Goal: Task Accomplishment & Management: Use online tool/utility

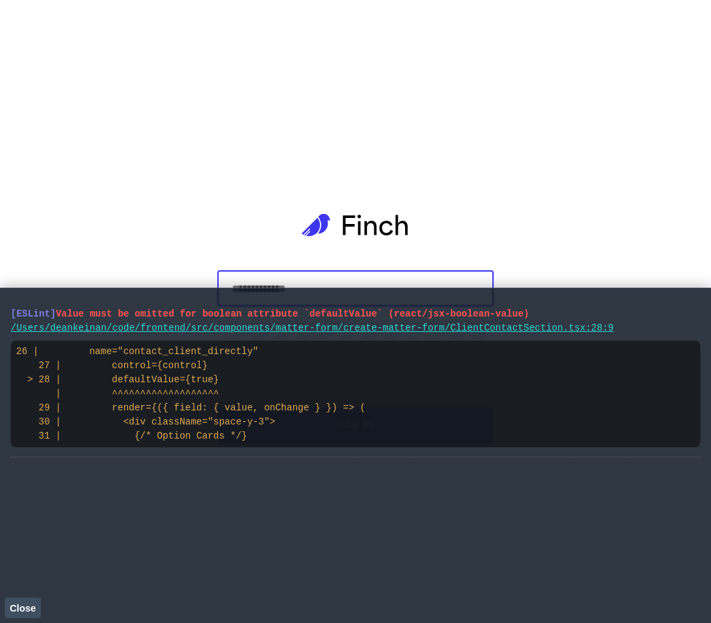
click at [38, 606] on button "Close" at bounding box center [23, 608] width 36 height 20
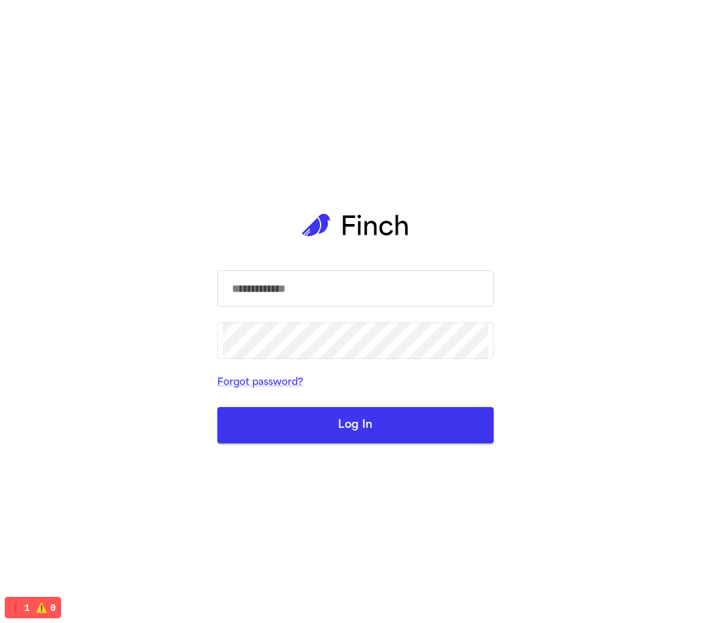
click at [417, 272] on body "​ ​ Forgot password? Log In" at bounding box center [355, 311] width 711 height 623
click at [0, 623] on com-1password-button at bounding box center [0, 623] width 0 height 0
type input "**********"
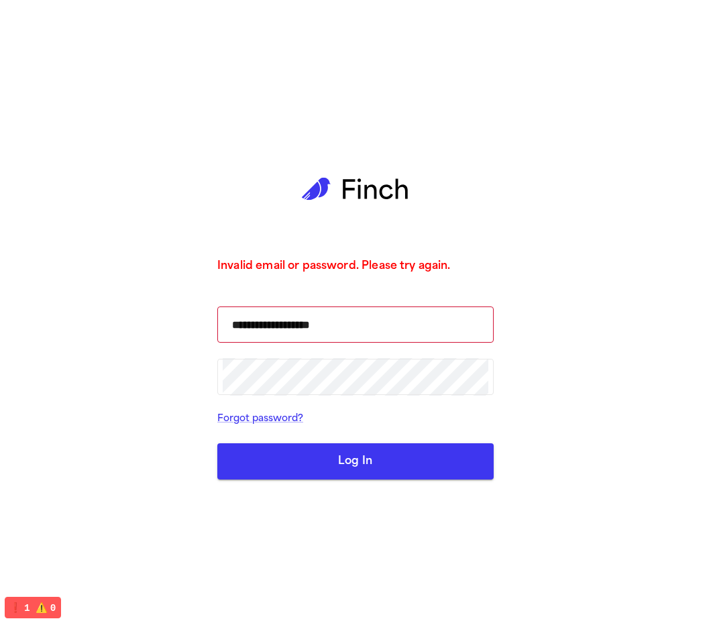
click at [498, 305] on main "**********" at bounding box center [356, 311] width 298 height 623
click at [465, 316] on input "**********" at bounding box center [356, 325] width 266 height 38
click at [0, 623] on com-1password-button at bounding box center [0, 623] width 0 height 0
click at [429, 315] on input "**********" at bounding box center [356, 325] width 266 height 38
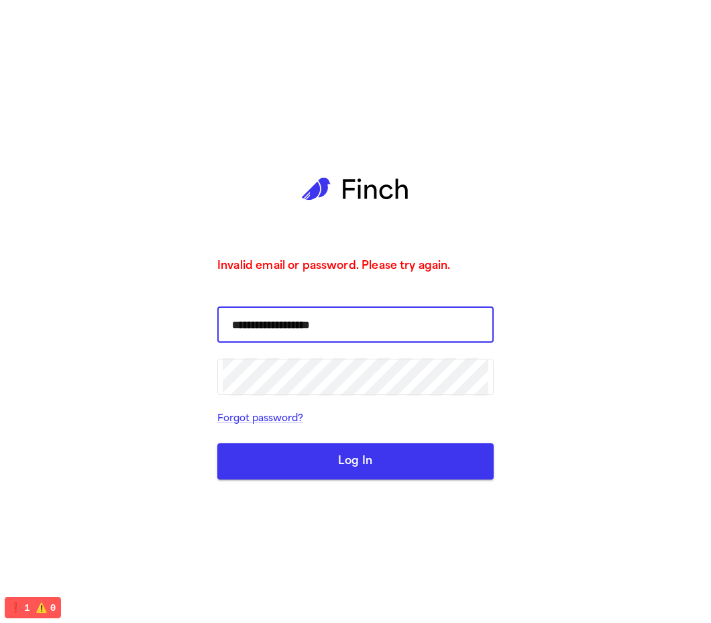
click at [429, 315] on input "**********" at bounding box center [356, 325] width 266 height 38
type input "**********"
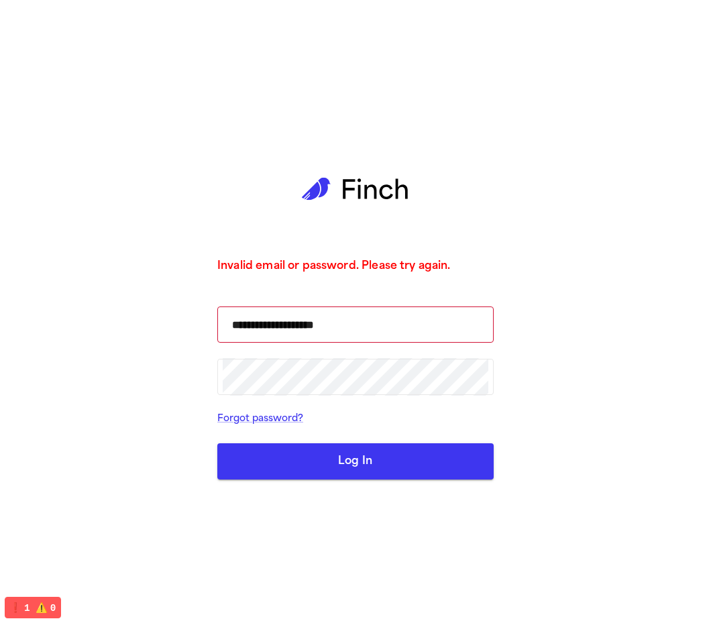
click at [380, 460] on button "Log In" at bounding box center [355, 461] width 276 height 36
click at [358, 459] on button "Log In" at bounding box center [355, 461] width 276 height 36
click at [427, 316] on input "**********" at bounding box center [356, 325] width 266 height 38
click at [421, 327] on input "**********" at bounding box center [356, 325] width 266 height 38
click at [380, 465] on button "Log In" at bounding box center [355, 461] width 276 height 36
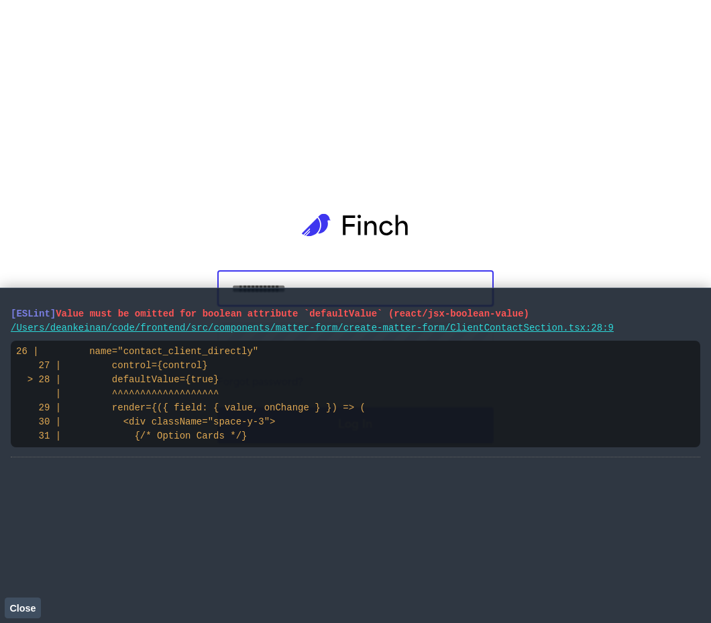
type input "**********"
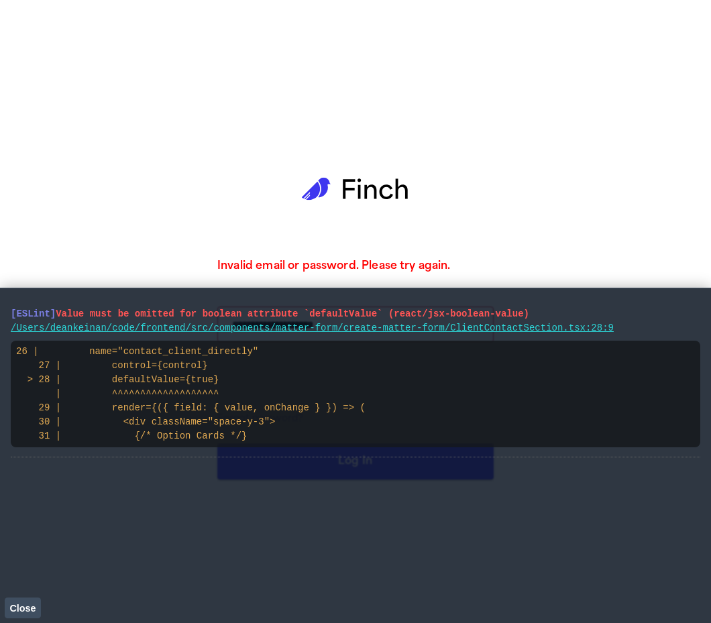
click at [25, 607] on span "Close" at bounding box center [22, 608] width 26 height 11
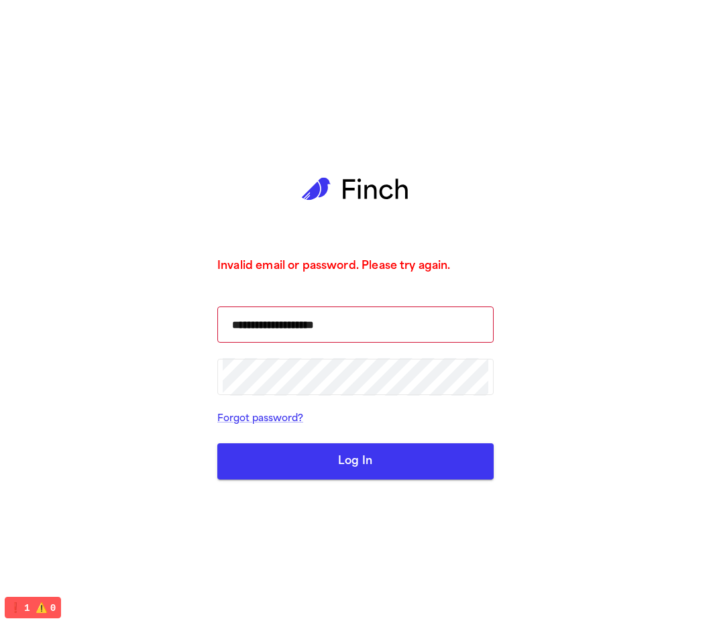
click at [354, 457] on button "Log In" at bounding box center [355, 461] width 276 height 36
click at [414, 485] on div "**********" at bounding box center [355, 311] width 276 height 623
click at [411, 445] on button "Log In" at bounding box center [355, 461] width 276 height 36
click at [380, 446] on button "Log In" at bounding box center [355, 461] width 276 height 36
click at [379, 458] on button "Log In" at bounding box center [355, 461] width 276 height 36
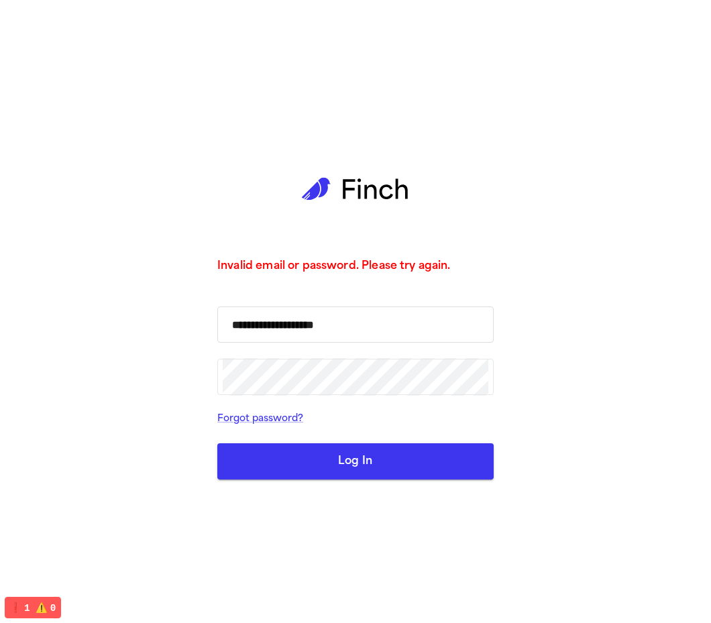
click at [407, 325] on input "**********" at bounding box center [356, 325] width 266 height 38
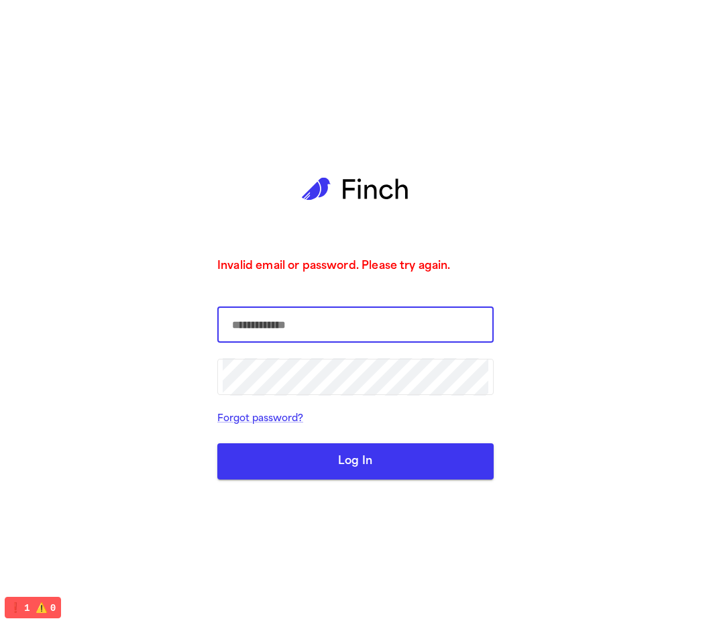
type input "**********"
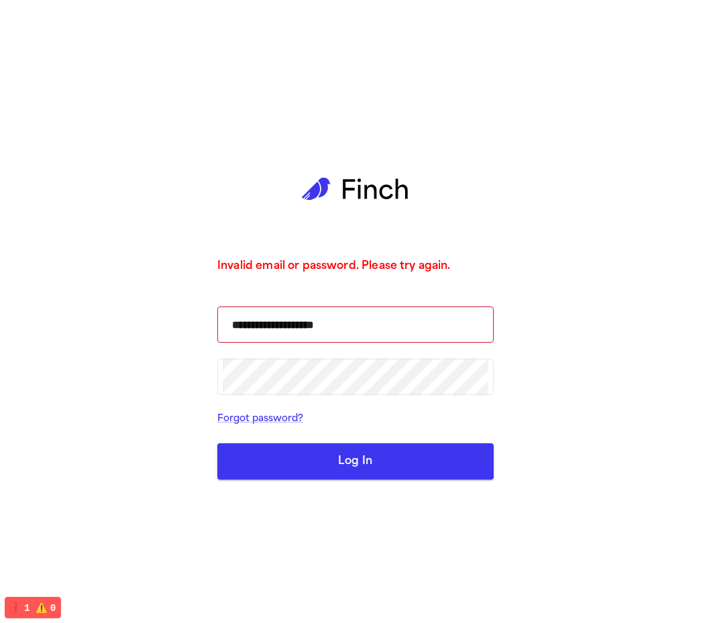
click at [331, 481] on div "**********" at bounding box center [355, 311] width 276 height 623
click at [337, 468] on button "Log In" at bounding box center [355, 461] width 276 height 36
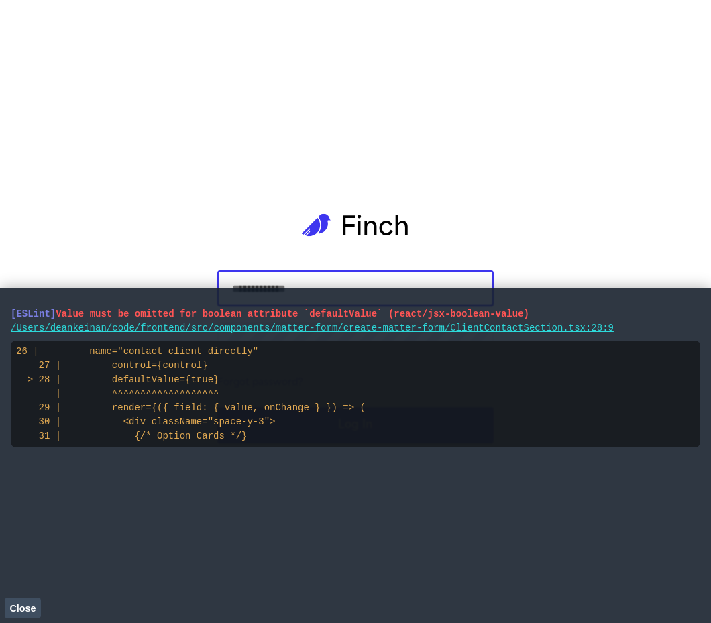
type input "**********"
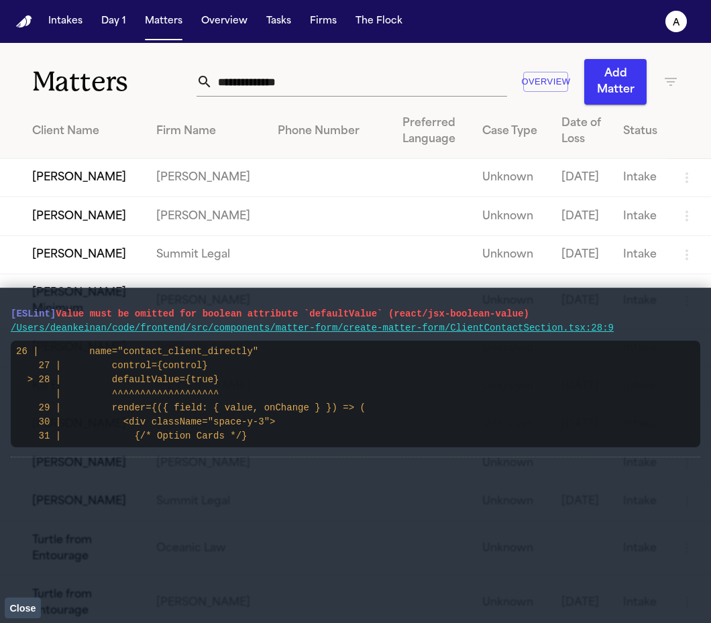
click at [32, 605] on span "Close" at bounding box center [22, 608] width 26 height 11
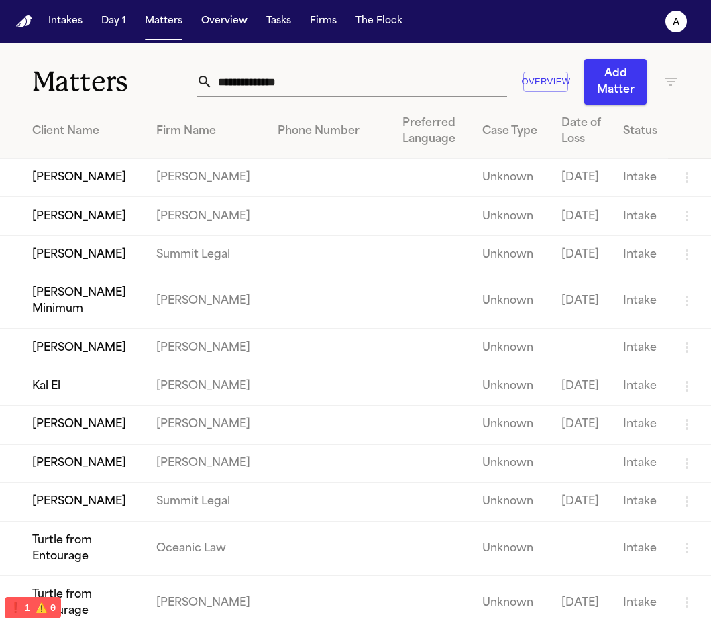
click at [128, 235] on td "[PERSON_NAME]" at bounding box center [73, 216] width 146 height 38
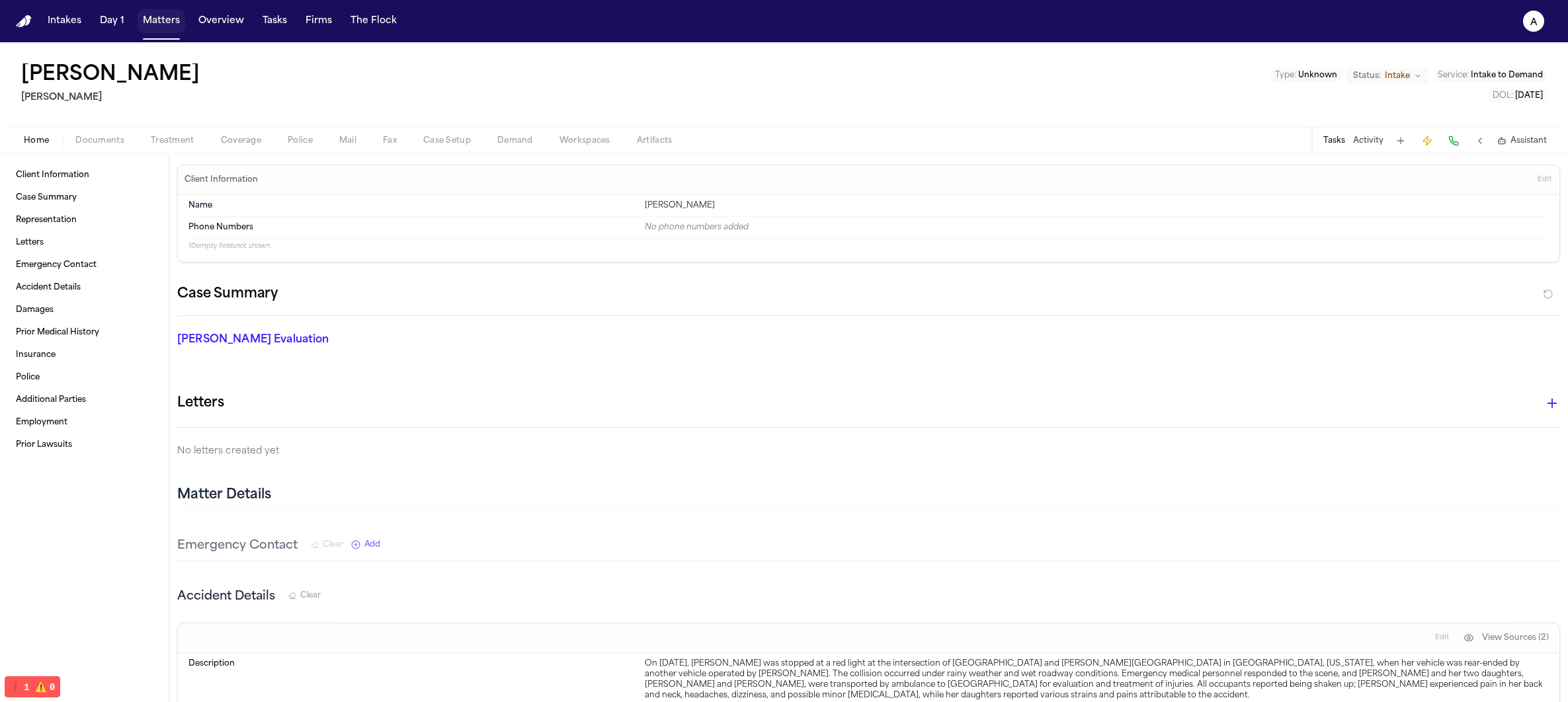
click at [173, 24] on button "Matters" at bounding box center [162, 21] width 47 height 24
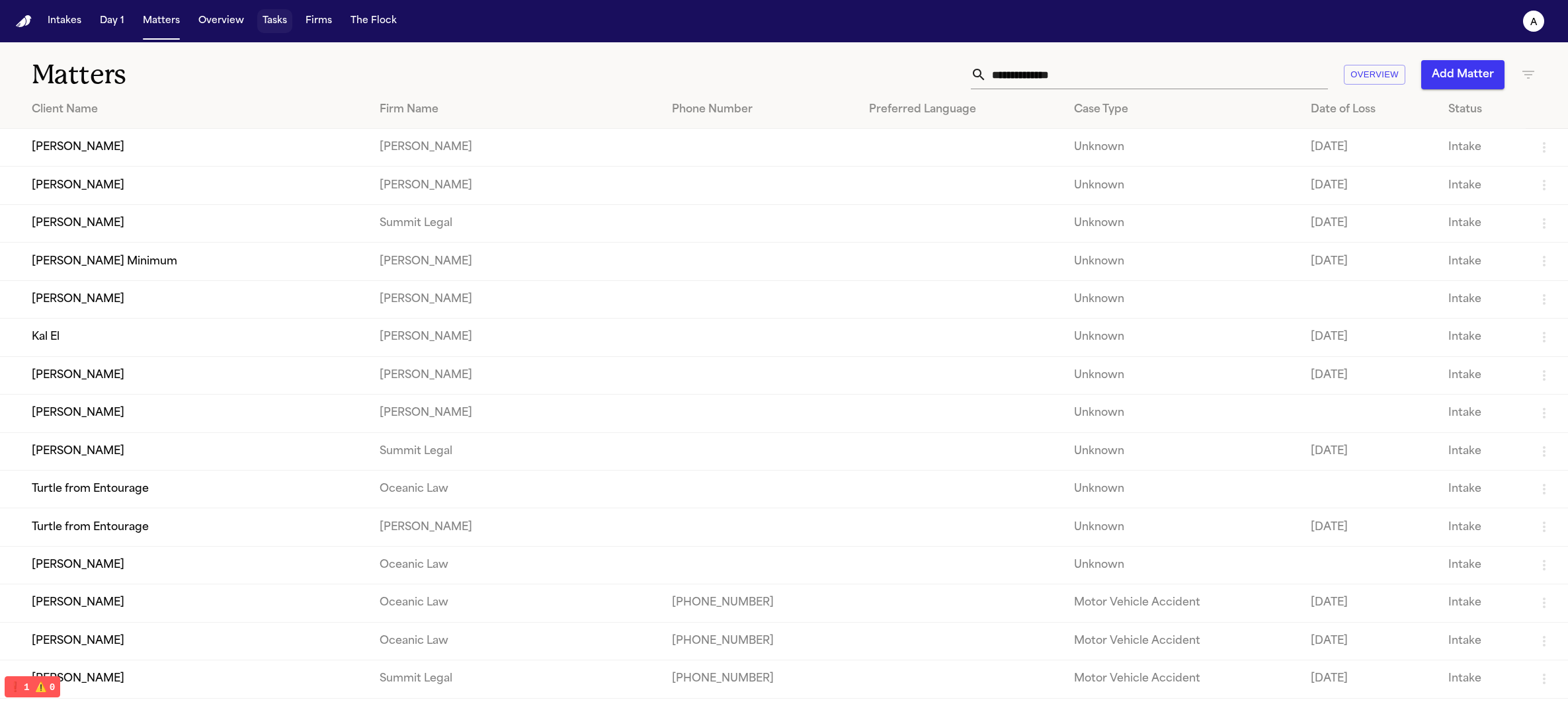
click at [257, 28] on button "Tasks" at bounding box center [275, 21] width 35 height 24
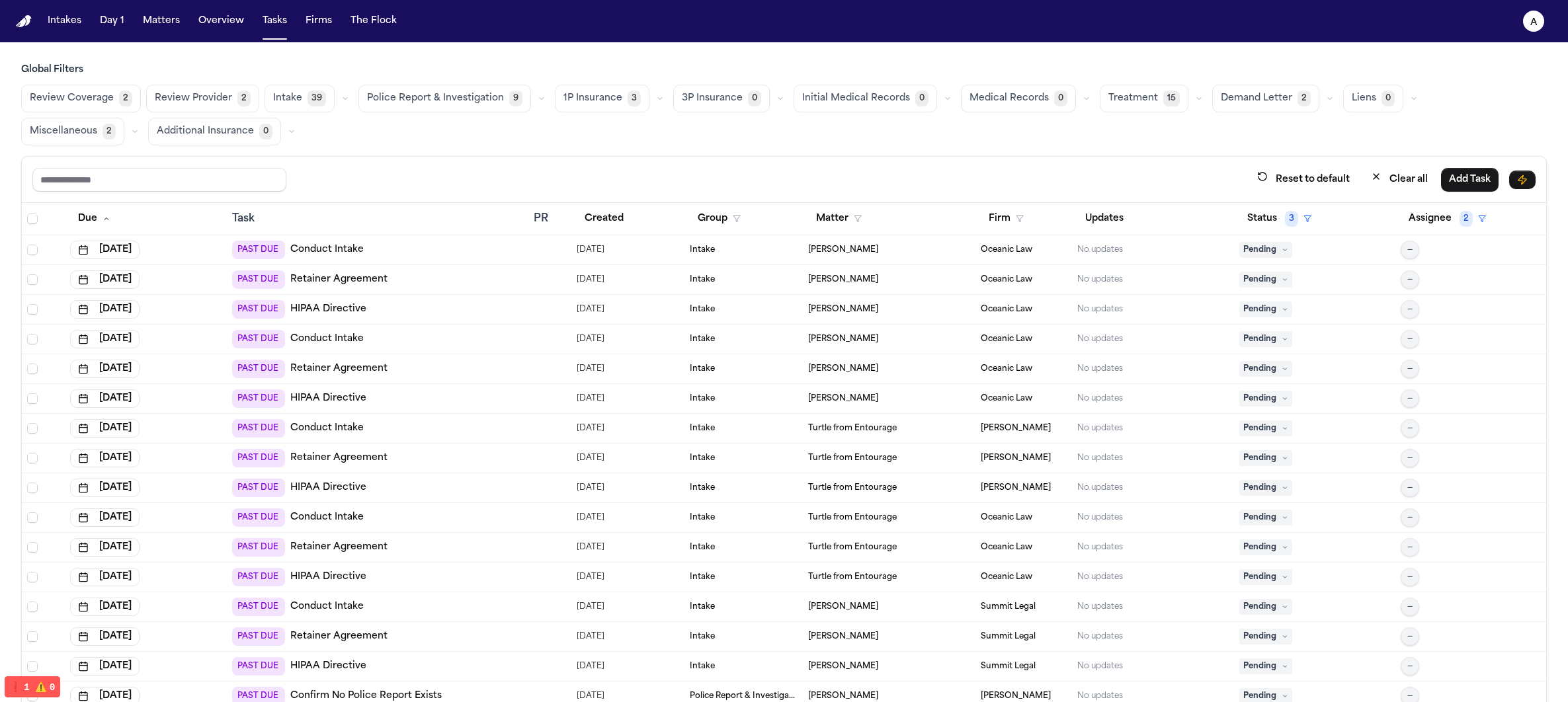
click at [432, 117] on div "Review Coverage 2 Review Provider 2 Intake 39 Police Report & Investigation 9 1…" at bounding box center [784, 115] width 1526 height 61
click at [440, 96] on span "Police Report & Investigation" at bounding box center [435, 98] width 137 height 13
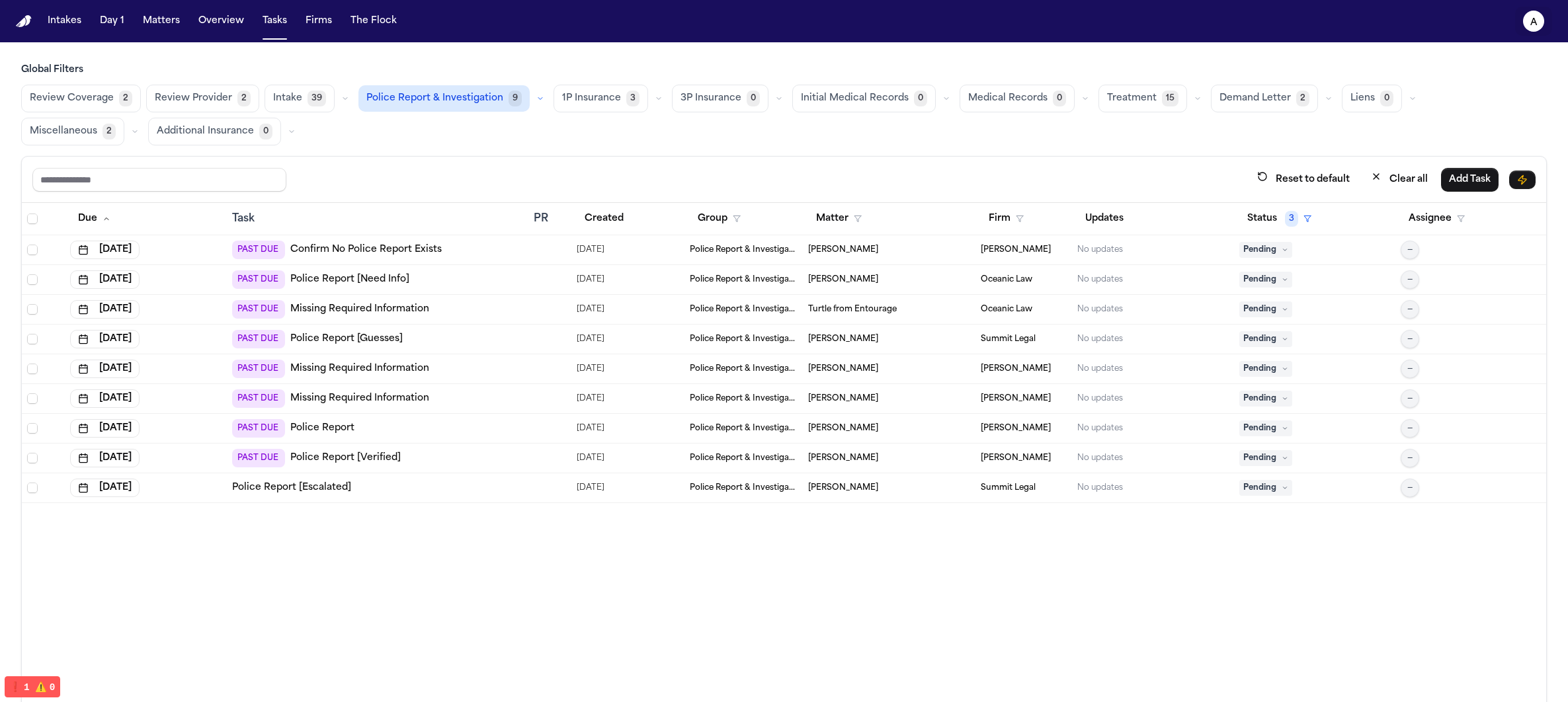
click at [700, 21] on text "a" at bounding box center [1533, 22] width 7 height 9
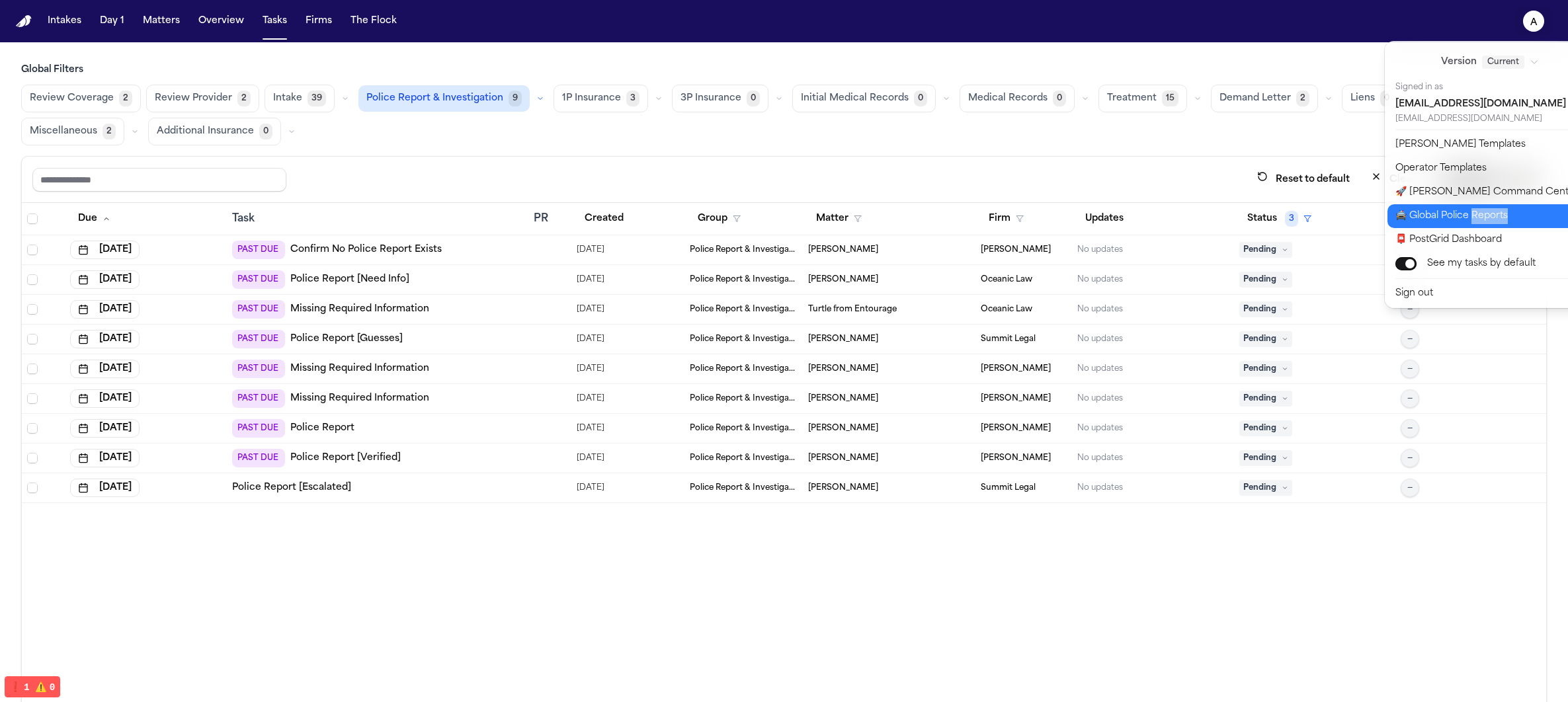
click at [700, 218] on button "🚔 Global Police Reports" at bounding box center [1496, 216] width 220 height 24
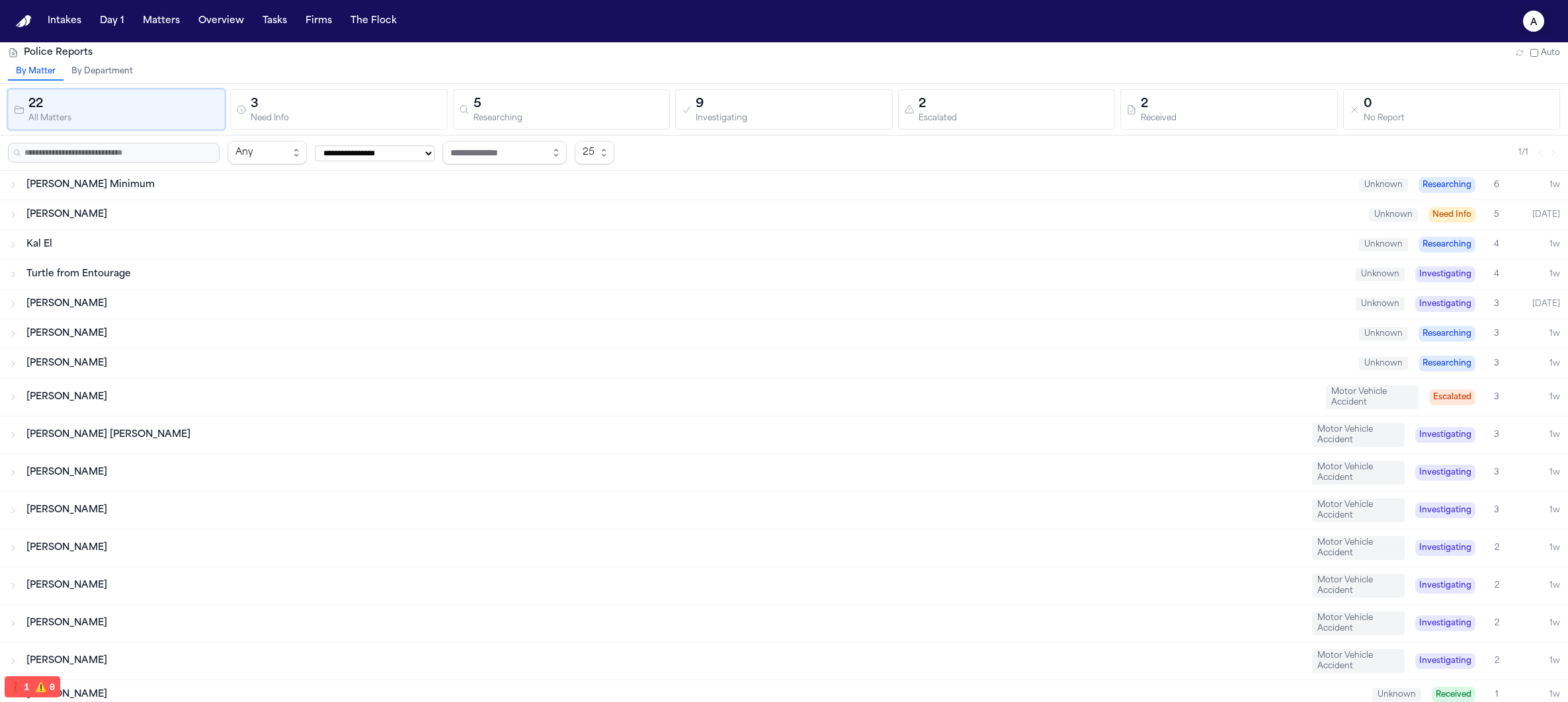
click at [700, 19] on text "a" at bounding box center [1533, 22] width 7 height 9
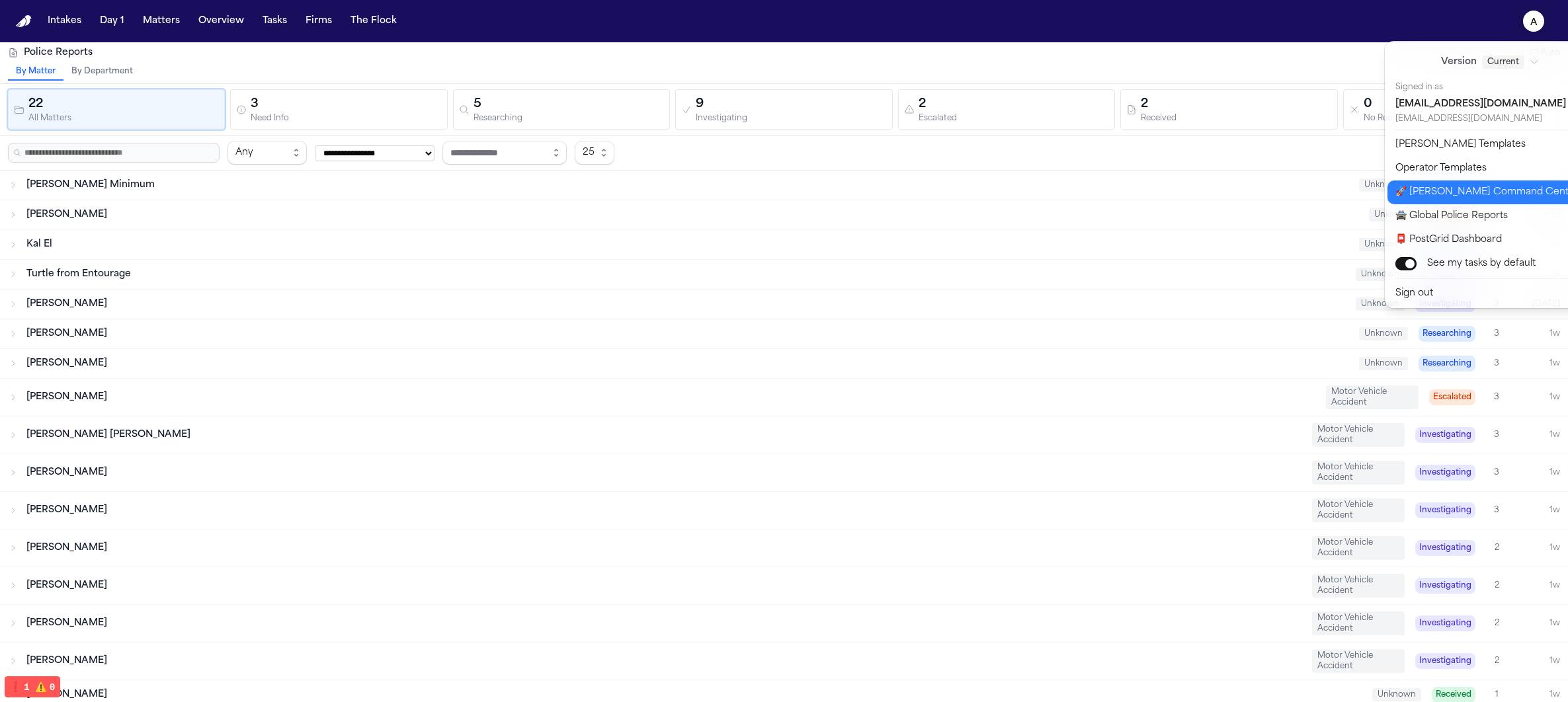
click at [700, 201] on button "🚀 Bland Command Center" at bounding box center [1496, 192] width 220 height 24
select select "**"
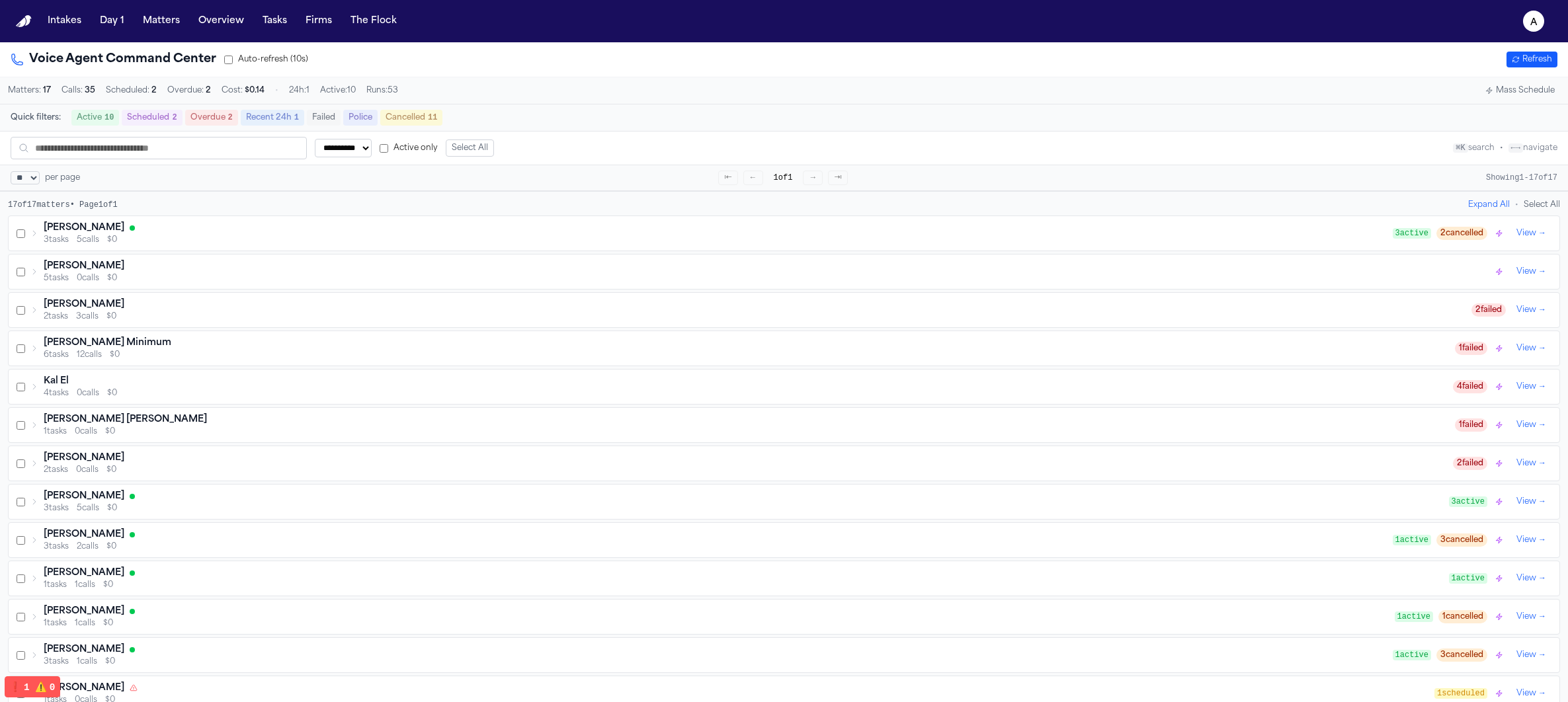
click at [700, 90] on button "Mass Schedule" at bounding box center [1519, 91] width 80 height 16
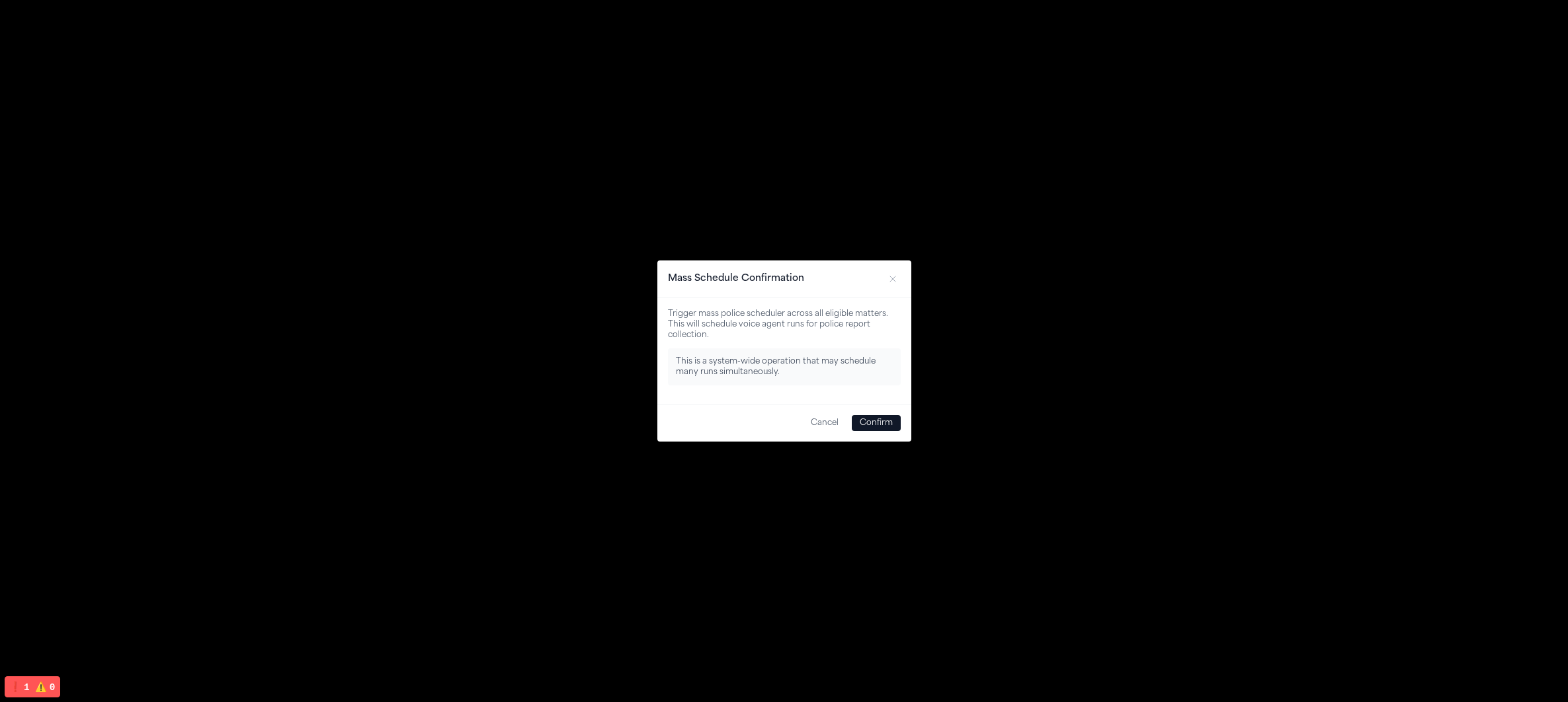
click at [700, 421] on button "Confirm" at bounding box center [876, 423] width 49 height 16
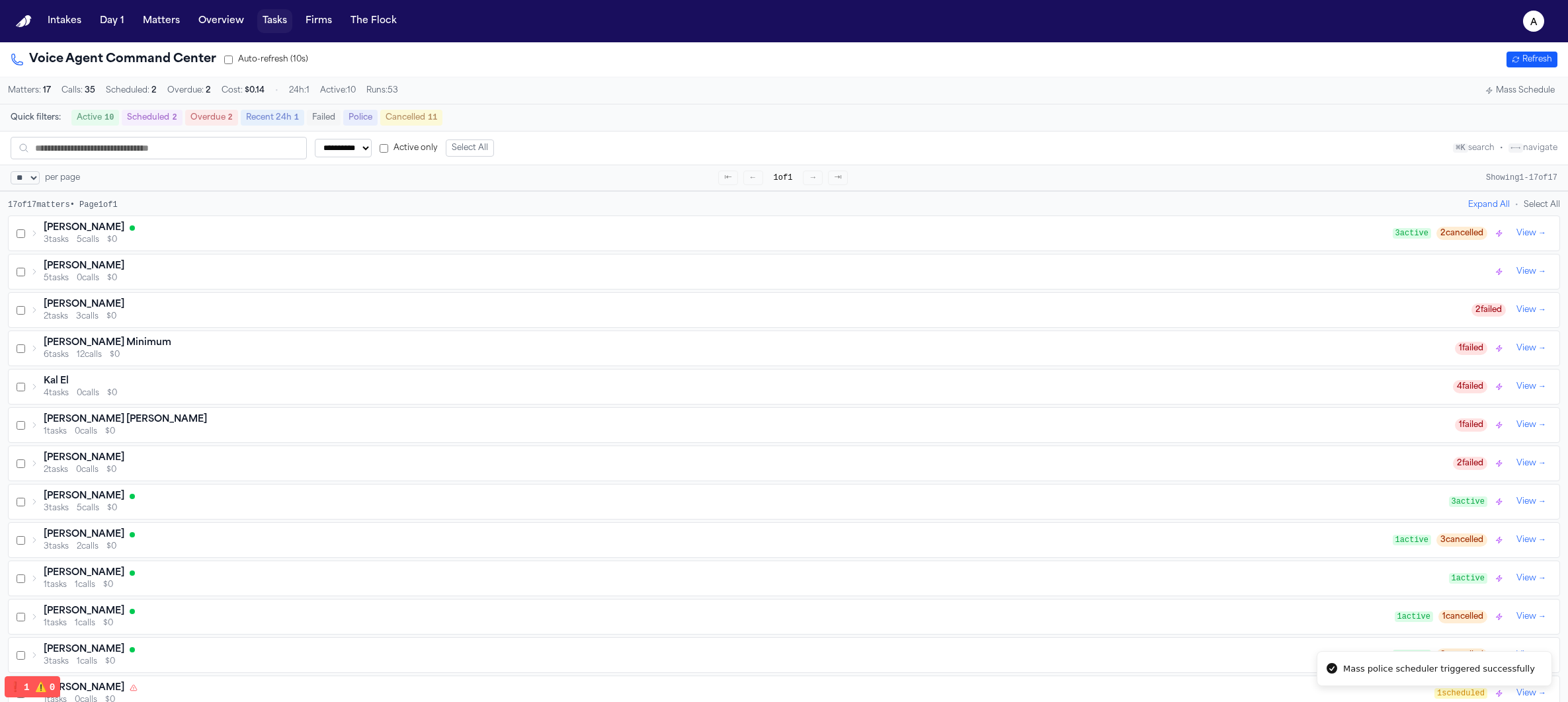
click at [268, 16] on button "Tasks" at bounding box center [275, 21] width 35 height 24
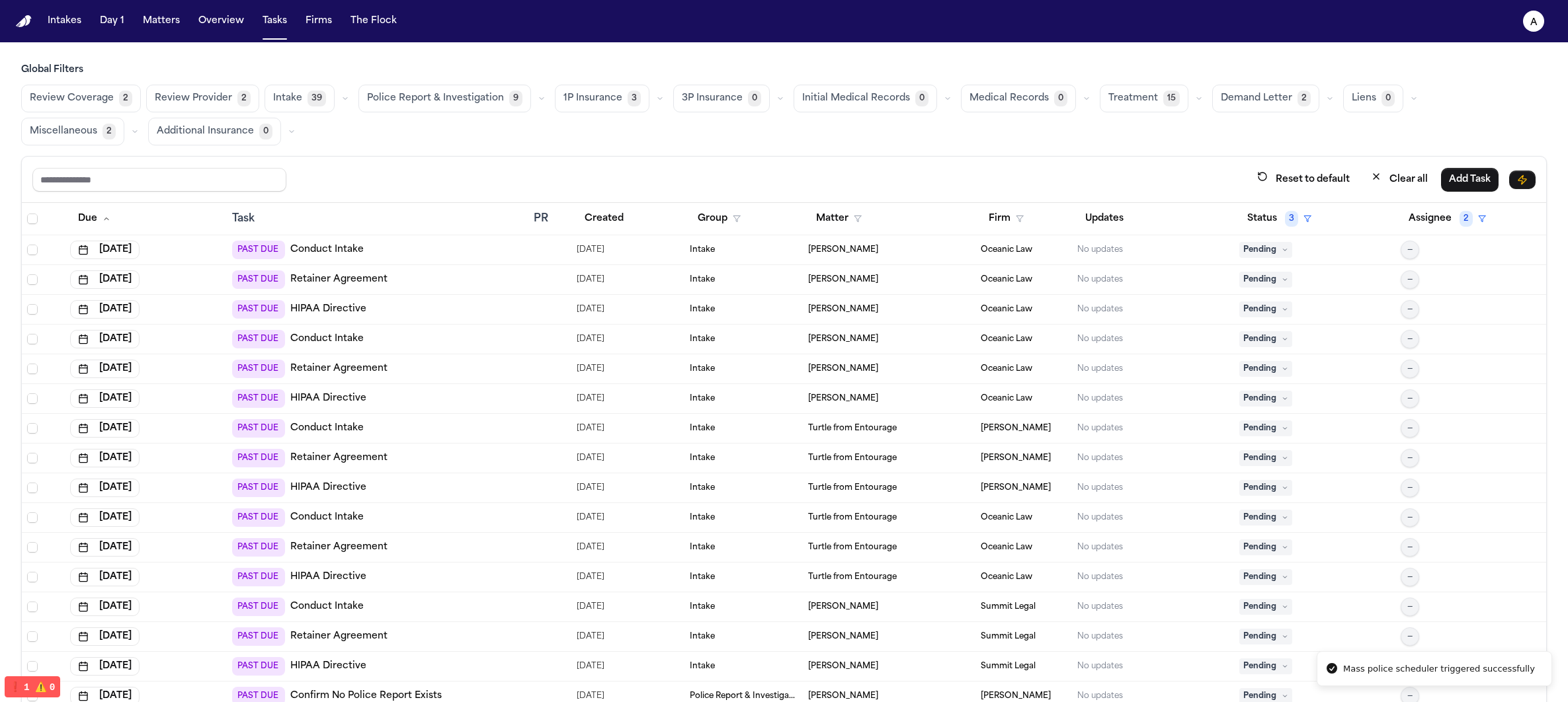
click at [415, 105] on span "Police Report & Investigation" at bounding box center [435, 98] width 137 height 13
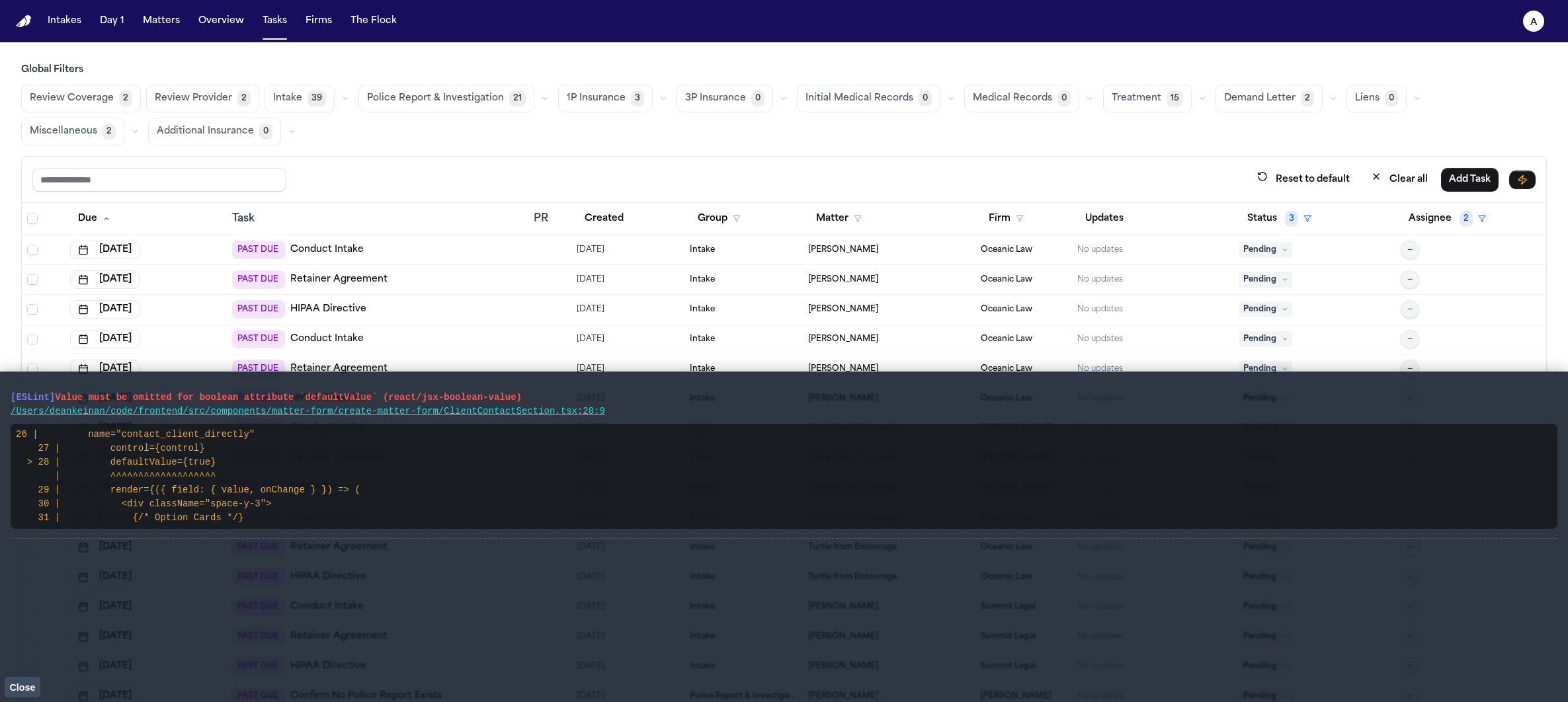
click at [415, 105] on span "Police Report & Investigation" at bounding box center [435, 98] width 137 height 13
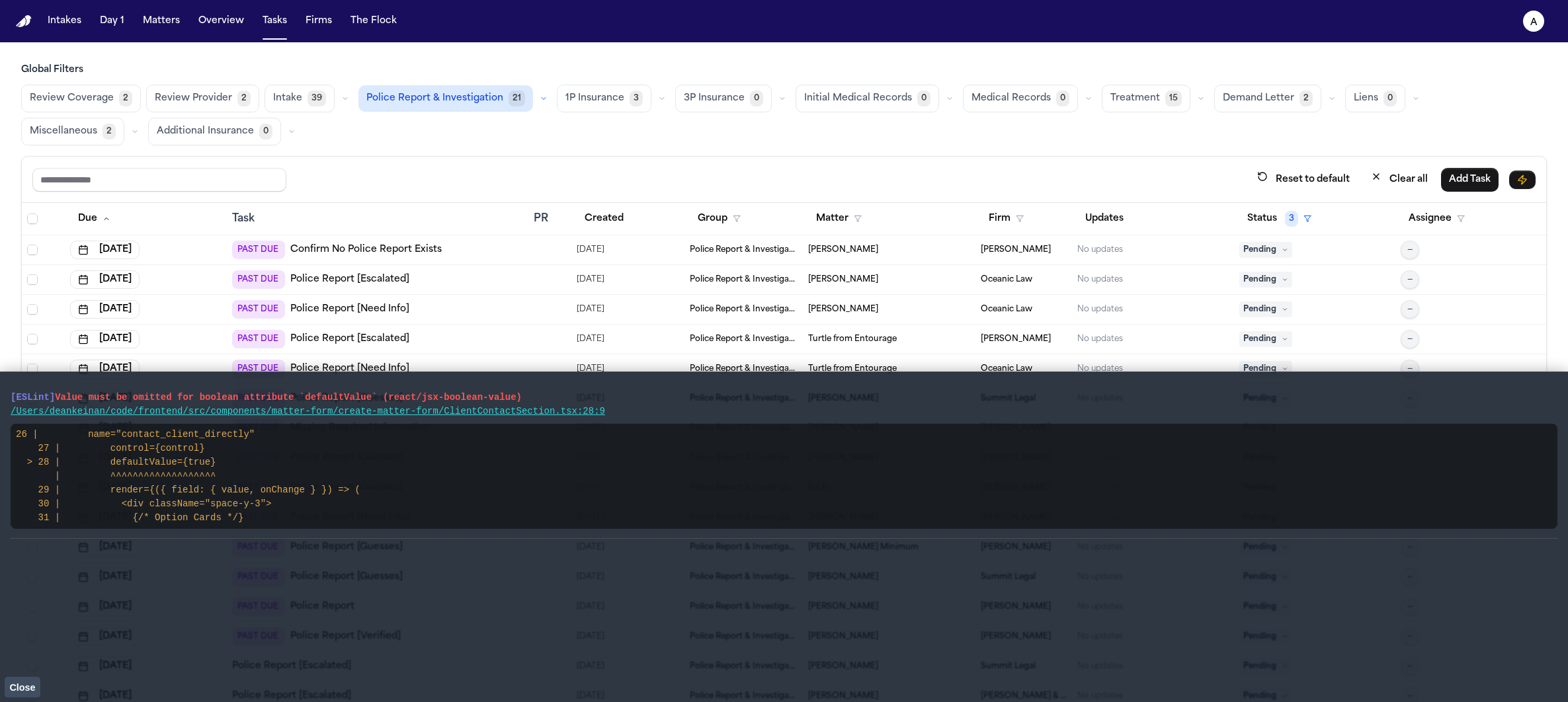
click at [26, 688] on span "Close" at bounding box center [22, 687] width 26 height 11
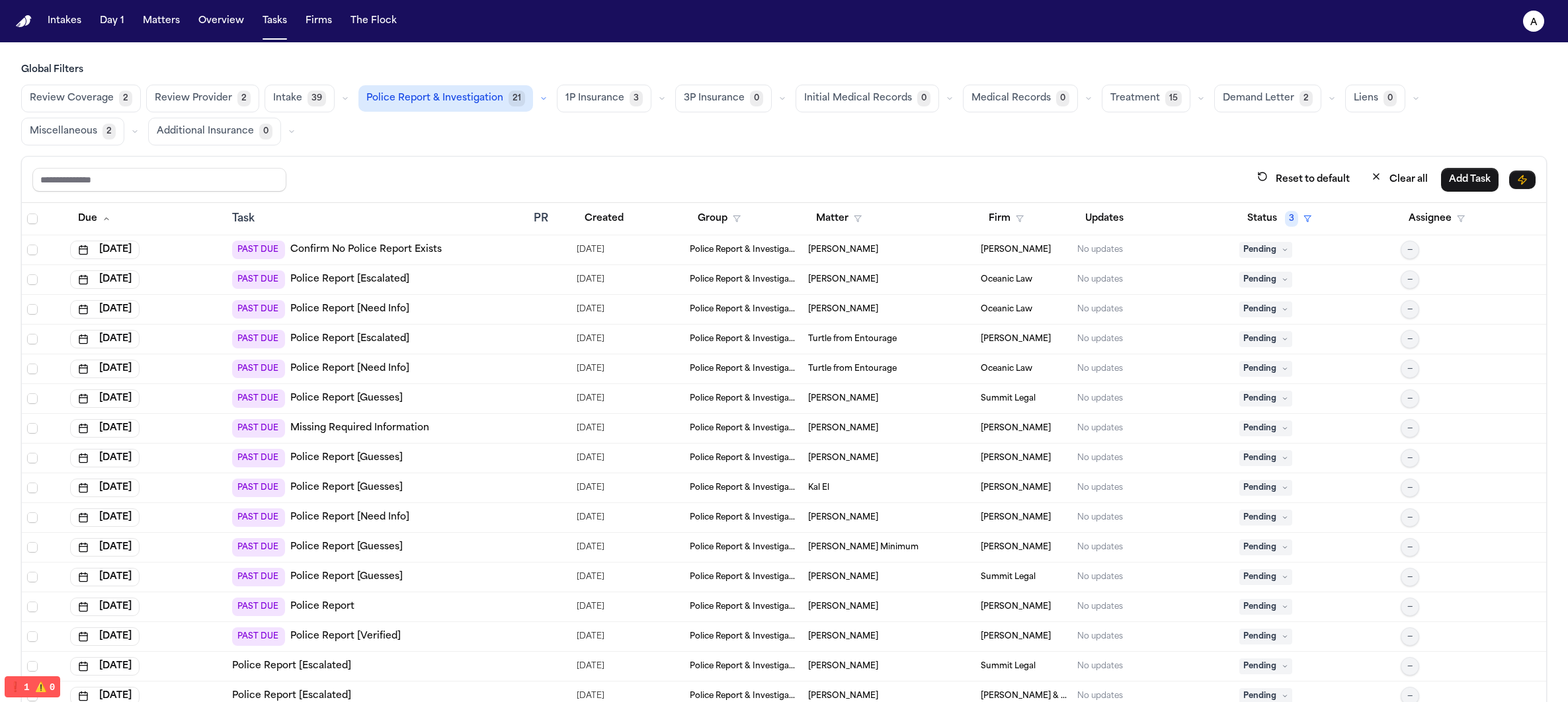
scroll to position [101, 0]
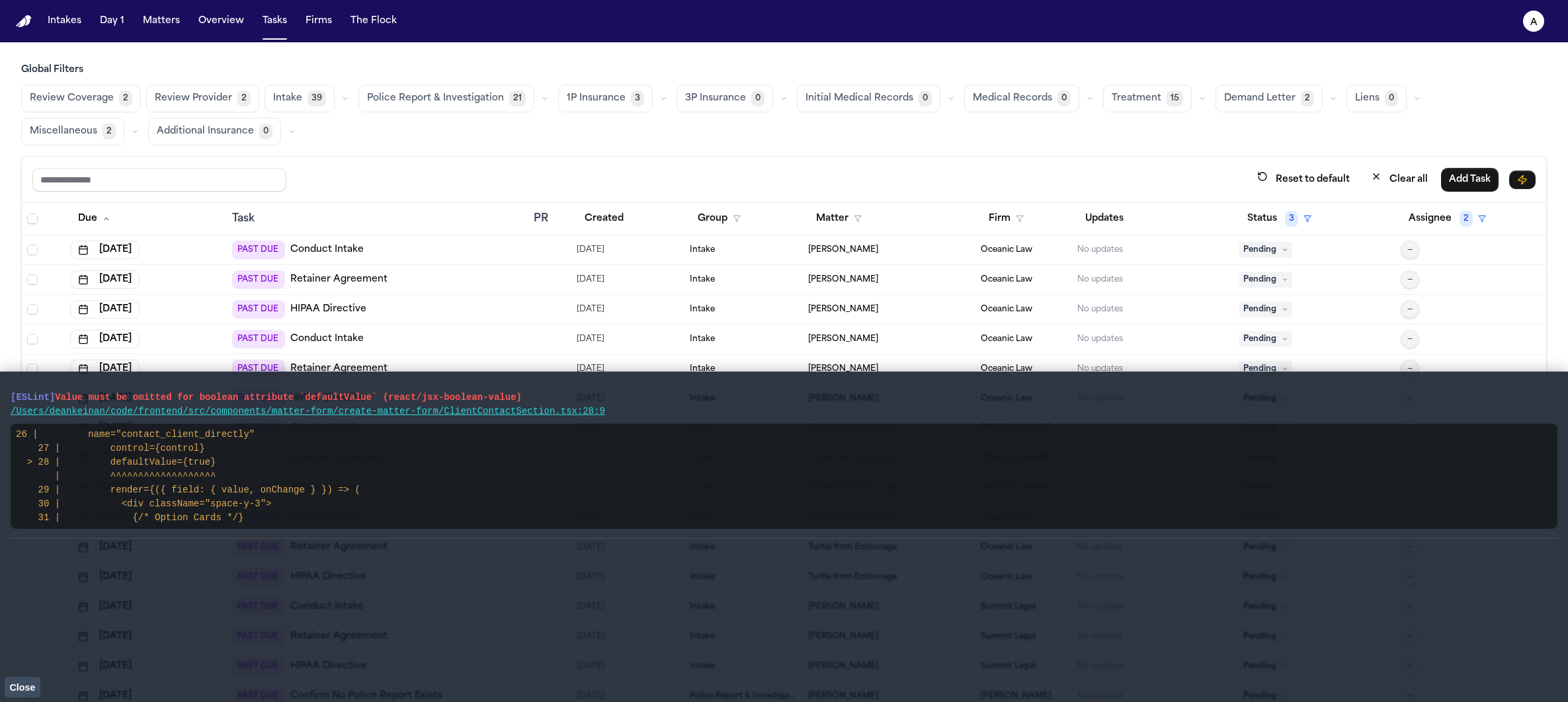
click at [37, 684] on button "Close" at bounding box center [23, 687] width 35 height 20
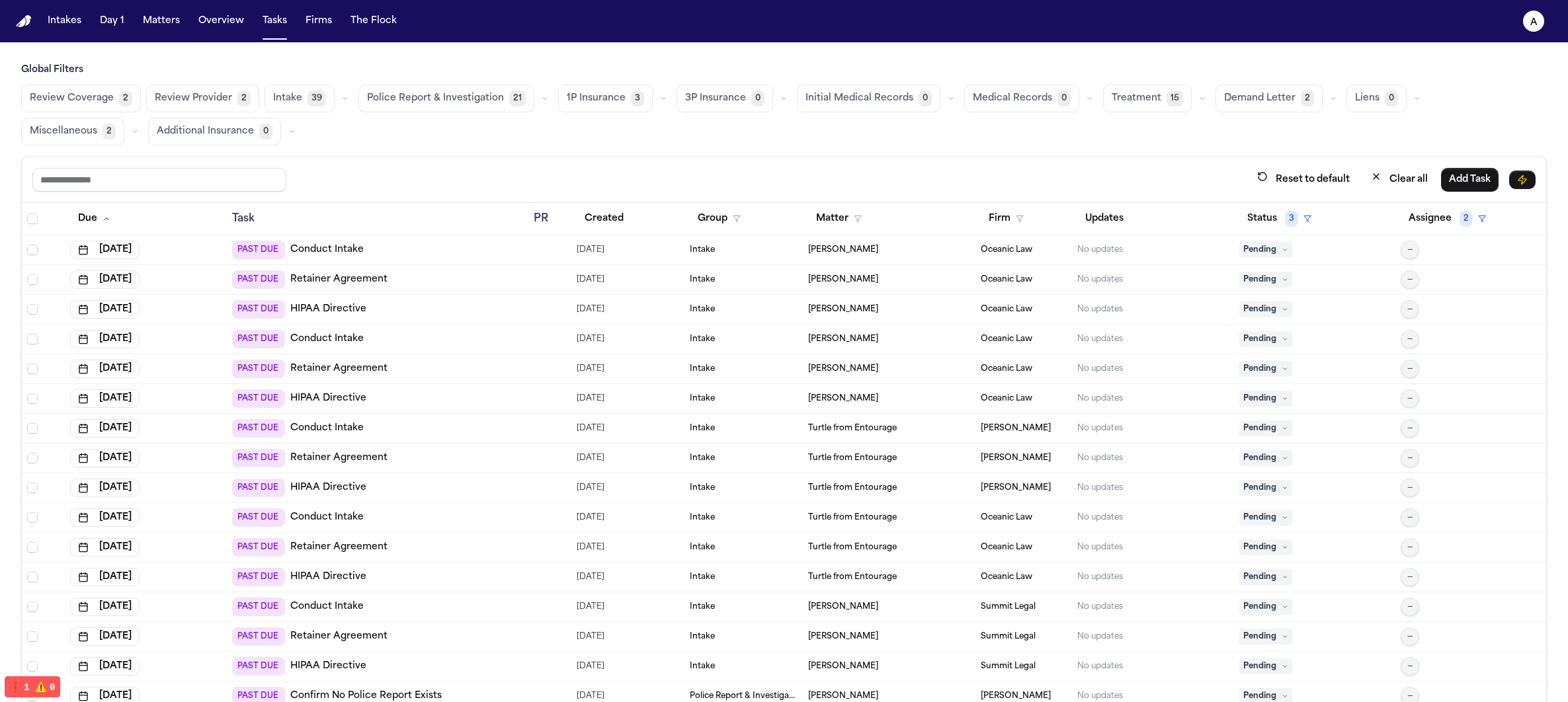
click at [499, 113] on div "Review Coverage 2 Review Provider 2 Intake 39 Police Report & Investigation 21 …" at bounding box center [784, 115] width 1526 height 61
click at [499, 105] on button "Police Report & Investigation 21" at bounding box center [446, 99] width 175 height 28
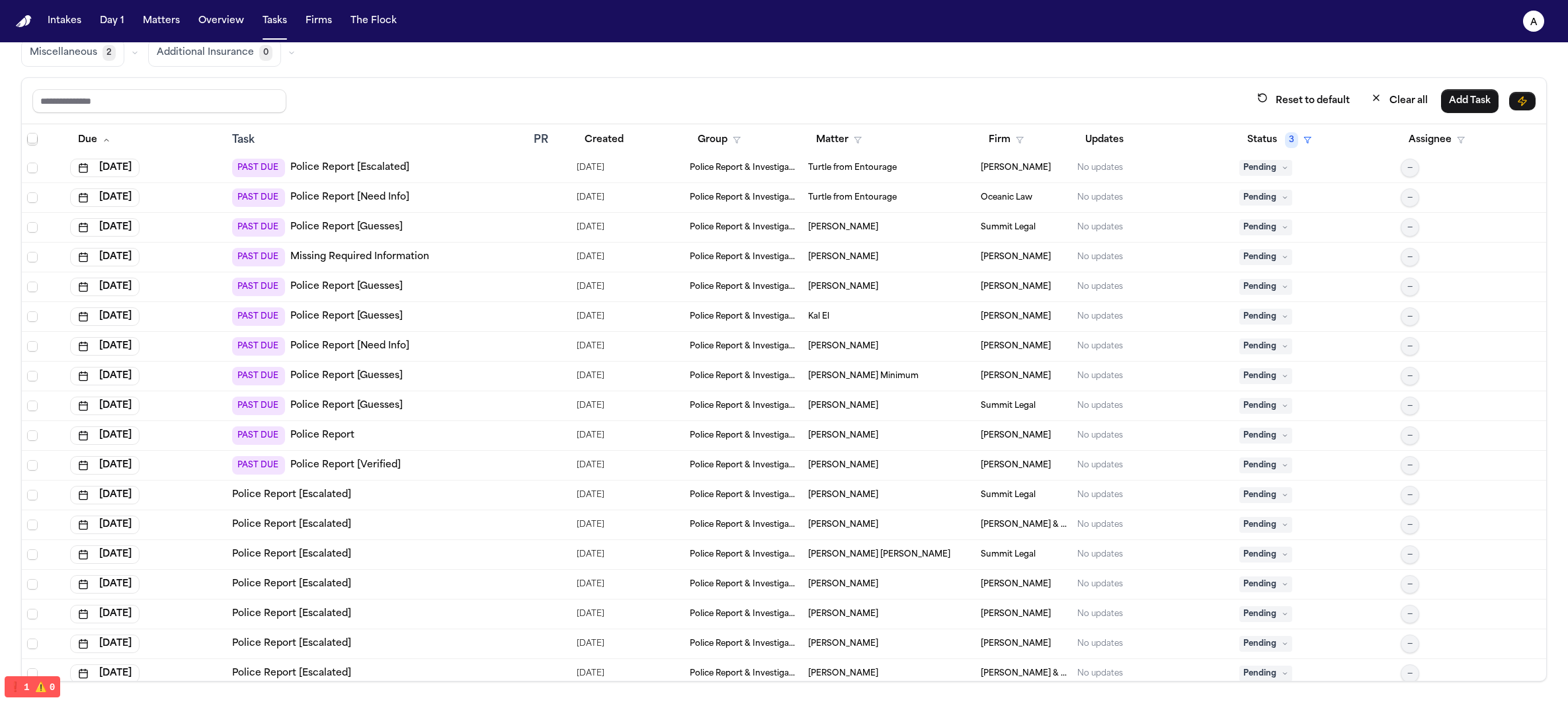
scroll to position [84, 0]
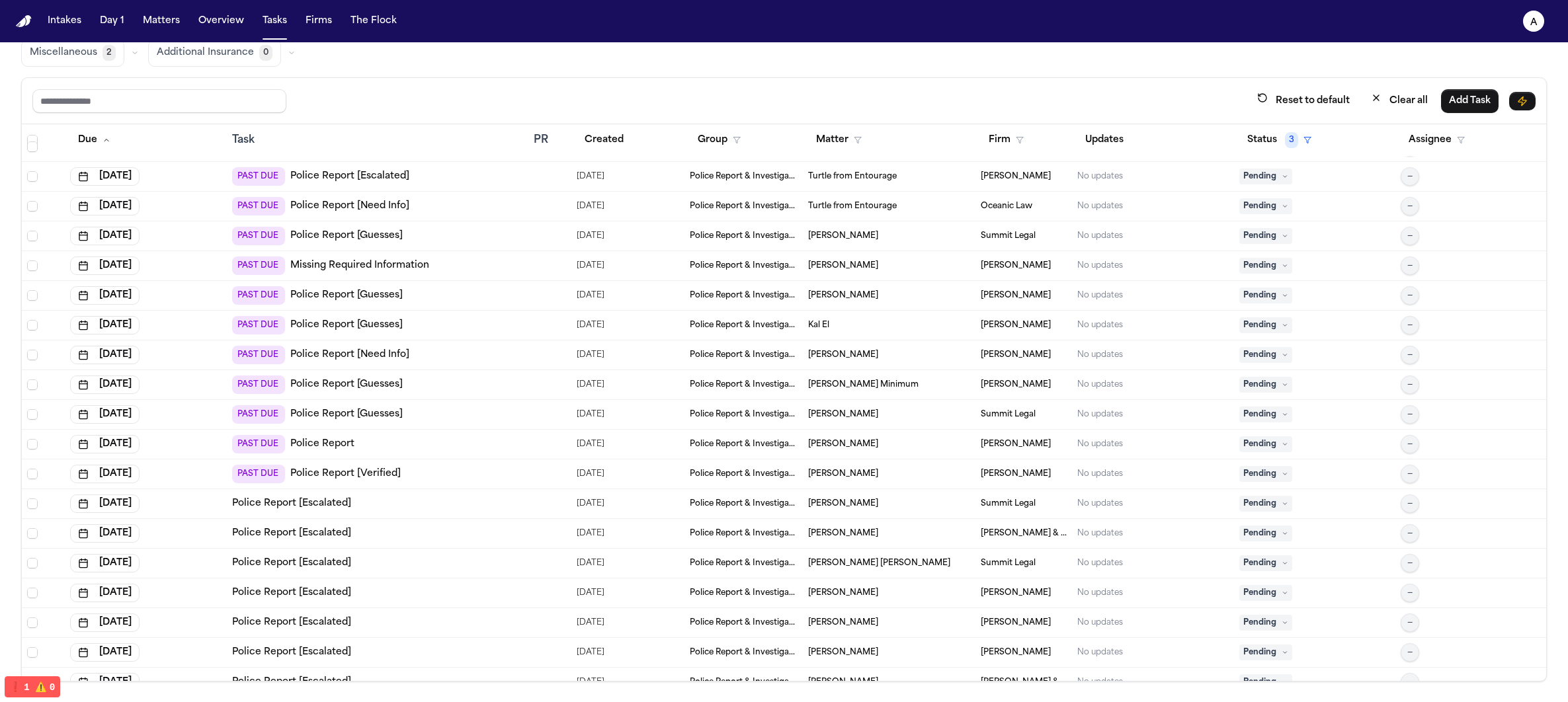
click at [384, 445] on div "PAST DUE Police Report" at bounding box center [376, 444] width 291 height 19
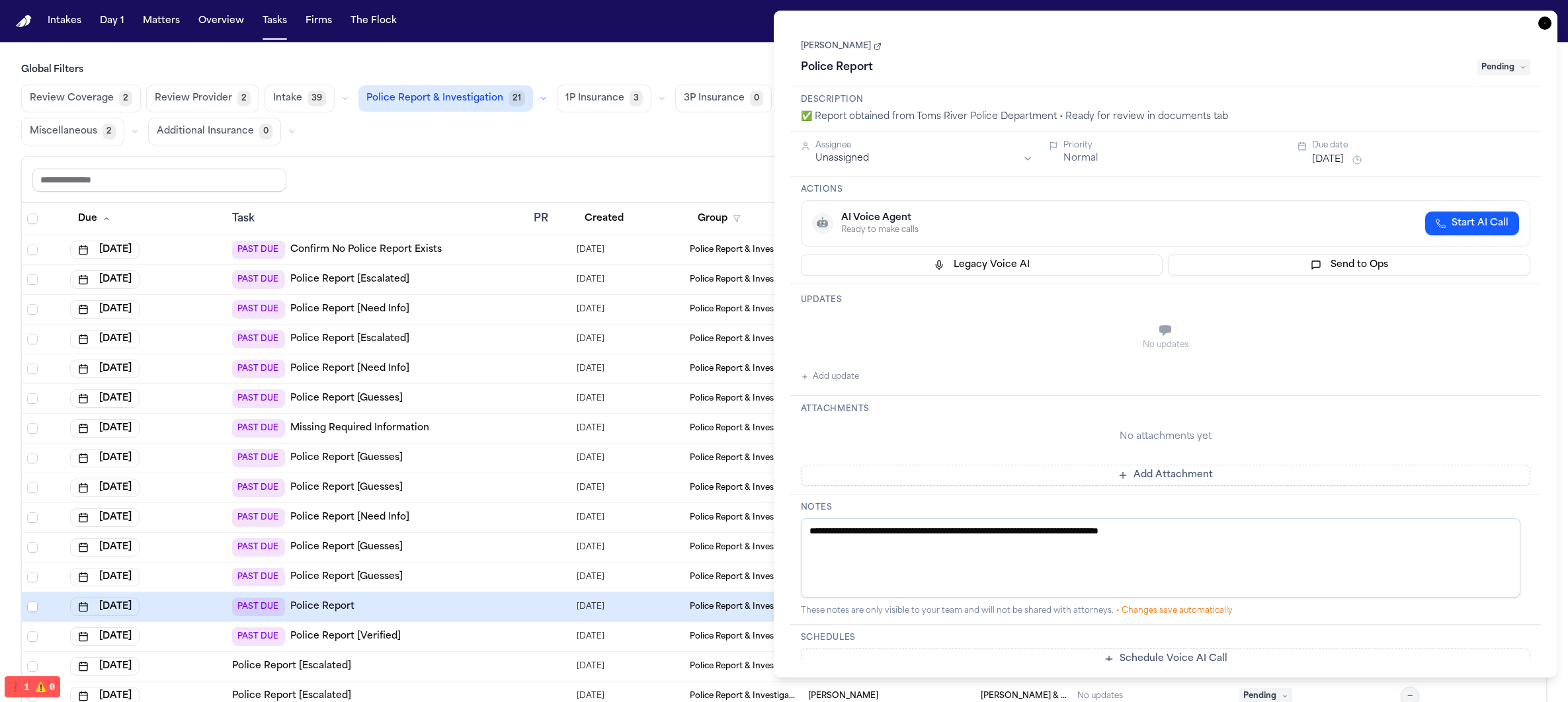
click at [1076, 123] on div "✅ Report obtained from Toms River Police Department • Ready for review in docum…" at bounding box center [1165, 116] width 730 height 13
click at [1168, 83] on div "Lisa Rada Police Report Pending" at bounding box center [1166, 57] width 751 height 59
click at [1149, 111] on div "✅ Report obtained from Toms River Police Department • Ready for review in docum…" at bounding box center [1165, 116] width 730 height 13
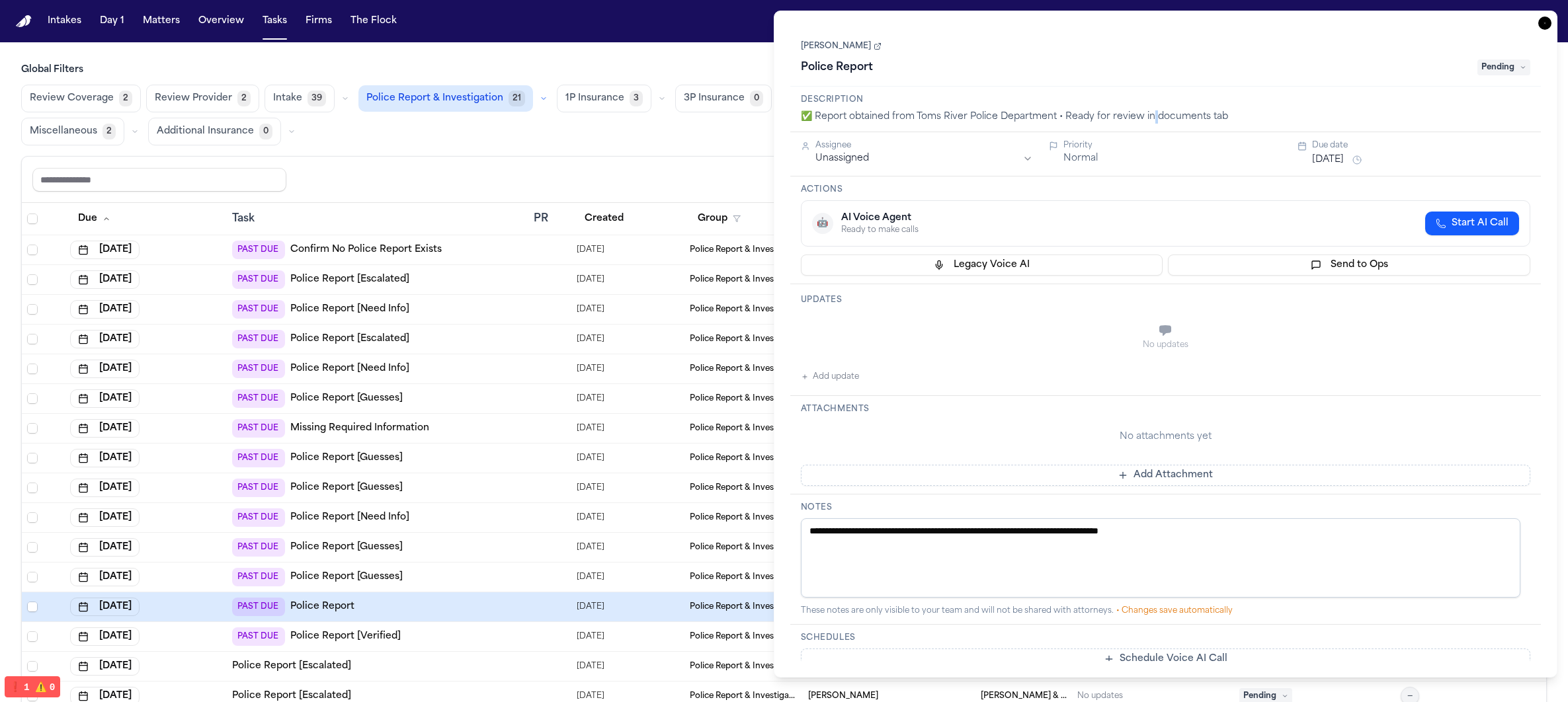
click at [1149, 111] on div "✅ Report obtained from Toms River Police Department • Ready for review in docum…" at bounding box center [1165, 116] width 730 height 13
click at [486, 482] on div "PAST DUE Police Report [Guesses]" at bounding box center [376, 488] width 291 height 19
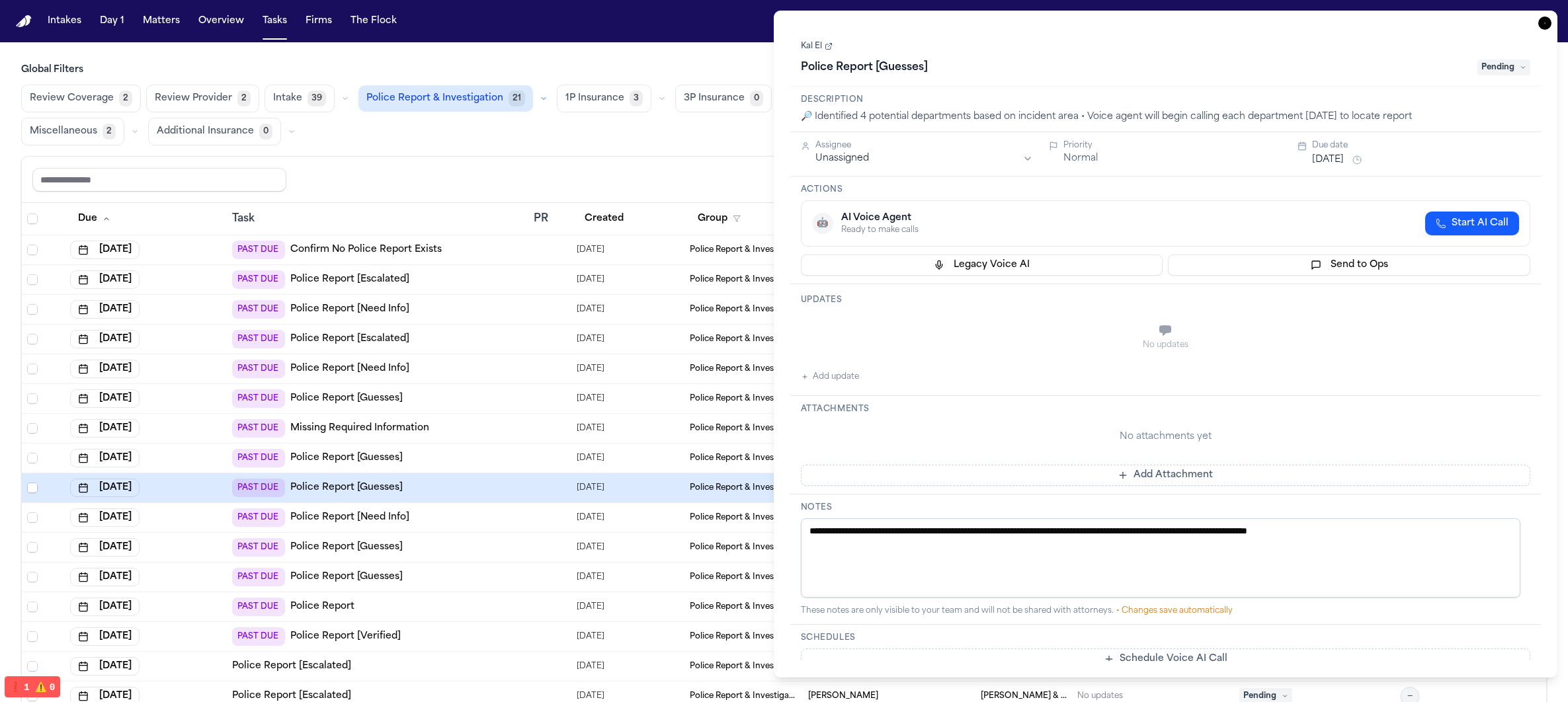
click at [388, 610] on div "PAST DUE Police Report" at bounding box center [376, 606] width 291 height 19
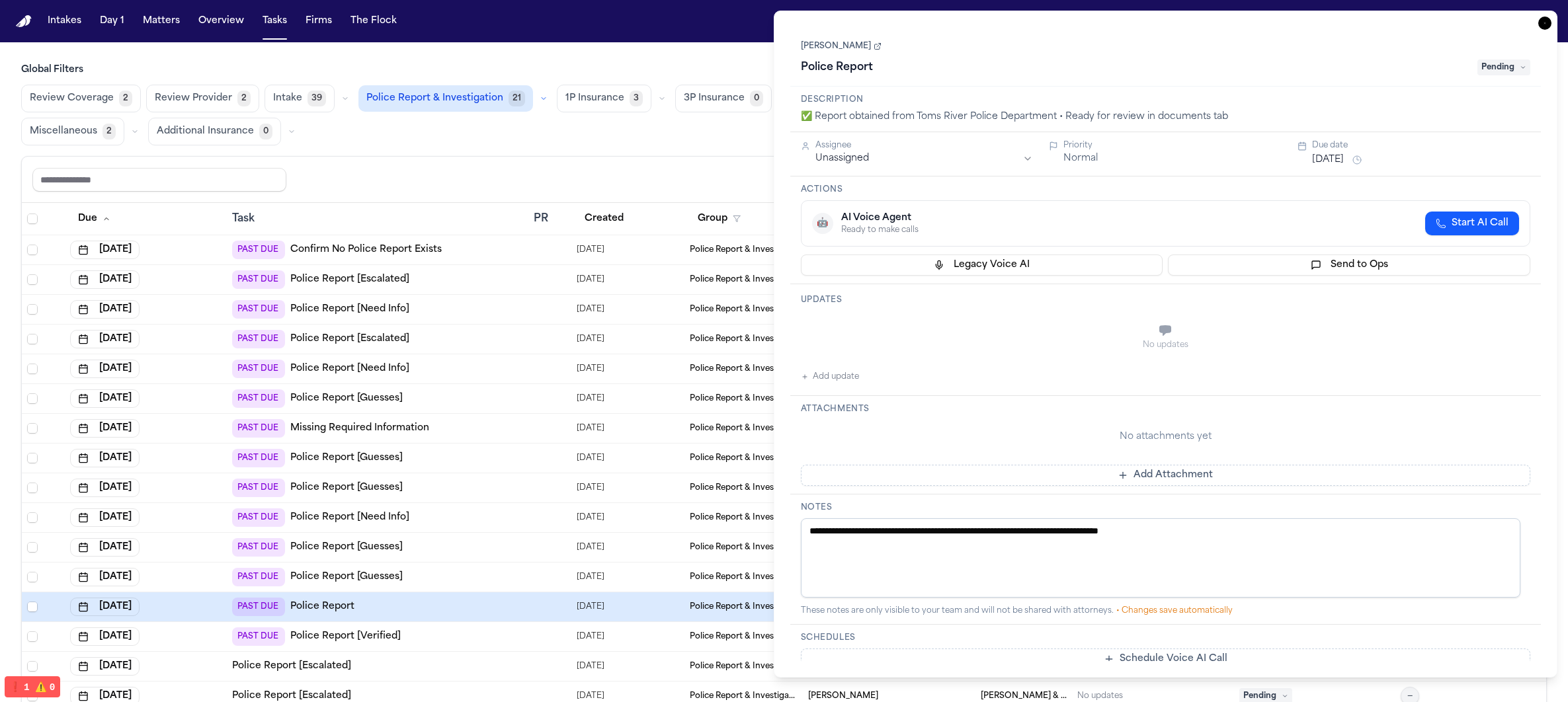
click at [469, 414] on td "PAST DUE Missing Required Information" at bounding box center [377, 429] width 302 height 30
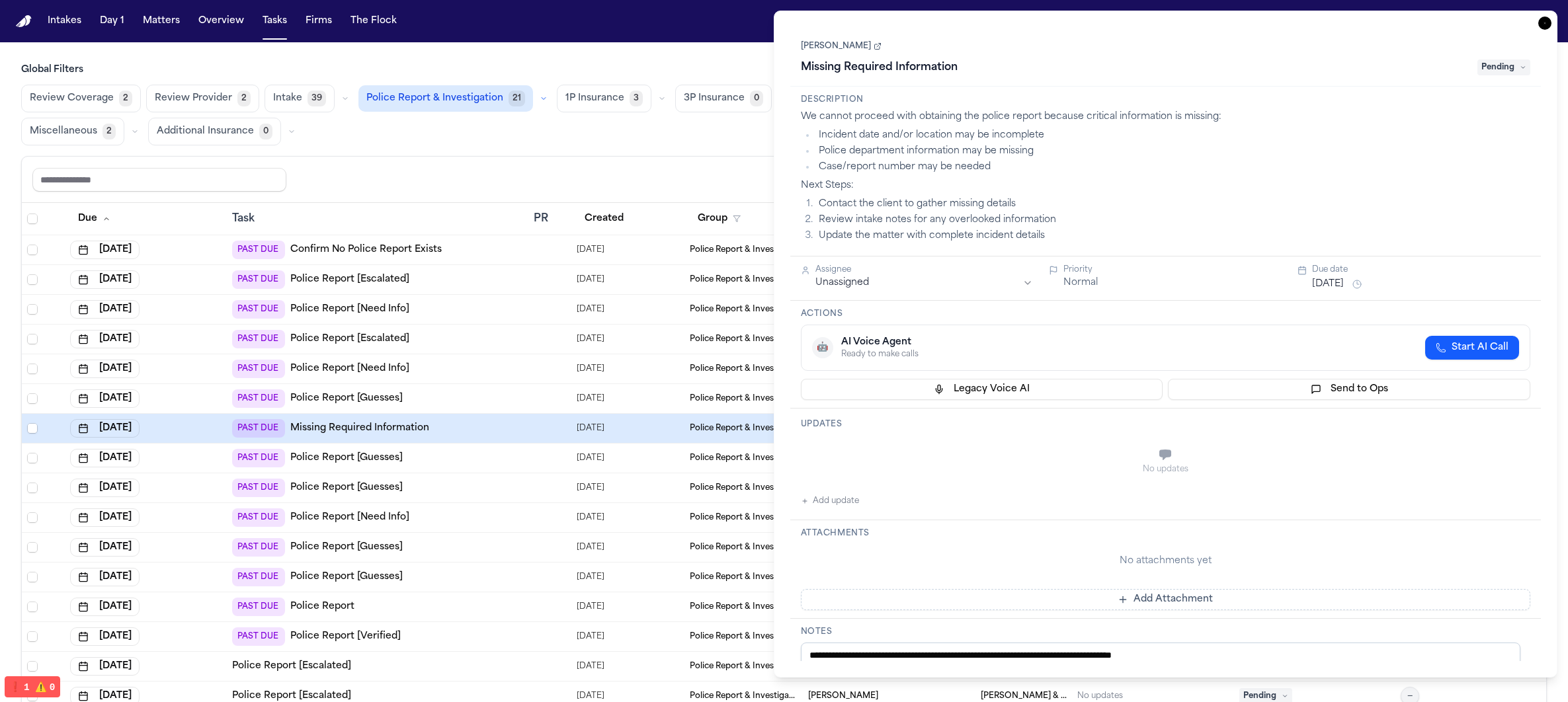
click at [453, 449] on div "PAST DUE Police Report [Guesses]" at bounding box center [376, 457] width 291 height 19
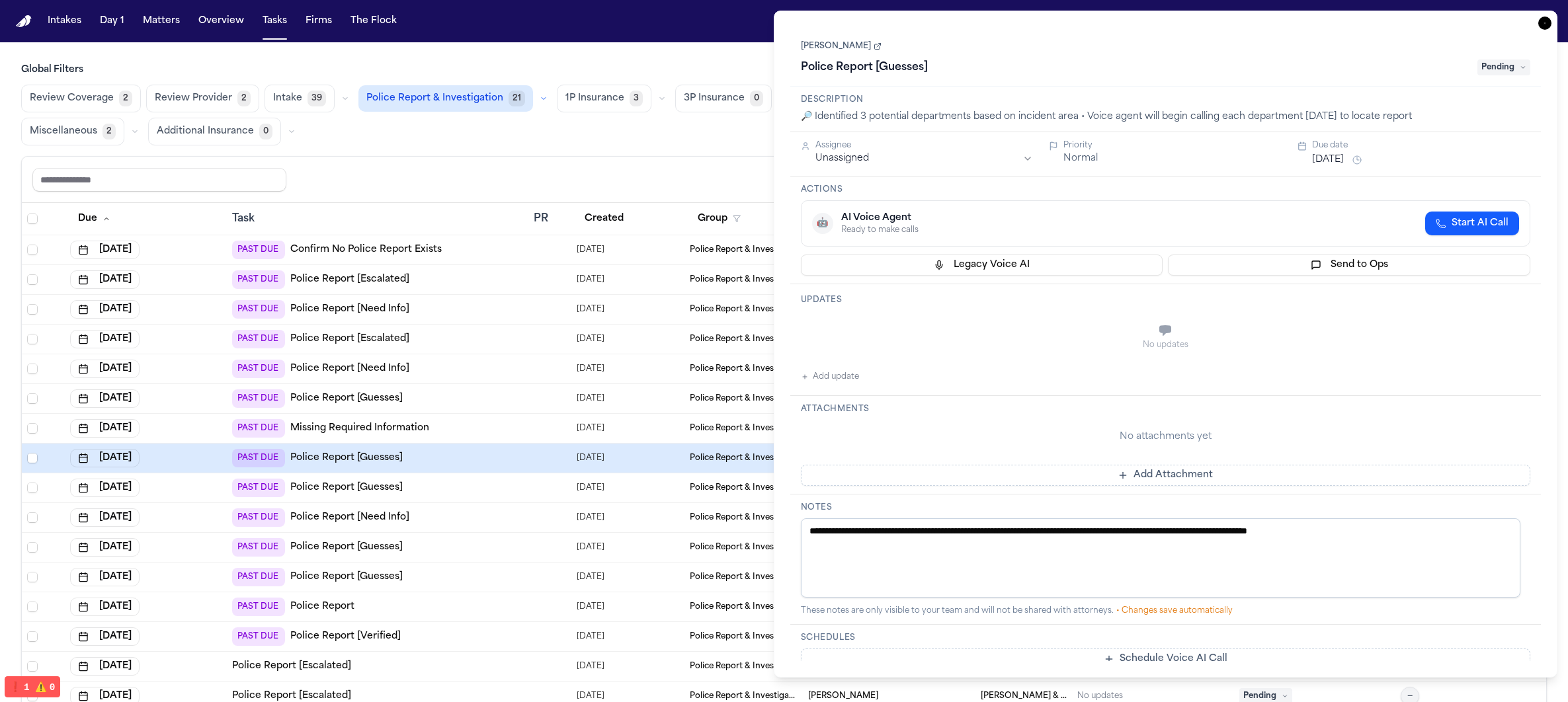
click at [427, 533] on td "PAST DUE Police Report [Guesses]" at bounding box center [377, 548] width 302 height 30
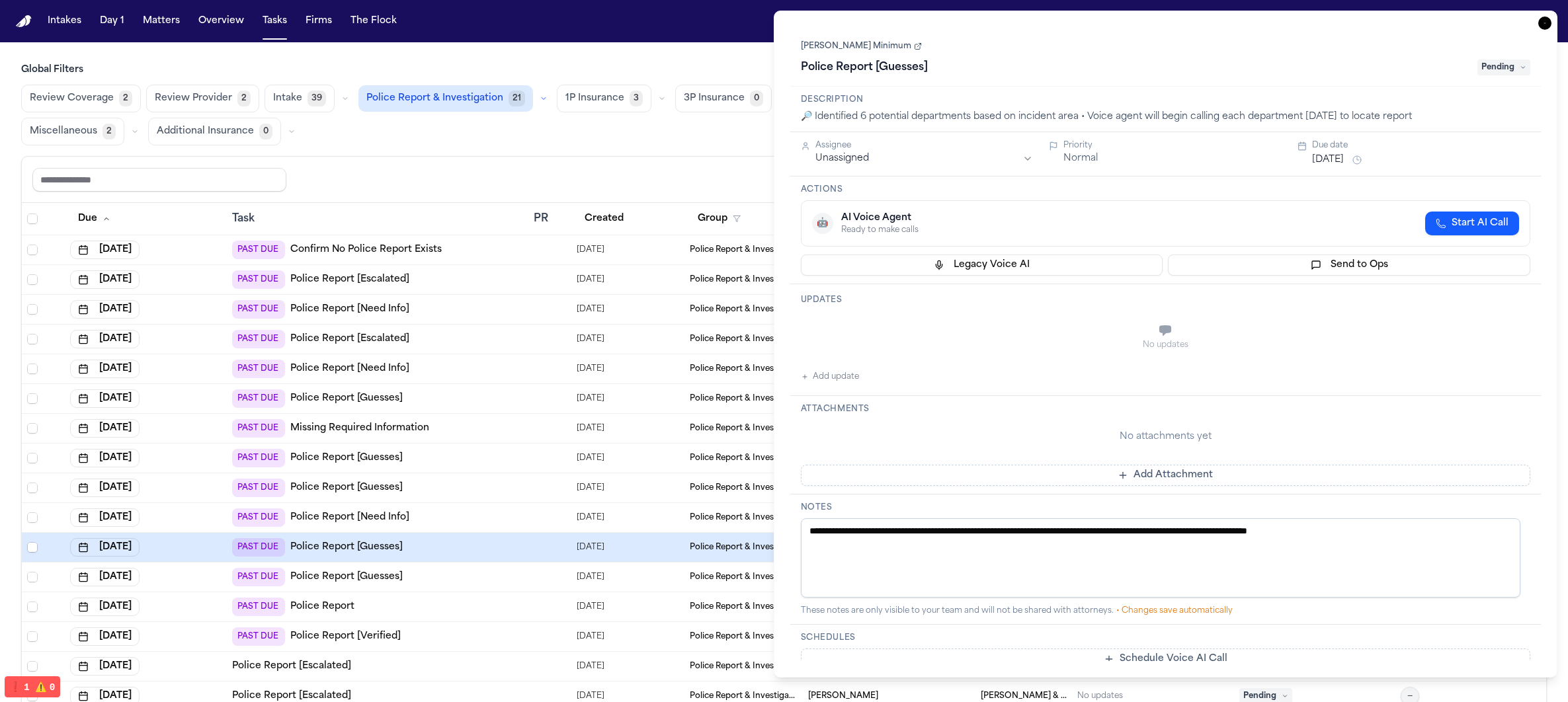
click at [451, 462] on div "PAST DUE Police Report [Guesses]" at bounding box center [376, 457] width 291 height 19
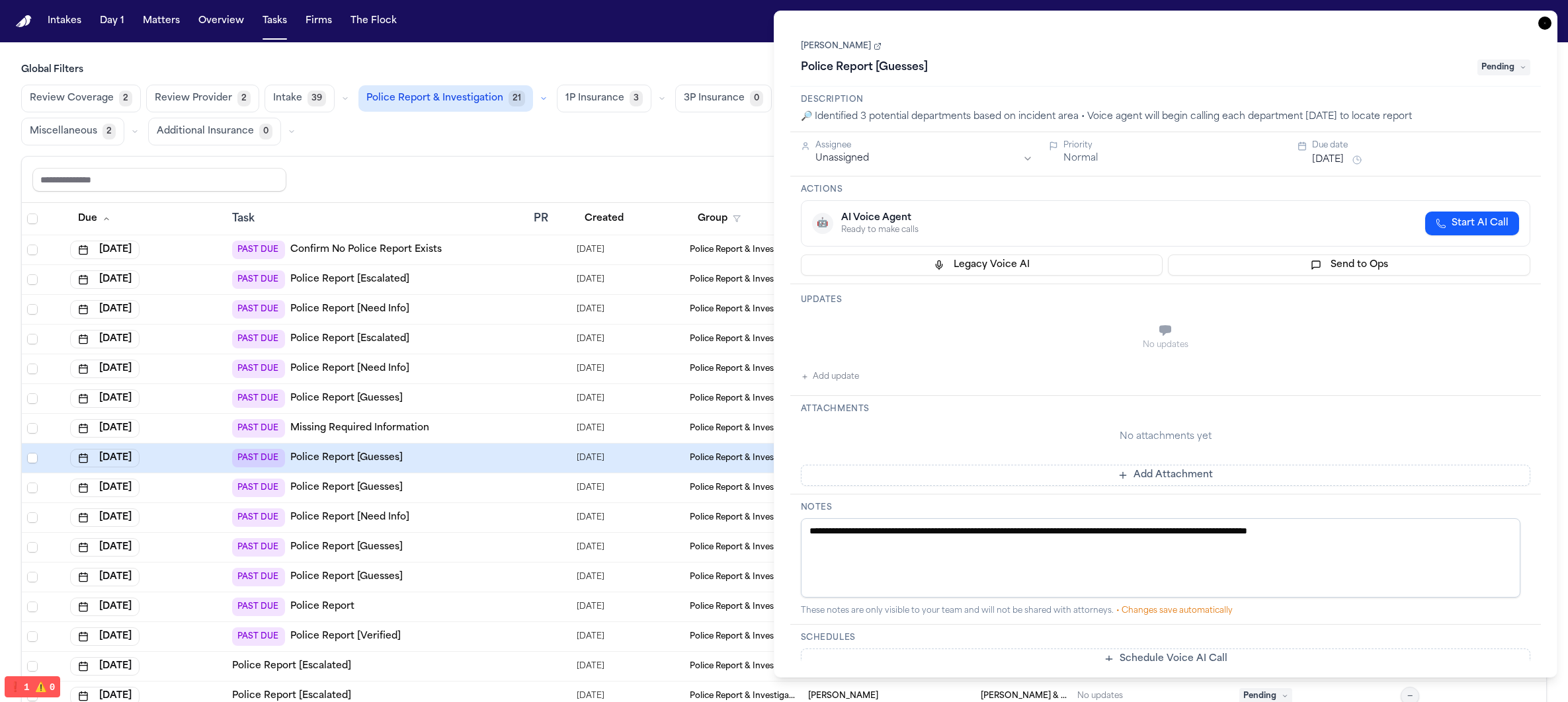
click at [448, 474] on td "PAST DUE Police Report [Guesses]" at bounding box center [377, 488] width 302 height 30
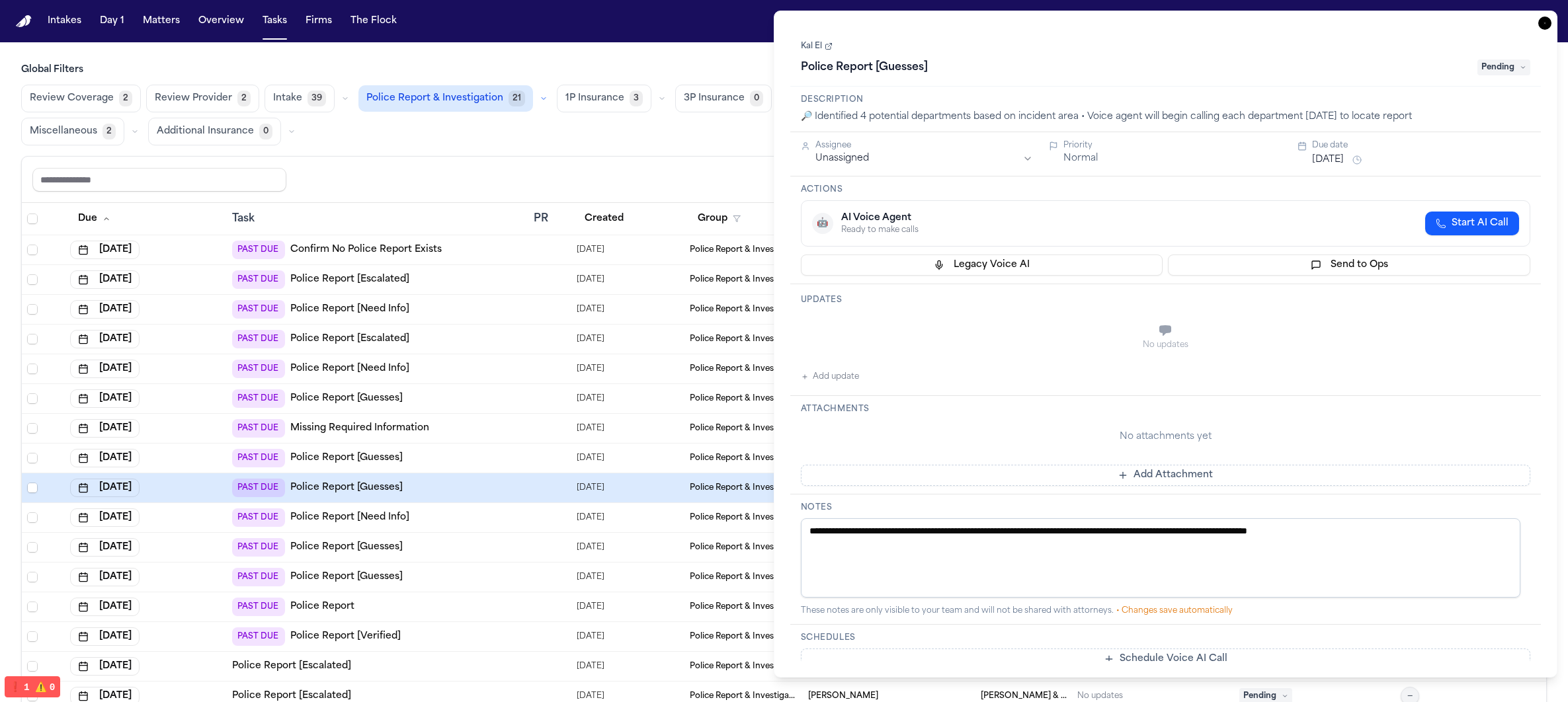
click at [444, 489] on div "PAST DUE Police Report [Guesses]" at bounding box center [376, 488] width 291 height 19
click at [427, 551] on div "PAST DUE Police Report [Guesses]" at bounding box center [376, 547] width 291 height 19
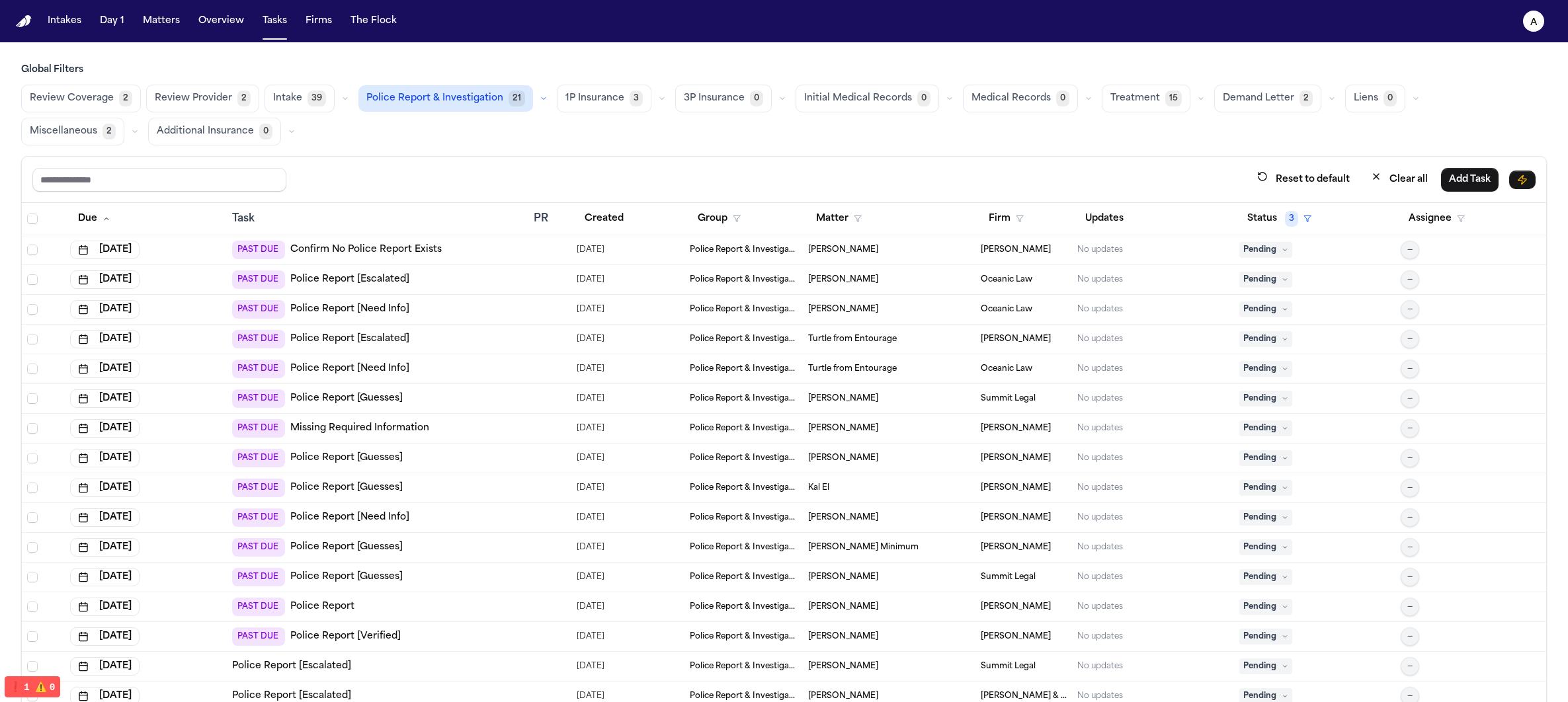
click at [430, 541] on div "PAST DUE Police Report [Guesses]" at bounding box center [376, 547] width 291 height 19
click at [436, 529] on td "PAST DUE Police Report [Need Info]" at bounding box center [377, 519] width 302 height 30
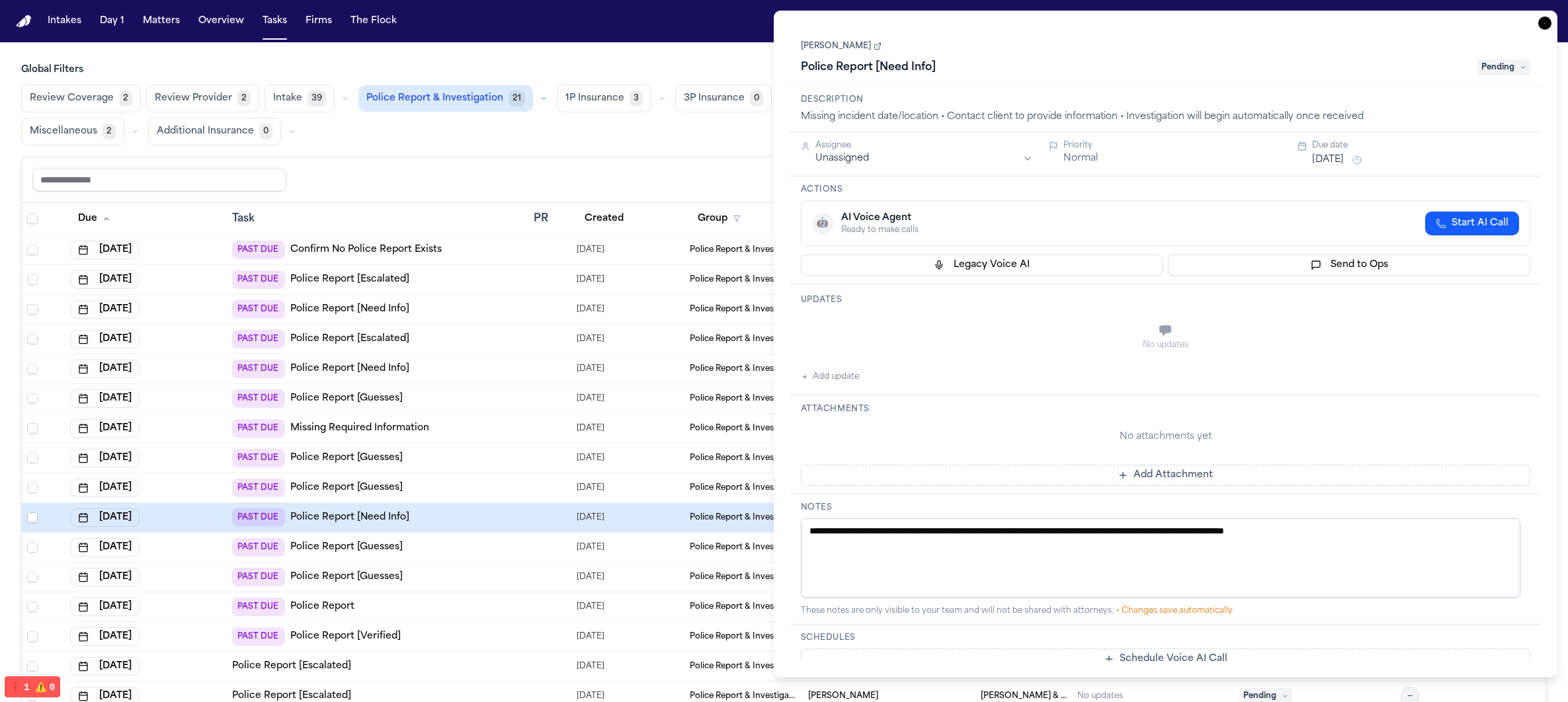
click at [501, 408] on td "PAST DUE Police Report [Guesses]" at bounding box center [377, 399] width 302 height 30
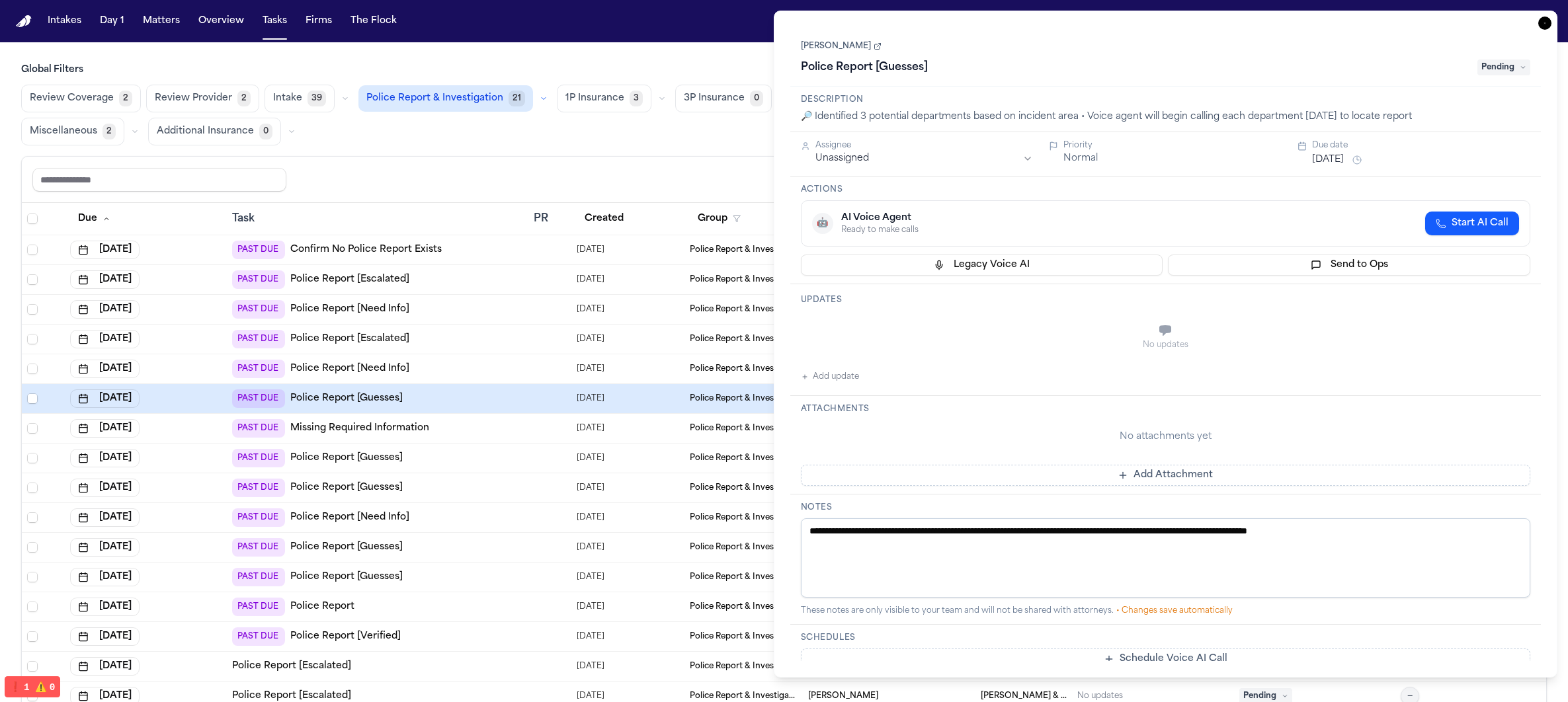
click at [483, 435] on div "PAST DUE Missing Required Information" at bounding box center [376, 428] width 291 height 19
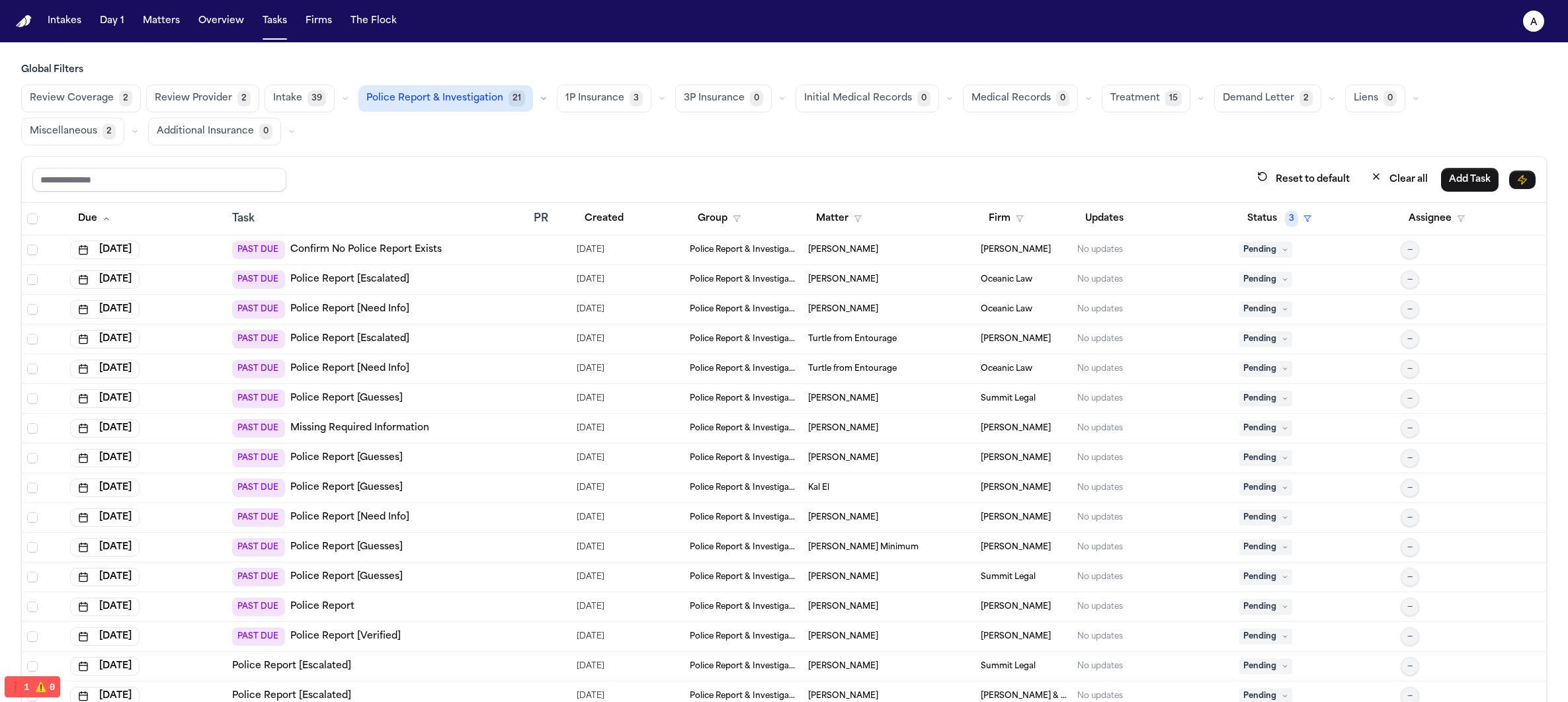
click at [543, 430] on div at bounding box center [549, 428] width 33 height 11
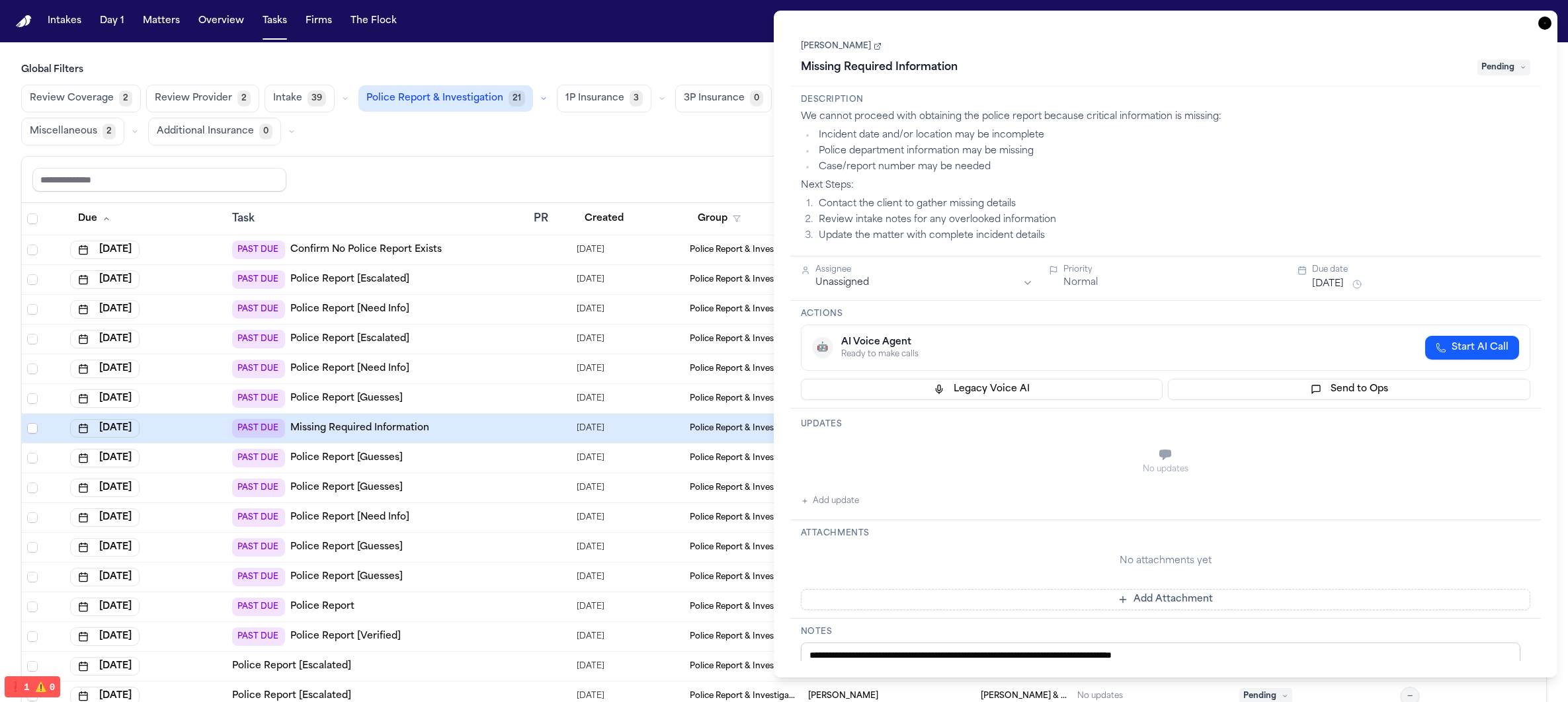
click at [542, 427] on div at bounding box center [549, 428] width 33 height 11
click at [1540, 28] on icon "button" at bounding box center [1543, 23] width 13 height 13
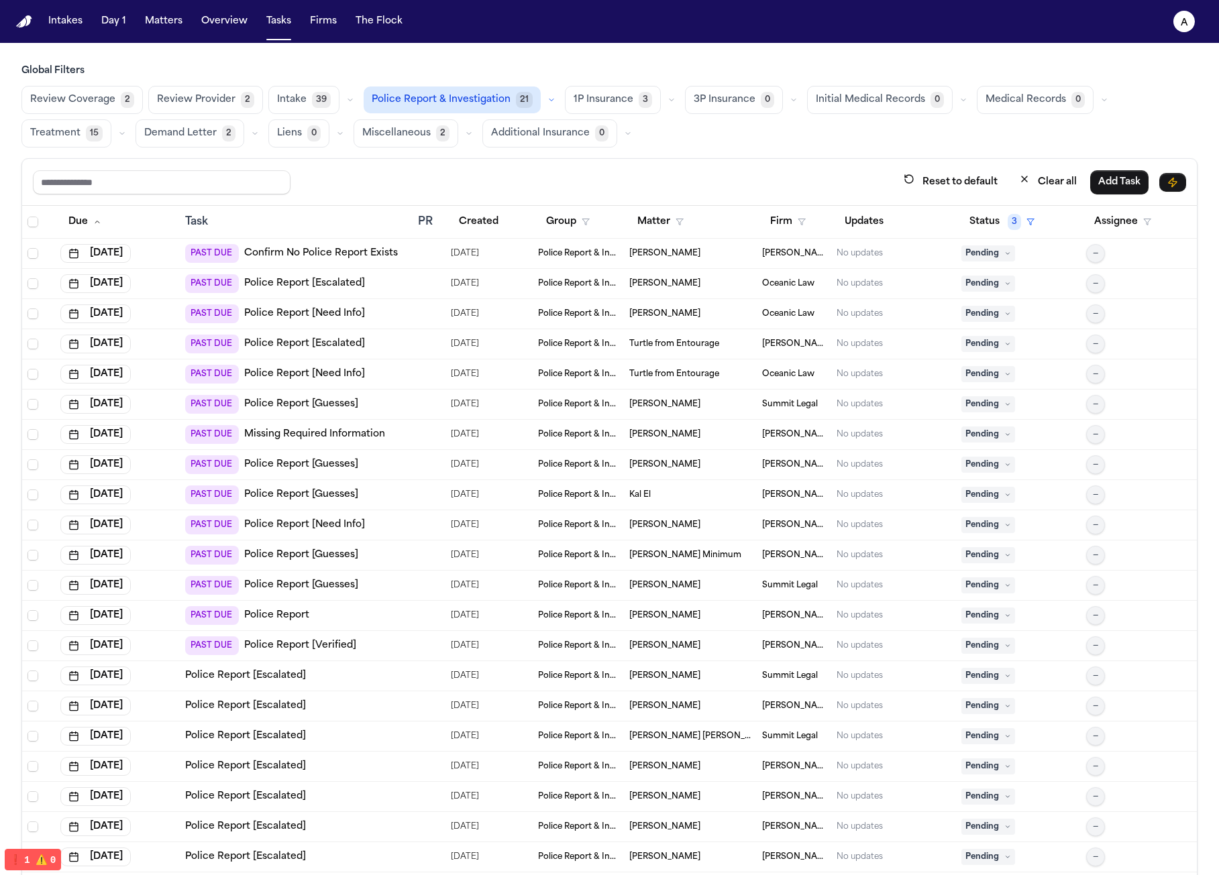
click at [663, 439] on td "[PERSON_NAME]" at bounding box center [690, 435] width 133 height 30
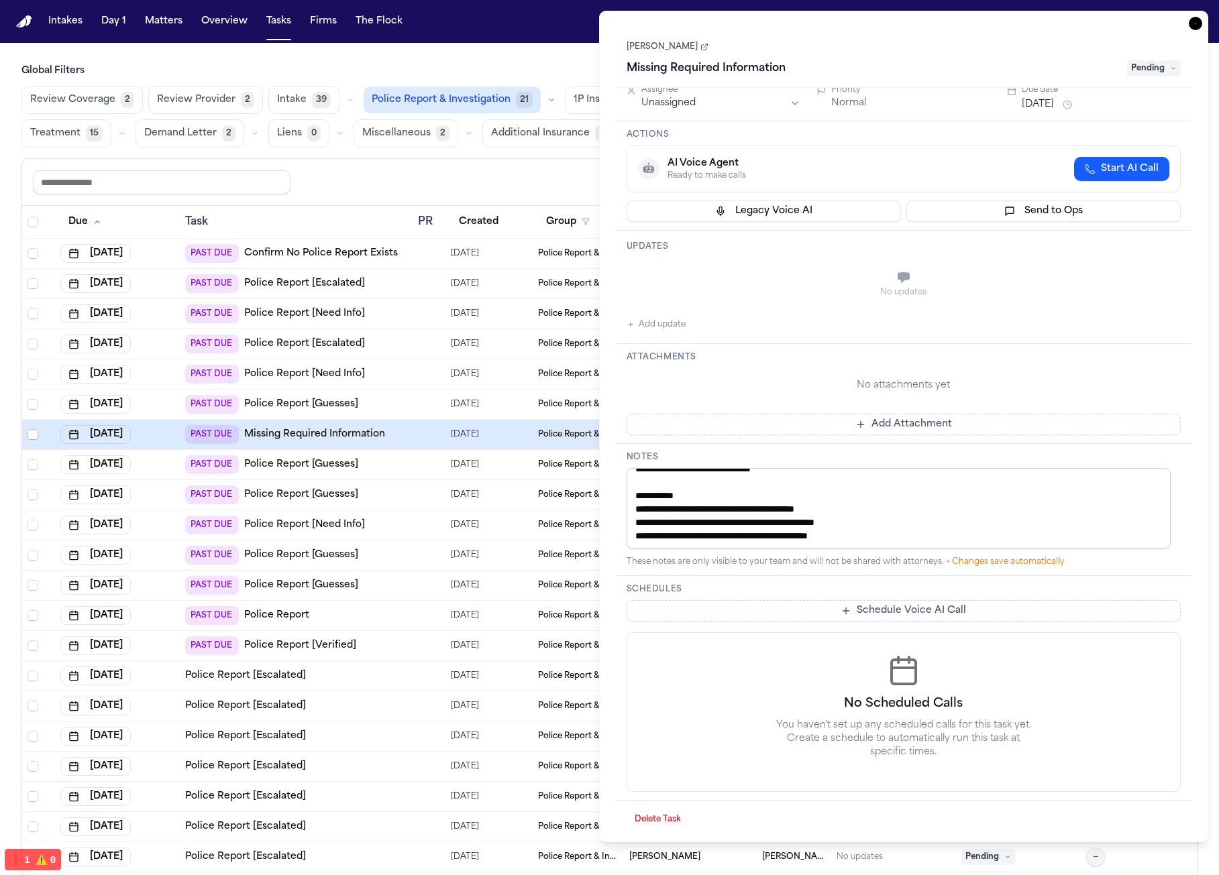
click at [1000, 515] on textarea "**********" at bounding box center [899, 508] width 545 height 80
click at [990, 541] on textarea "**********" at bounding box center [899, 508] width 545 height 80
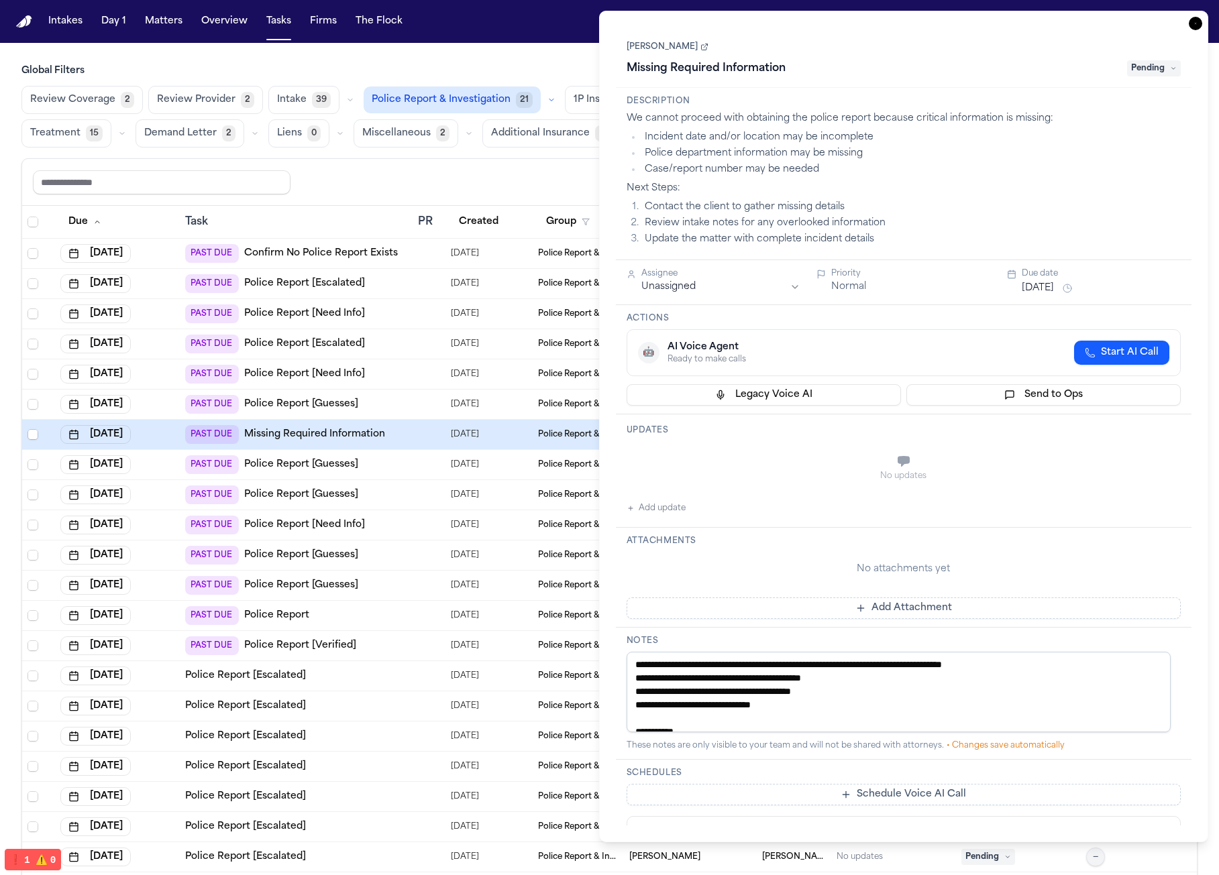
drag, startPoint x: 946, startPoint y: 702, endPoint x: 678, endPoint y: 629, distance: 278.1
click at [678, 629] on div "**********" at bounding box center [904, 694] width 576 height 132
click at [737, 484] on div "No updates" at bounding box center [904, 468] width 555 height 48
click at [466, 368] on span "[DATE]" at bounding box center [465, 374] width 28 height 19
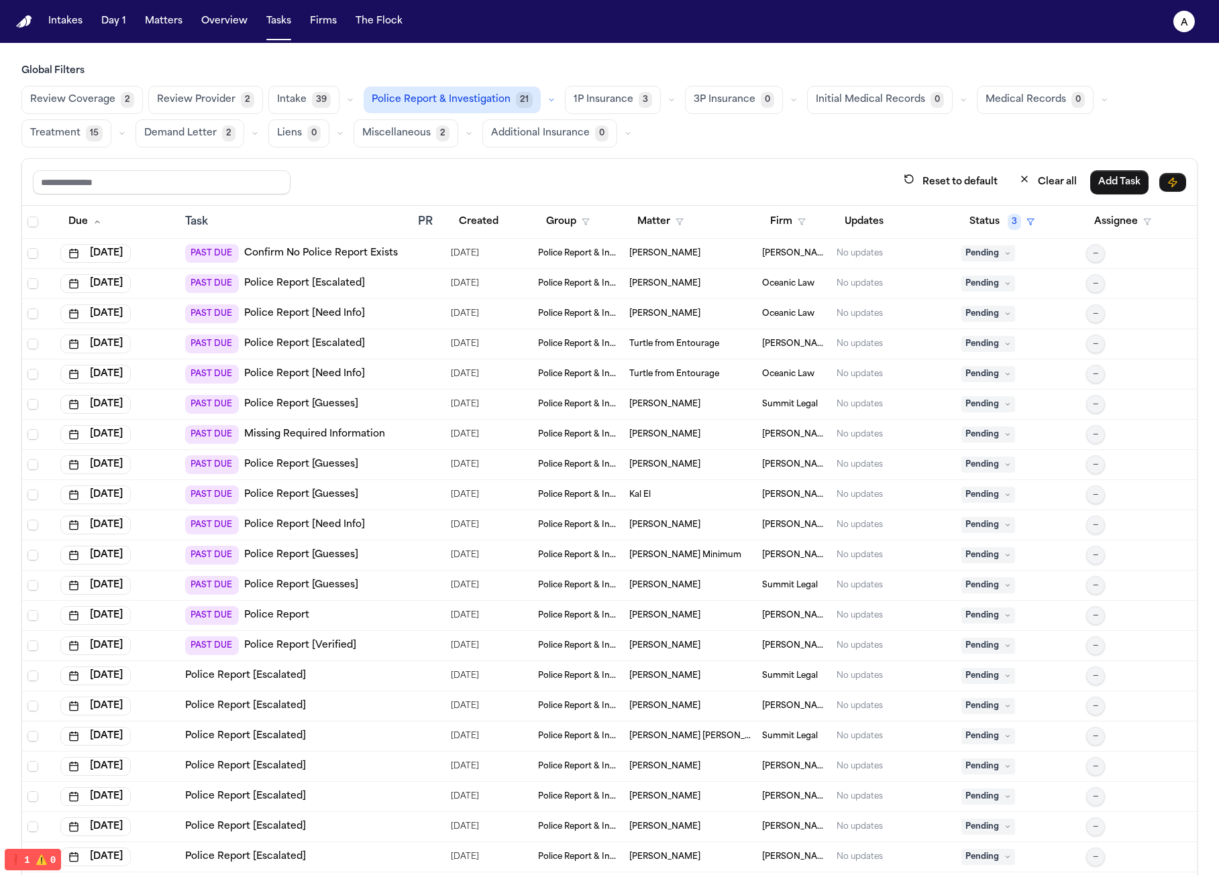
click at [423, 450] on td at bounding box center [429, 465] width 33 height 30
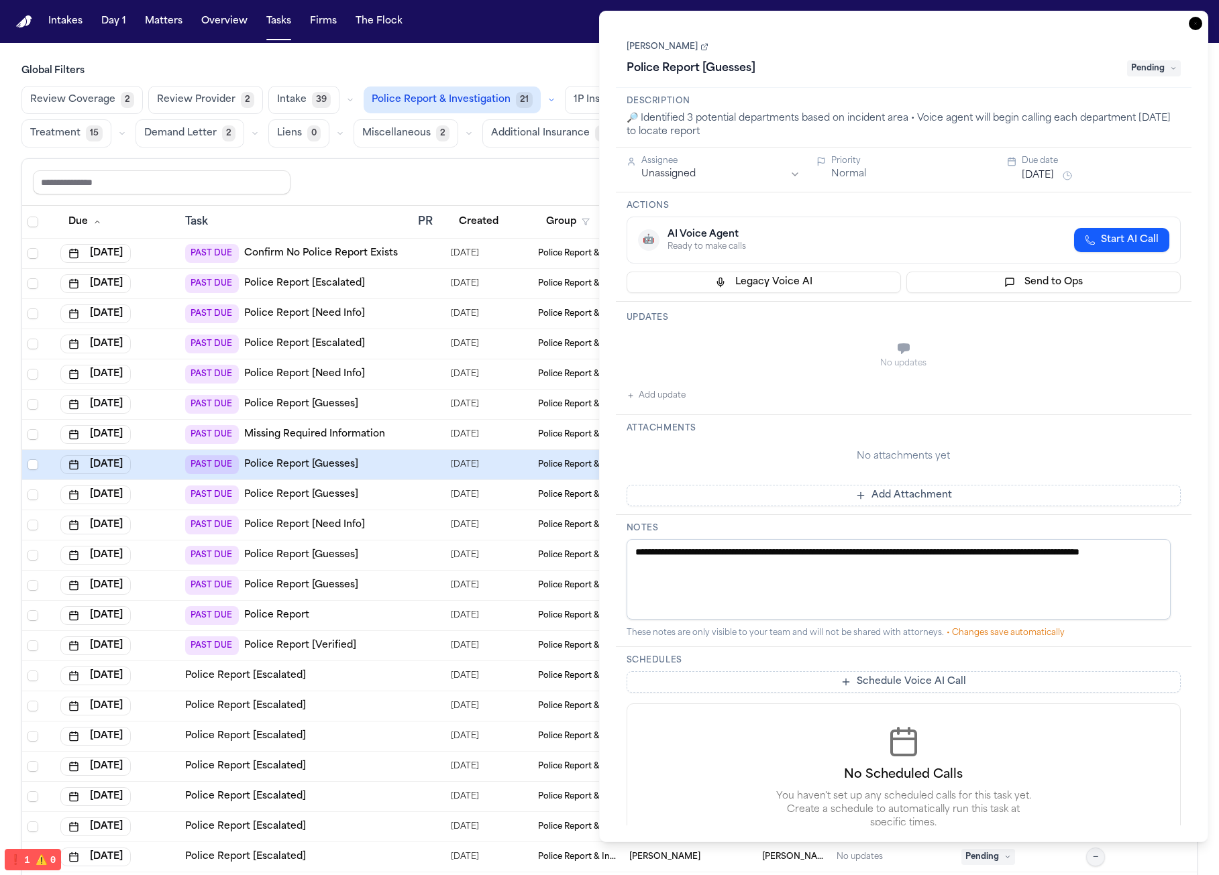
click at [430, 329] on td at bounding box center [429, 344] width 33 height 30
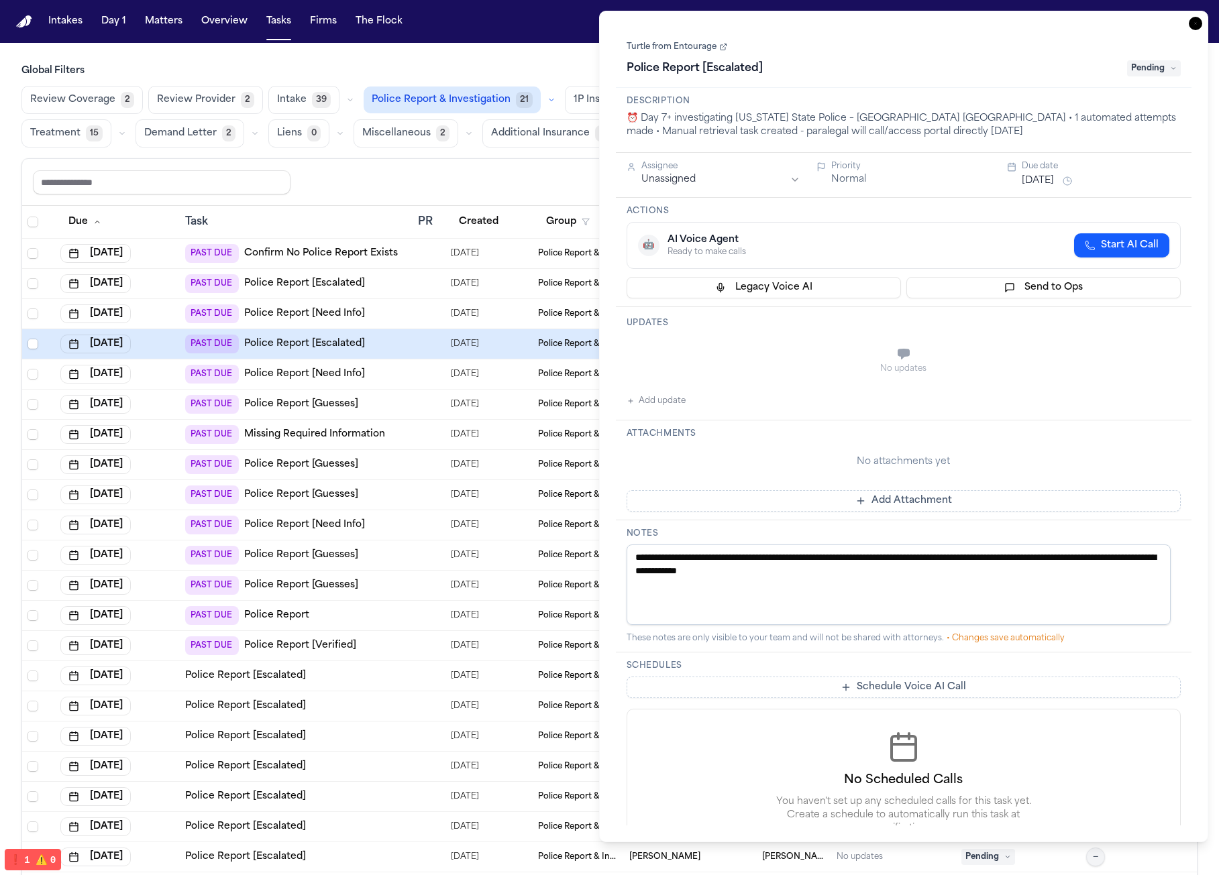
click at [395, 413] on td "PAST DUE Police Report [Guesses]" at bounding box center [296, 405] width 232 height 30
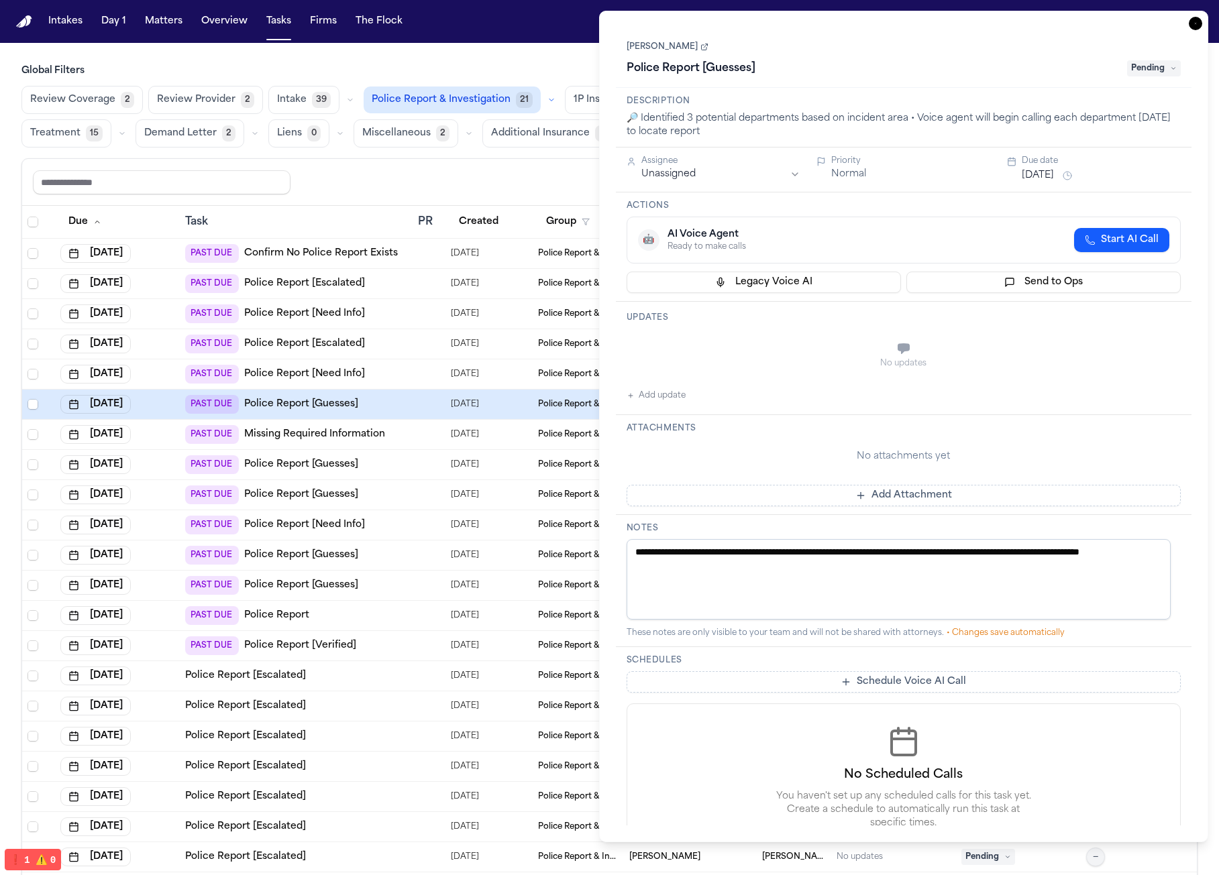
click at [418, 529] on div at bounding box center [423, 525] width 11 height 11
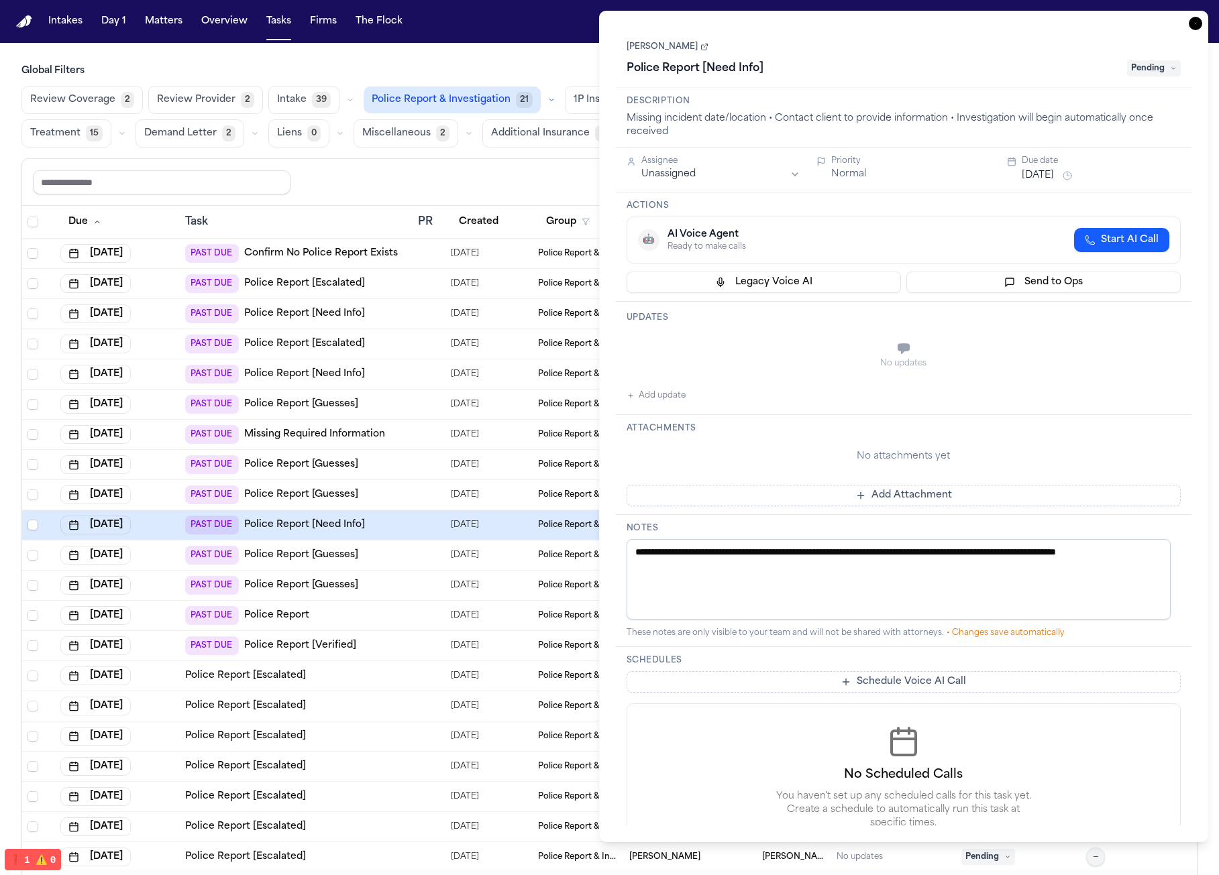
click at [431, 372] on div at bounding box center [429, 374] width 22 height 11
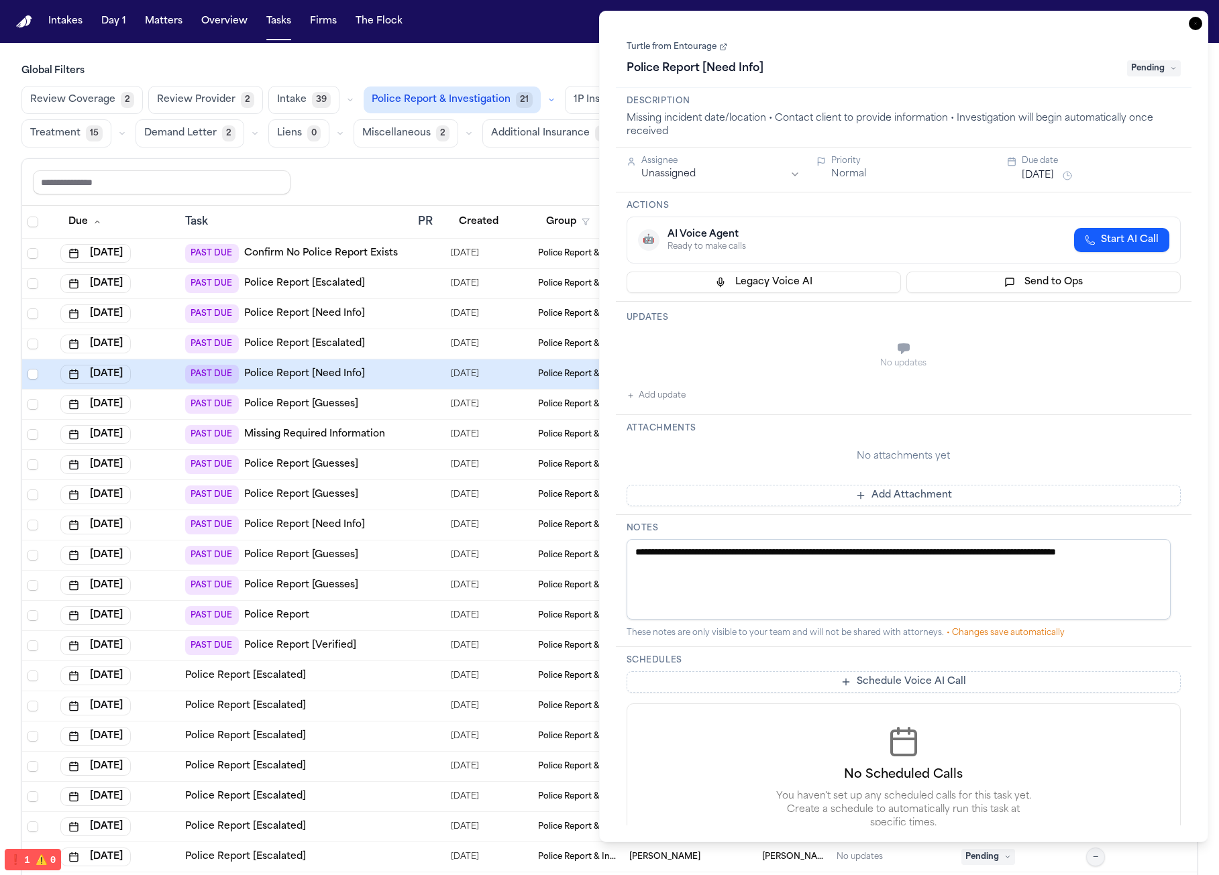
click at [437, 313] on td at bounding box center [429, 314] width 33 height 30
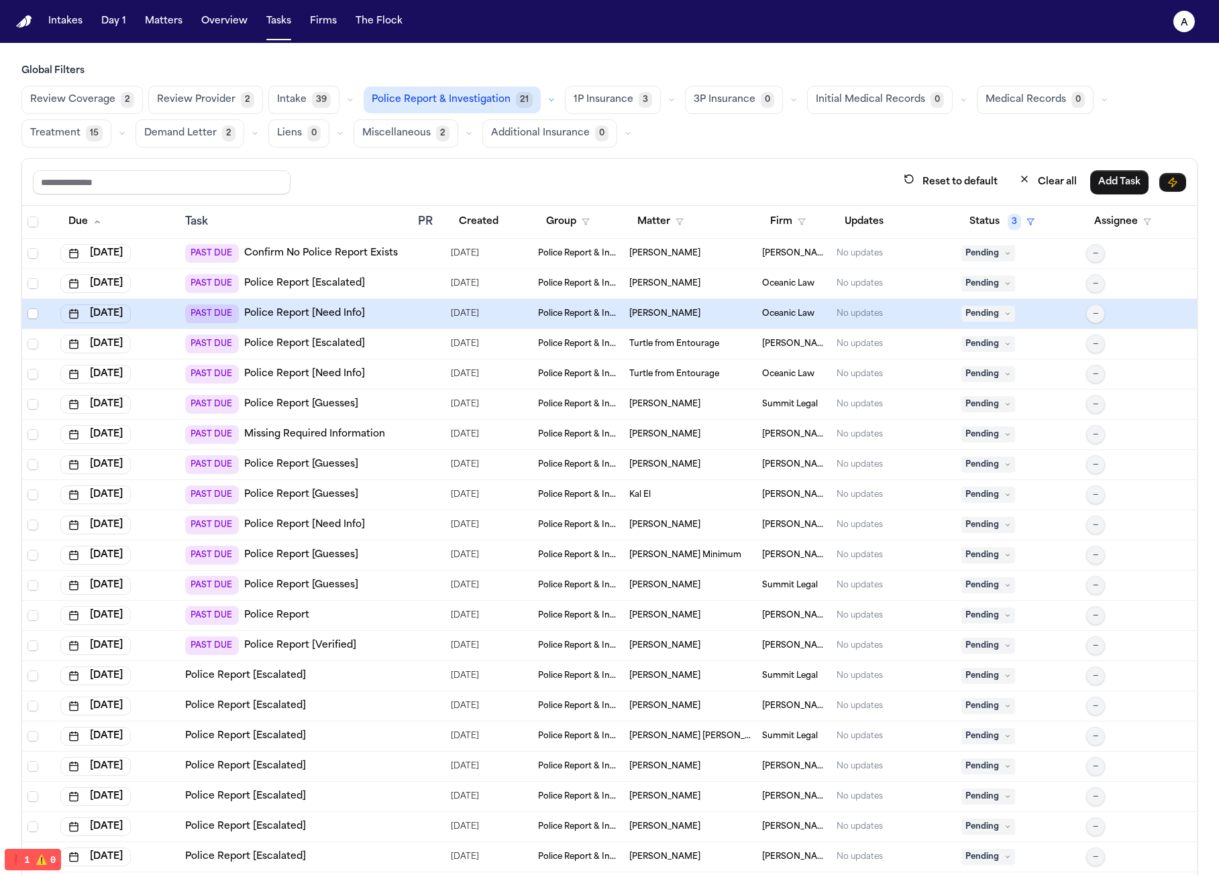
click at [439, 276] on td at bounding box center [429, 284] width 33 height 30
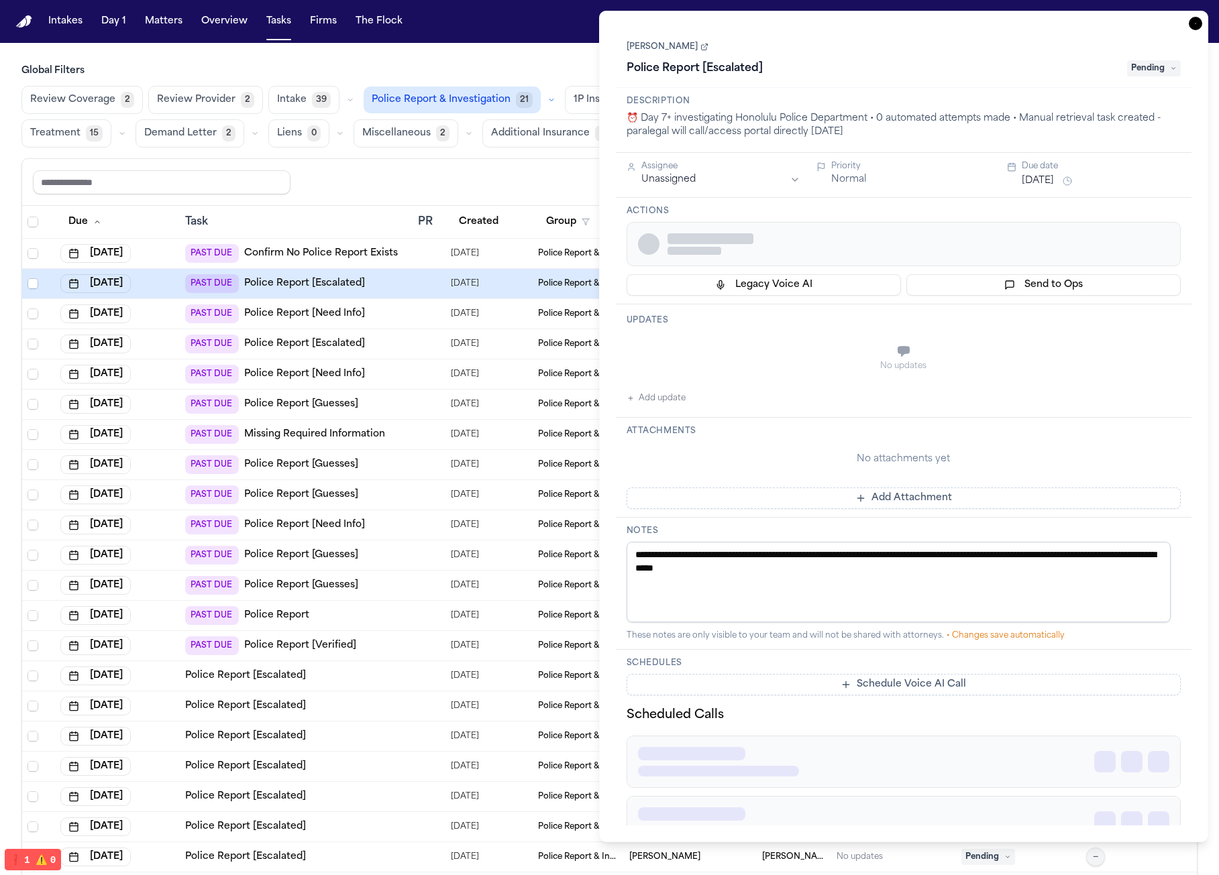
click at [354, 284] on link "Police Report [Escalated]" at bounding box center [304, 283] width 121 height 13
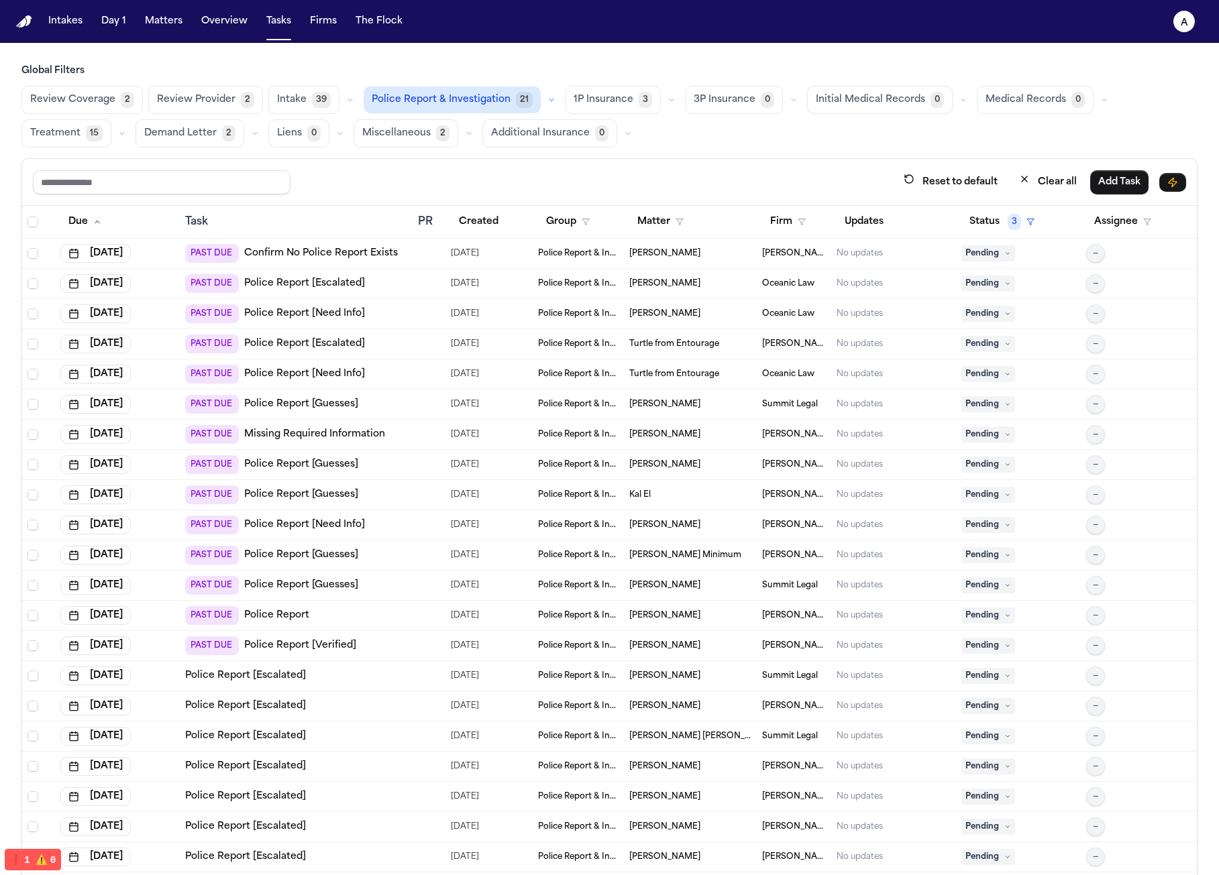
click at [384, 533] on div "PAST DUE Police Report [Need Info]" at bounding box center [295, 525] width 221 height 19
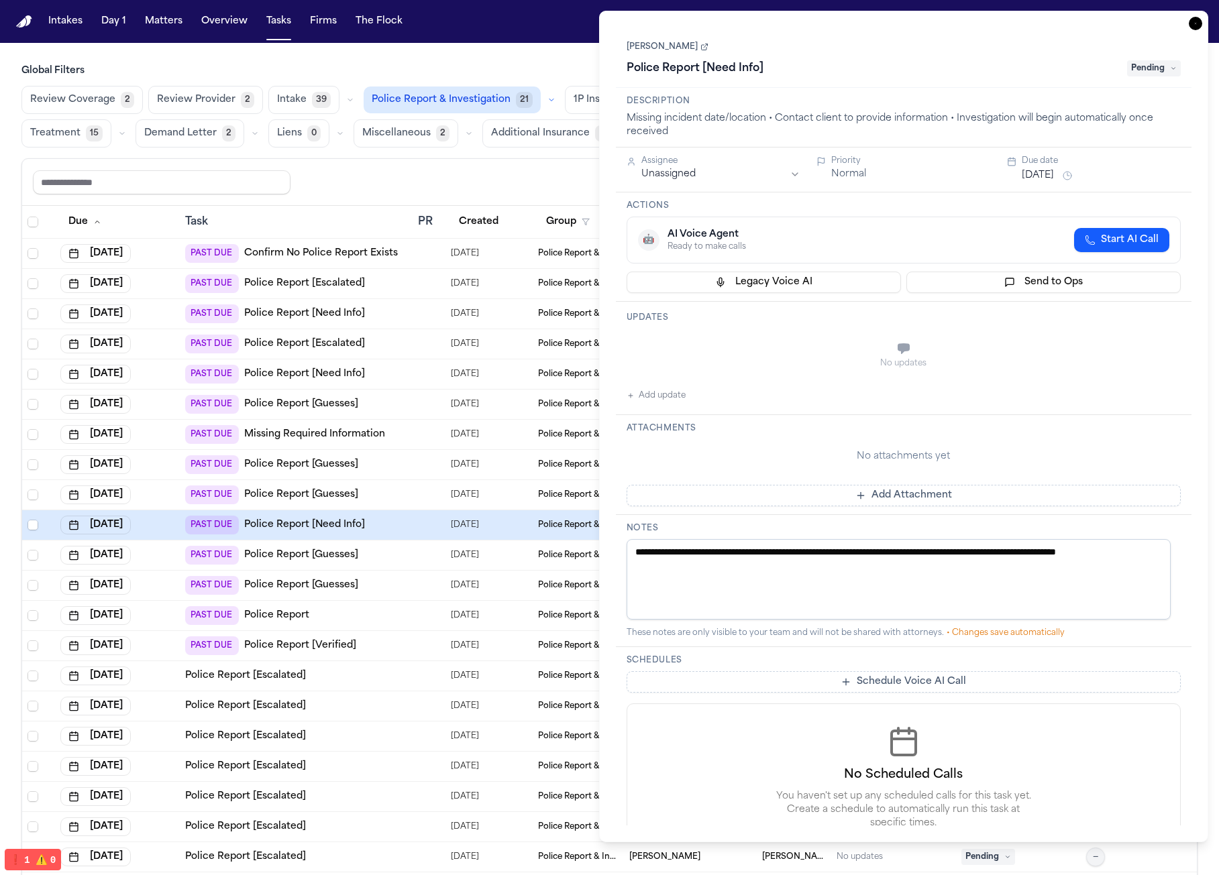
click at [373, 571] on td "PAST DUE Police Report [Guesses]" at bounding box center [296, 586] width 232 height 30
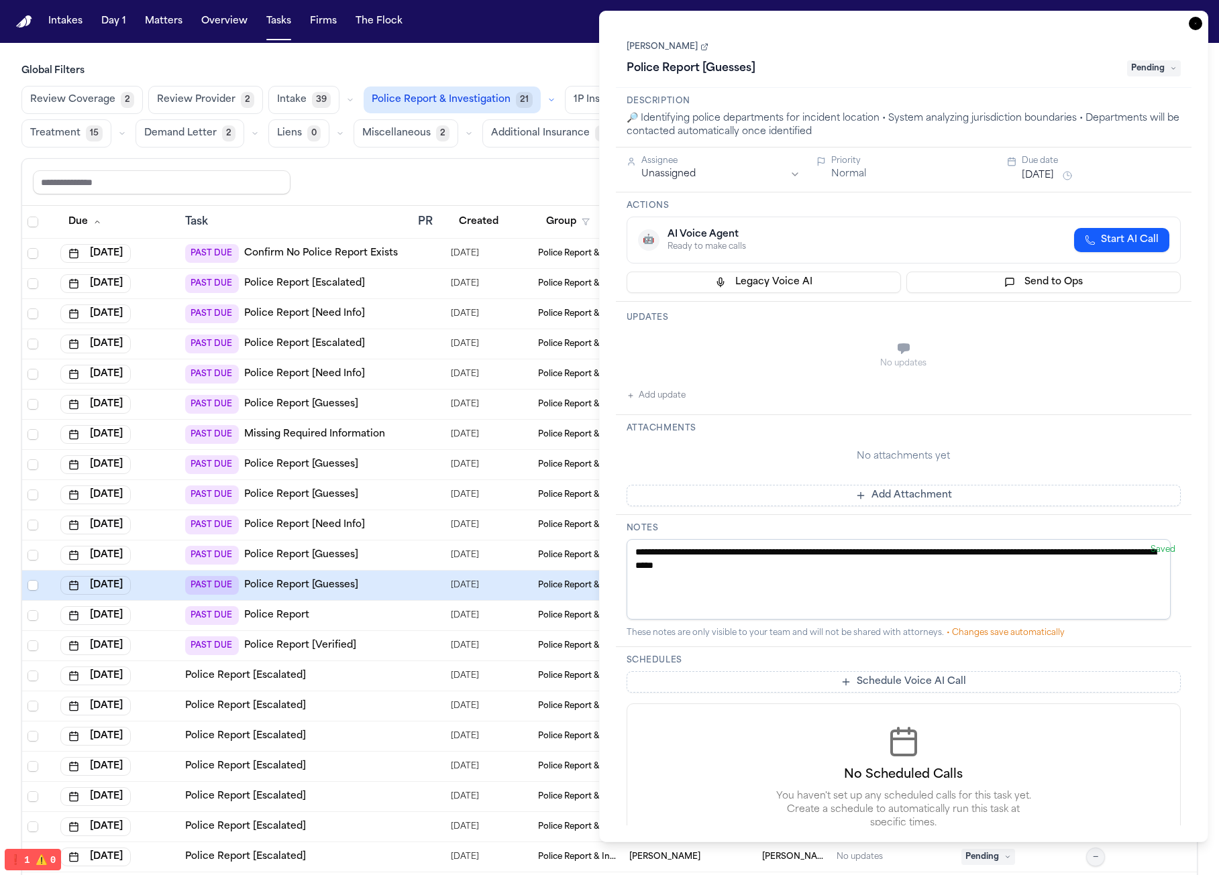
click at [684, 400] on button "Add update" at bounding box center [656, 396] width 59 height 16
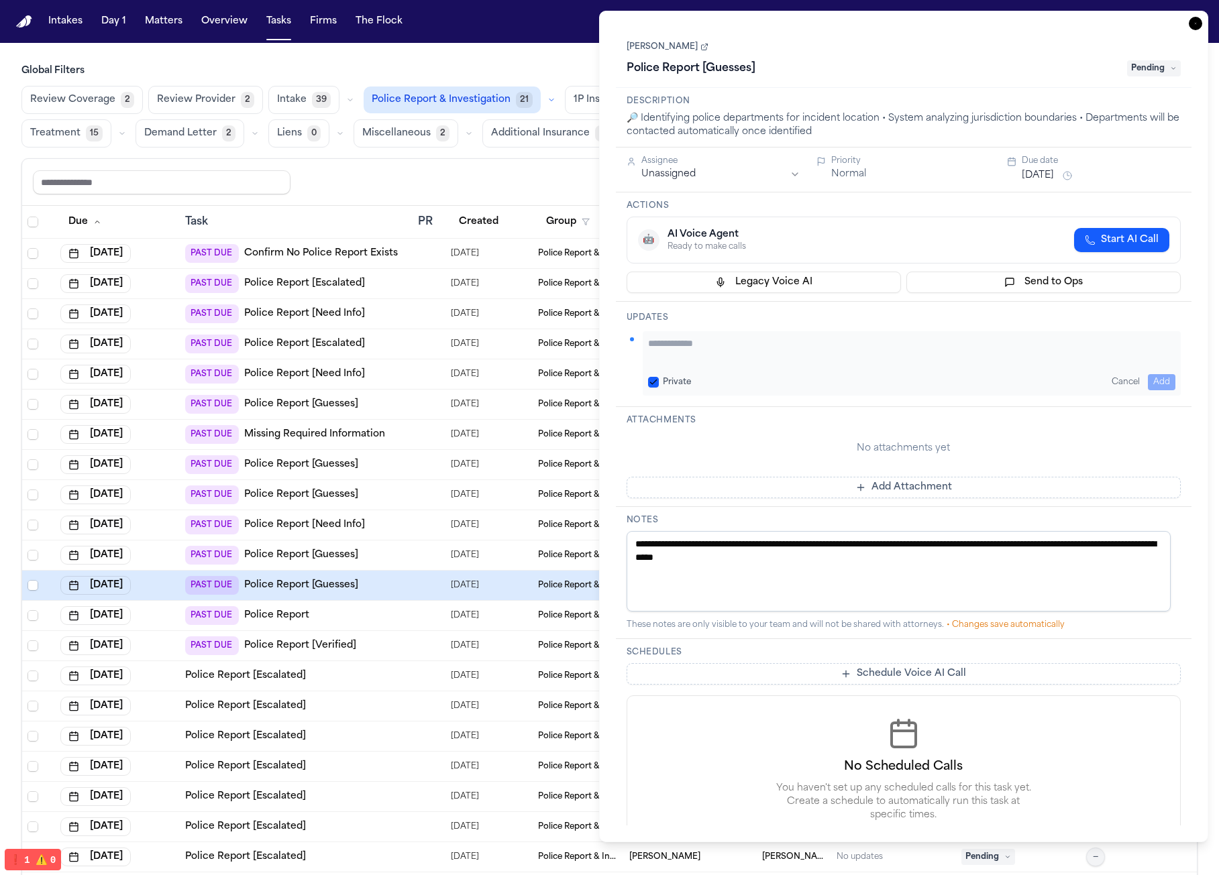
click at [1121, 376] on button "Cancel" at bounding box center [1125, 382] width 39 height 16
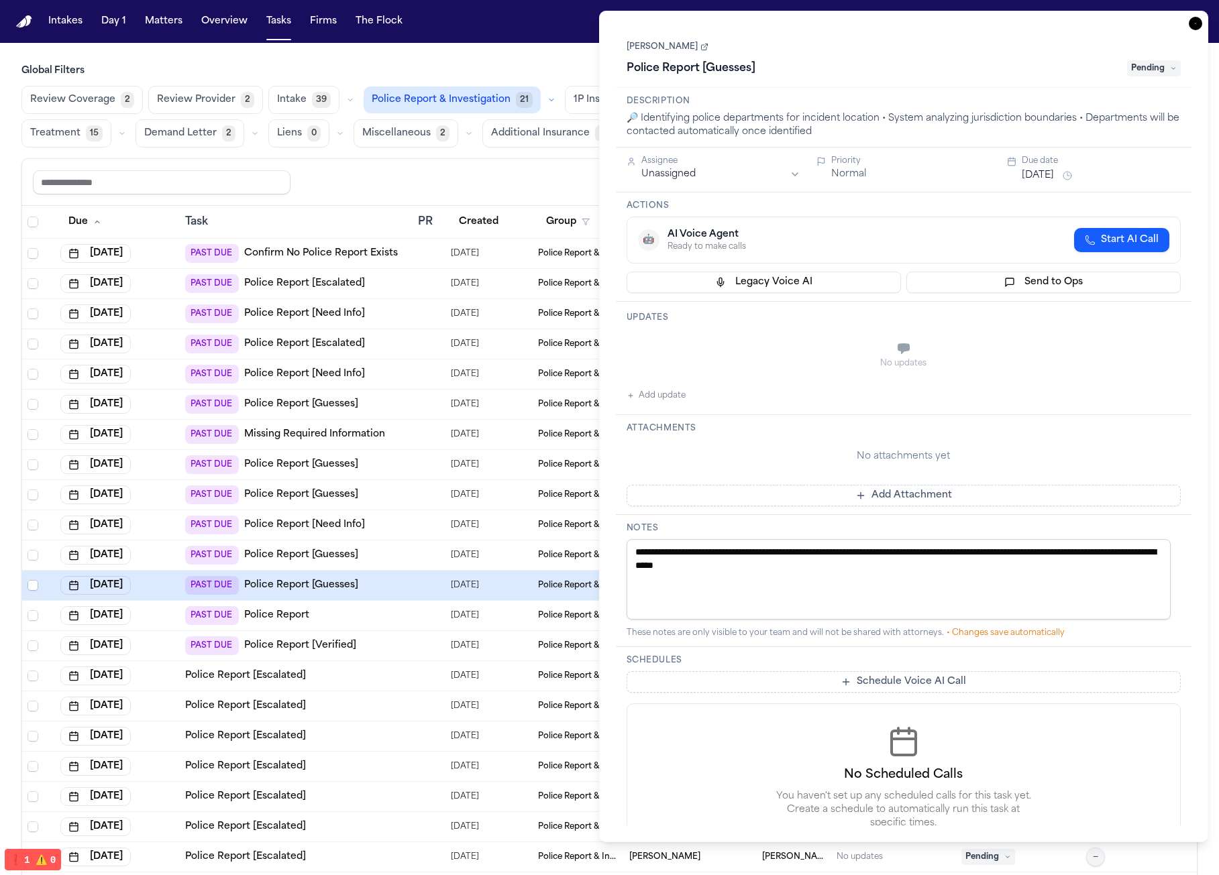
click at [418, 526] on div at bounding box center [423, 525] width 11 height 11
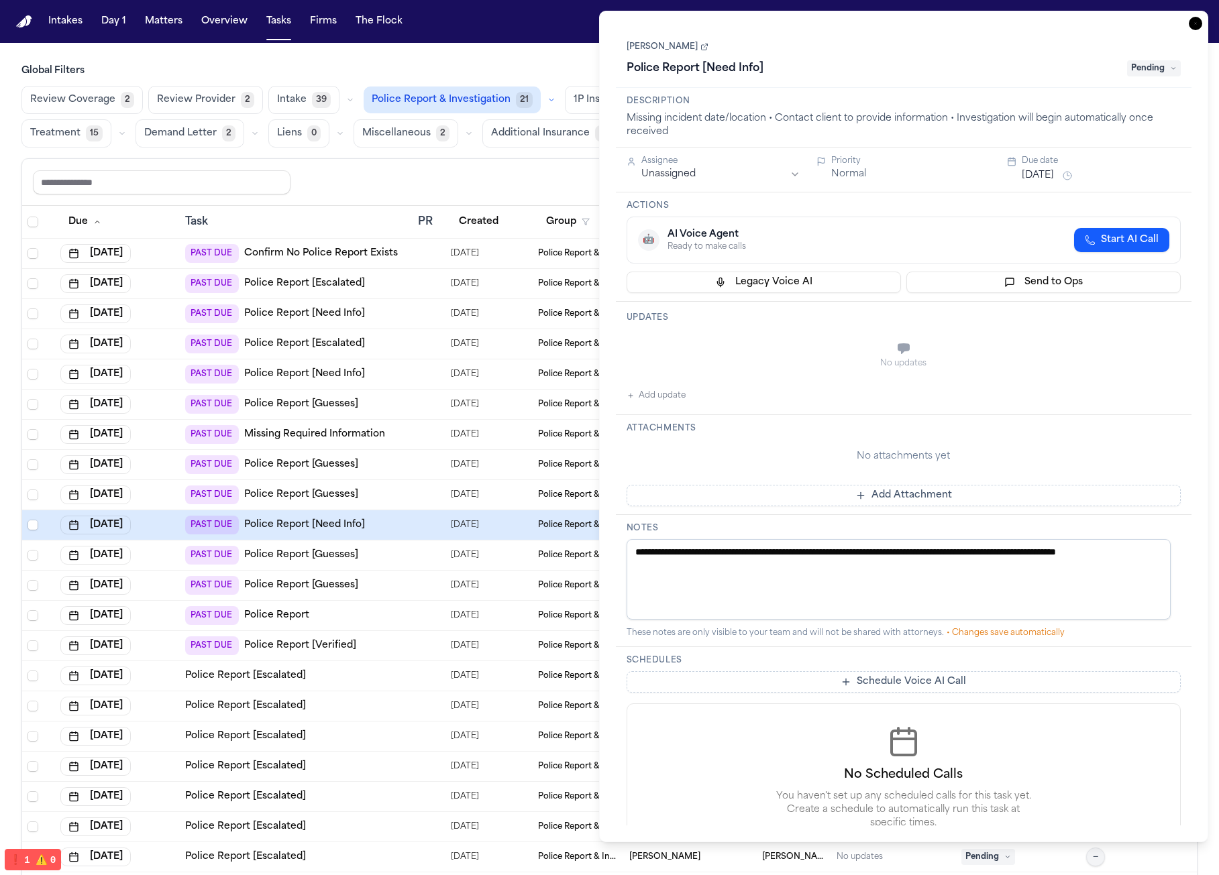
click at [382, 564] on td "PAST DUE Police Report [Guesses]" at bounding box center [296, 556] width 232 height 30
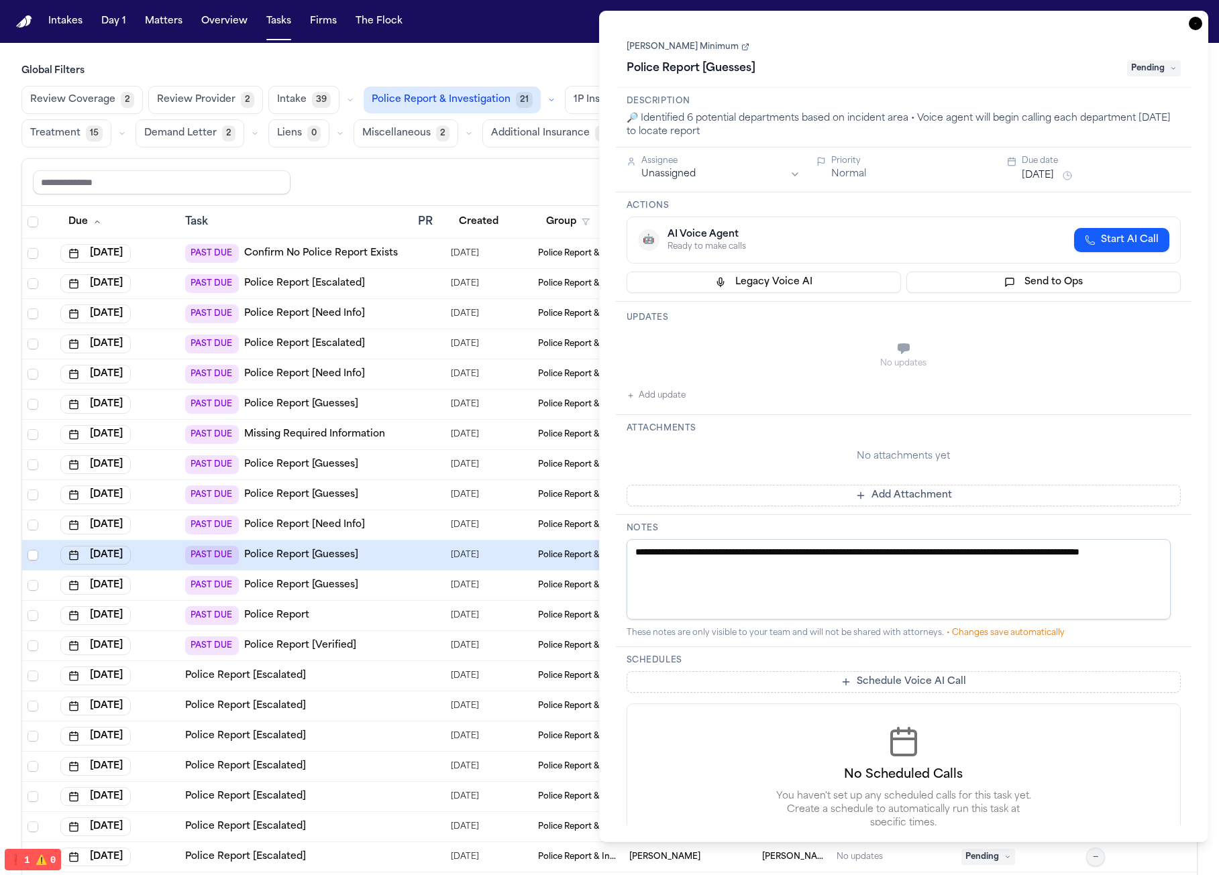
click at [473, 352] on td "[DATE]" at bounding box center [488, 344] width 87 height 30
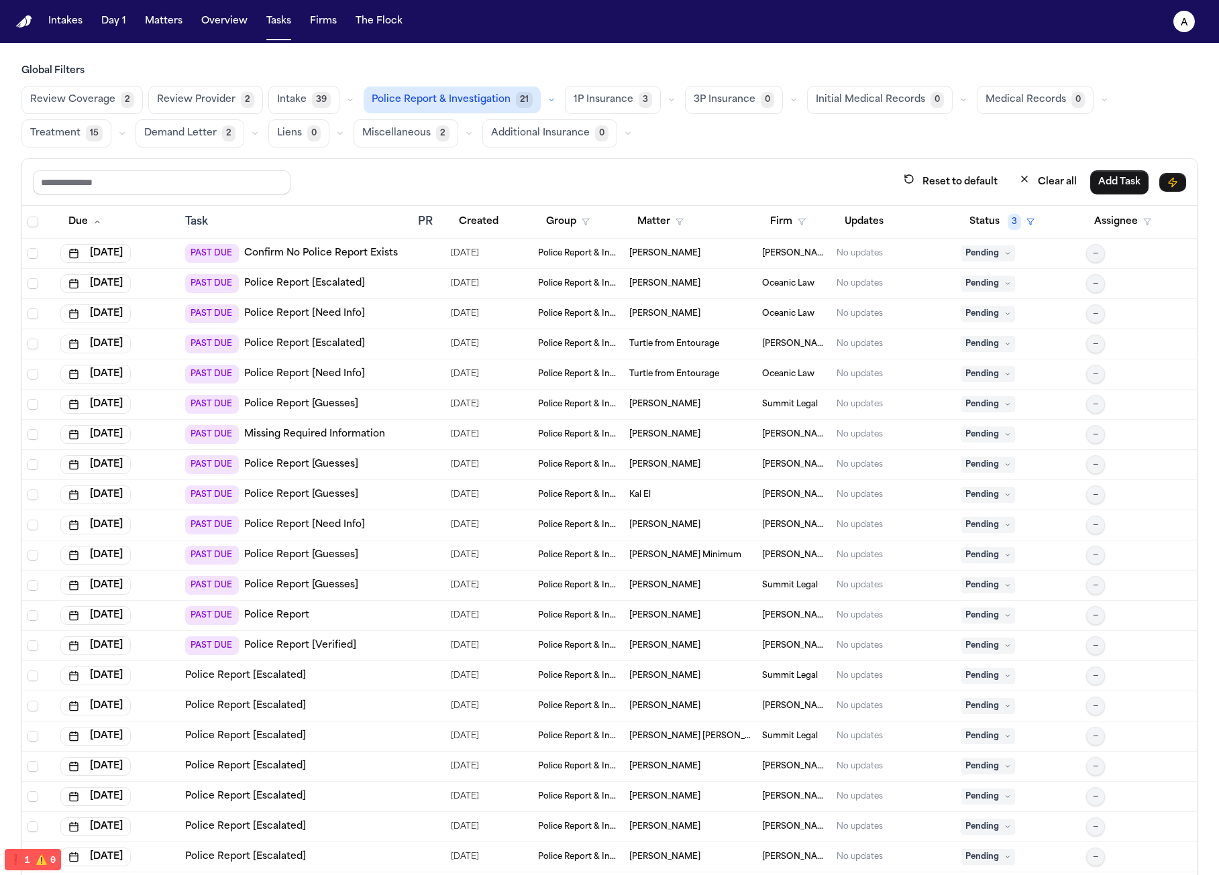
click at [435, 286] on div at bounding box center [429, 283] width 22 height 11
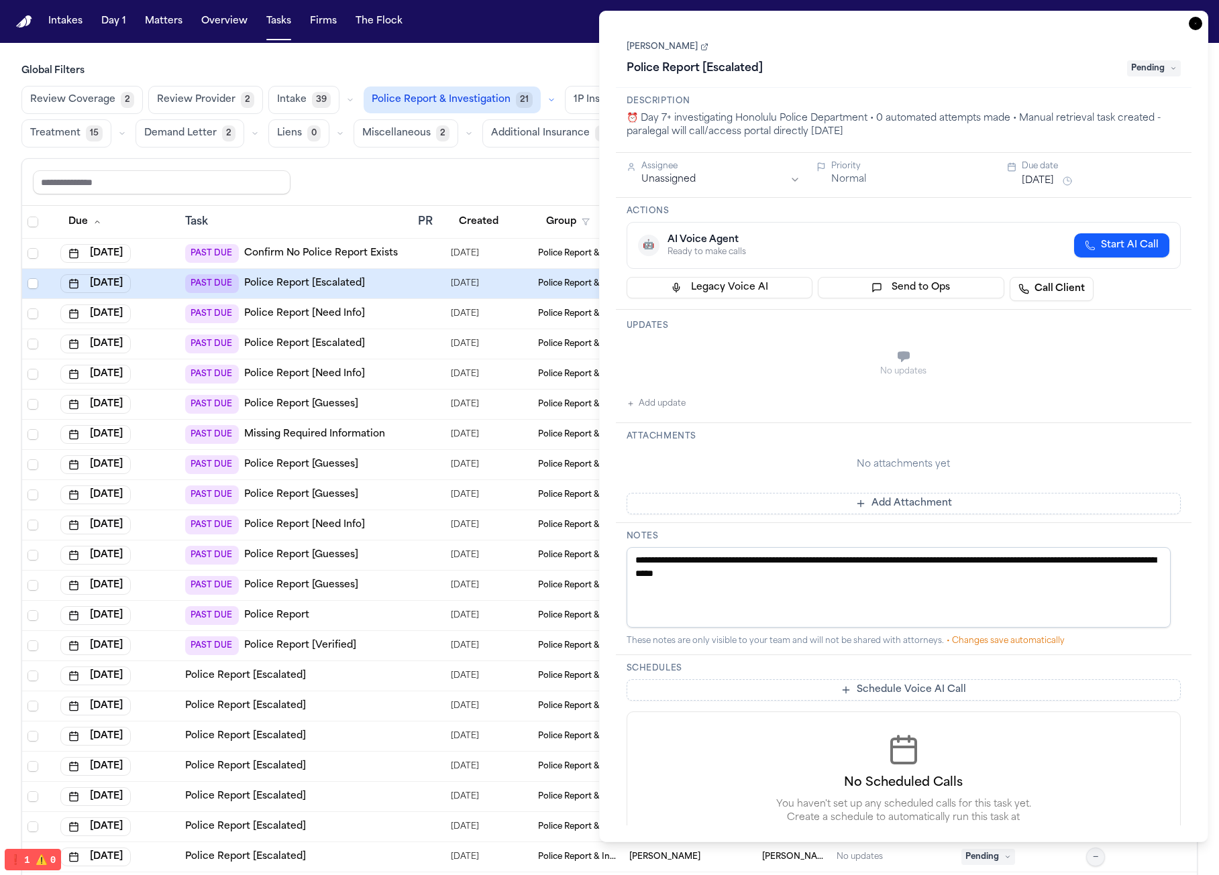
click at [437, 270] on td at bounding box center [429, 284] width 33 height 30
click at [431, 307] on td at bounding box center [429, 314] width 33 height 30
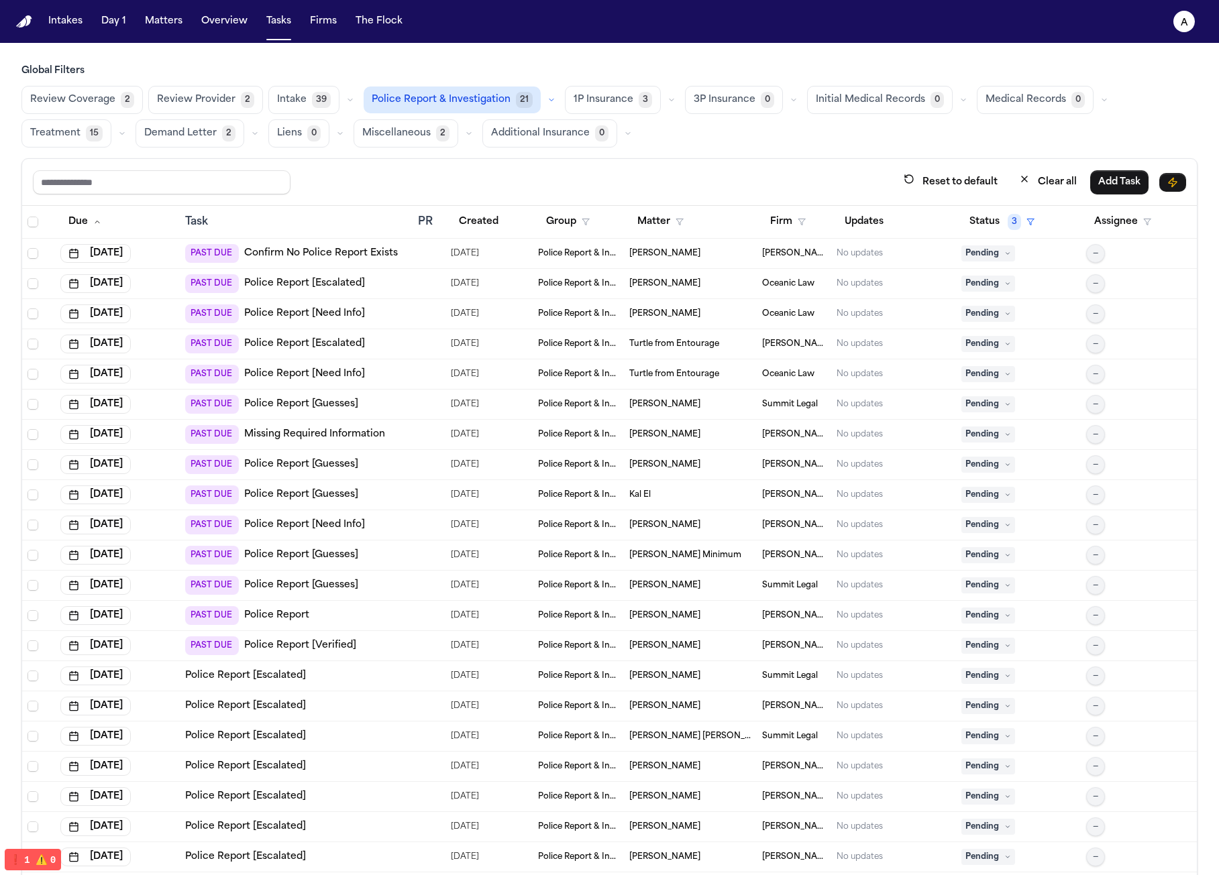
click at [425, 339] on div at bounding box center [423, 344] width 11 height 11
click at [420, 357] on td at bounding box center [429, 344] width 33 height 30
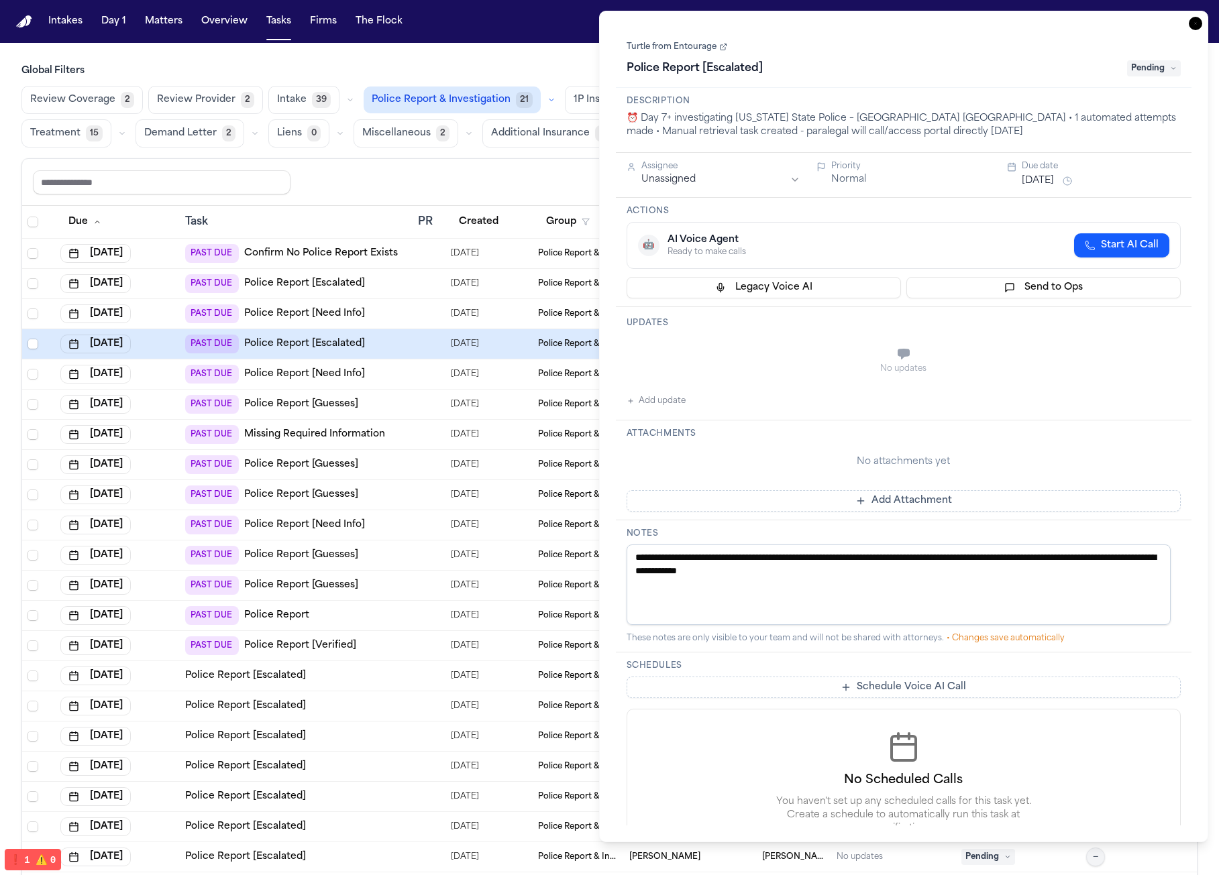
click at [418, 372] on div at bounding box center [423, 374] width 11 height 11
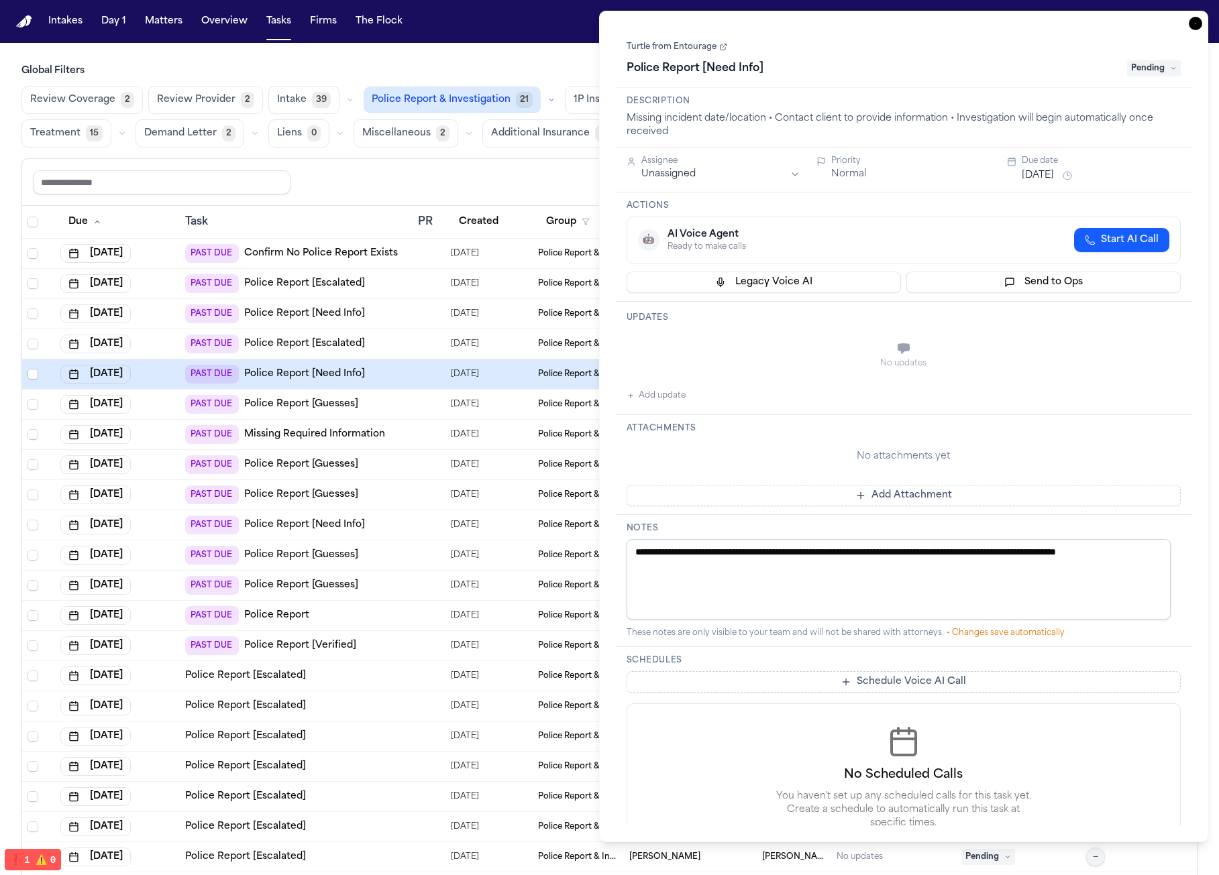
click at [415, 378] on td at bounding box center [429, 375] width 33 height 30
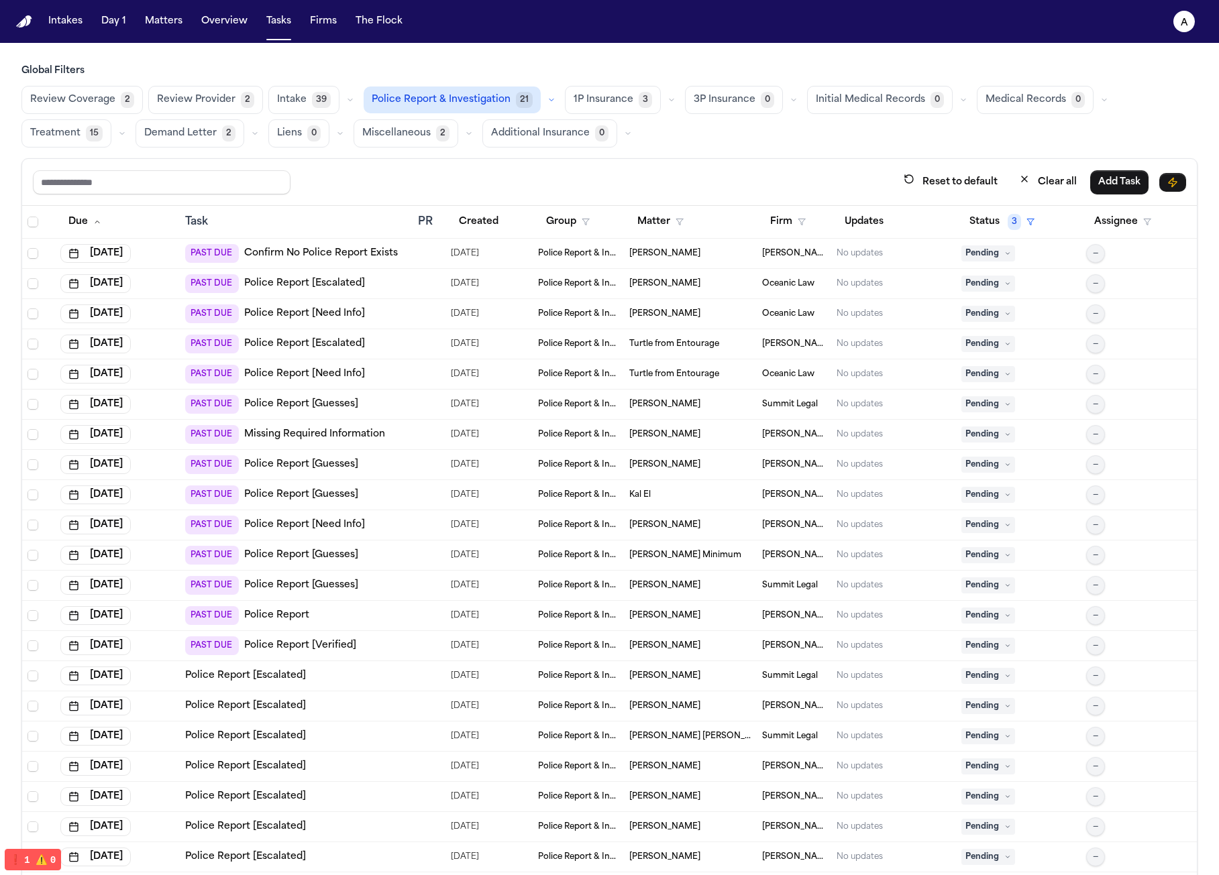
click at [413, 407] on td at bounding box center [429, 405] width 33 height 30
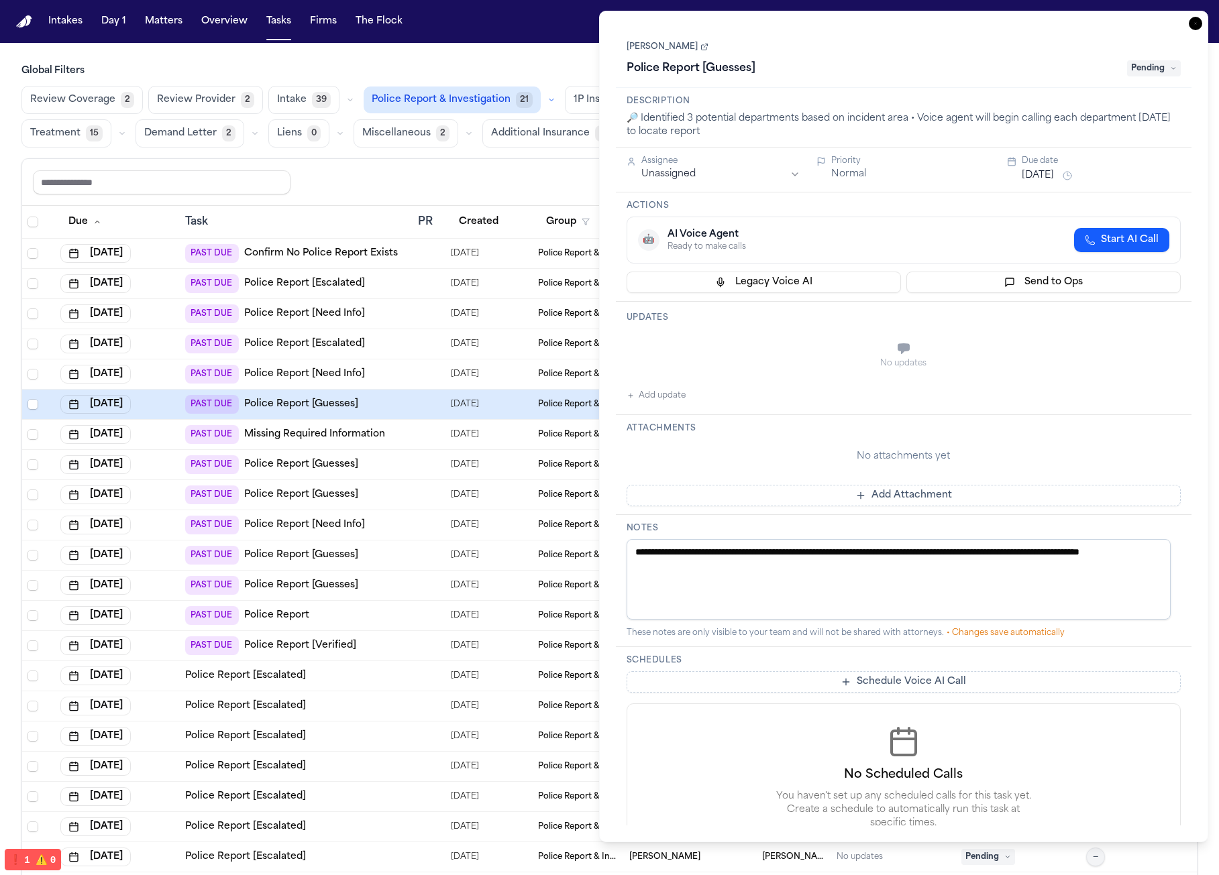
click at [430, 315] on div at bounding box center [429, 314] width 22 height 11
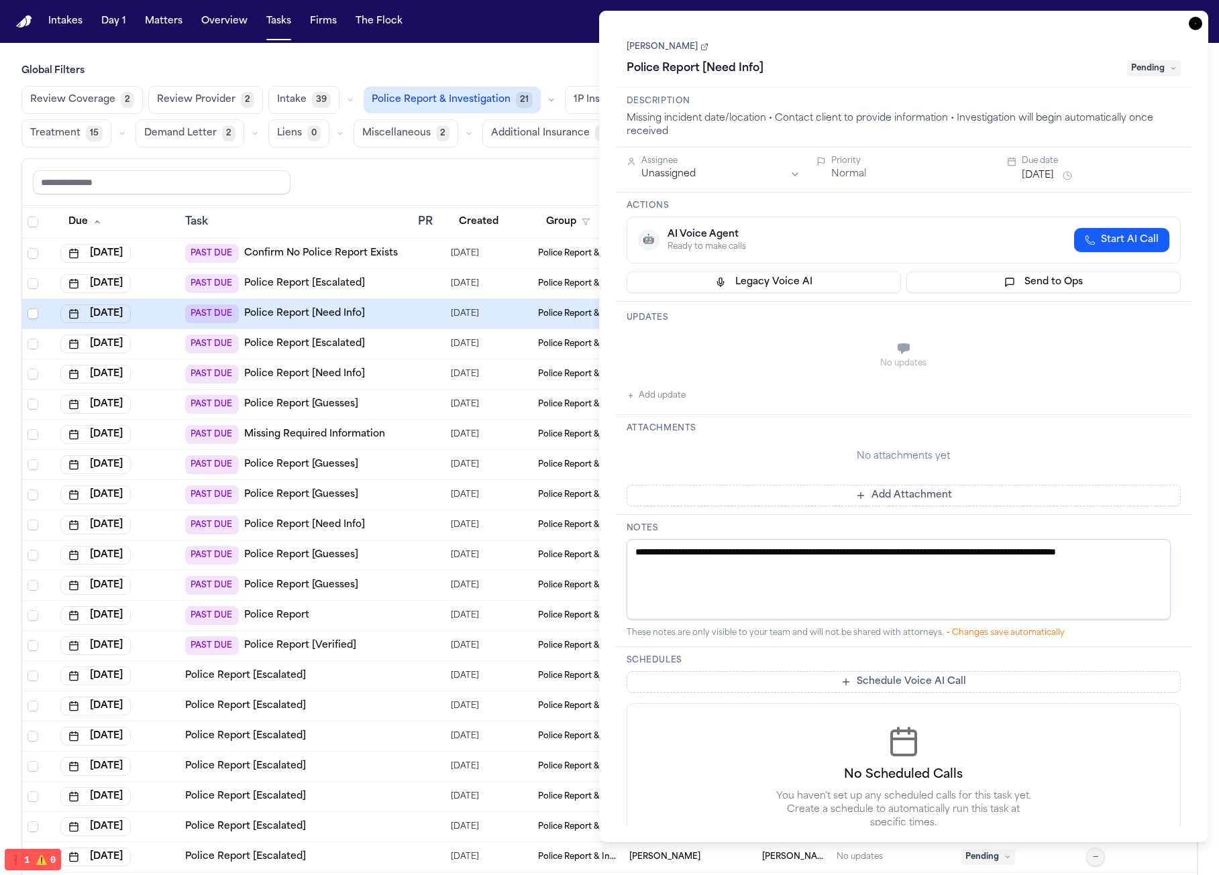
click at [440, 274] on td at bounding box center [429, 284] width 33 height 30
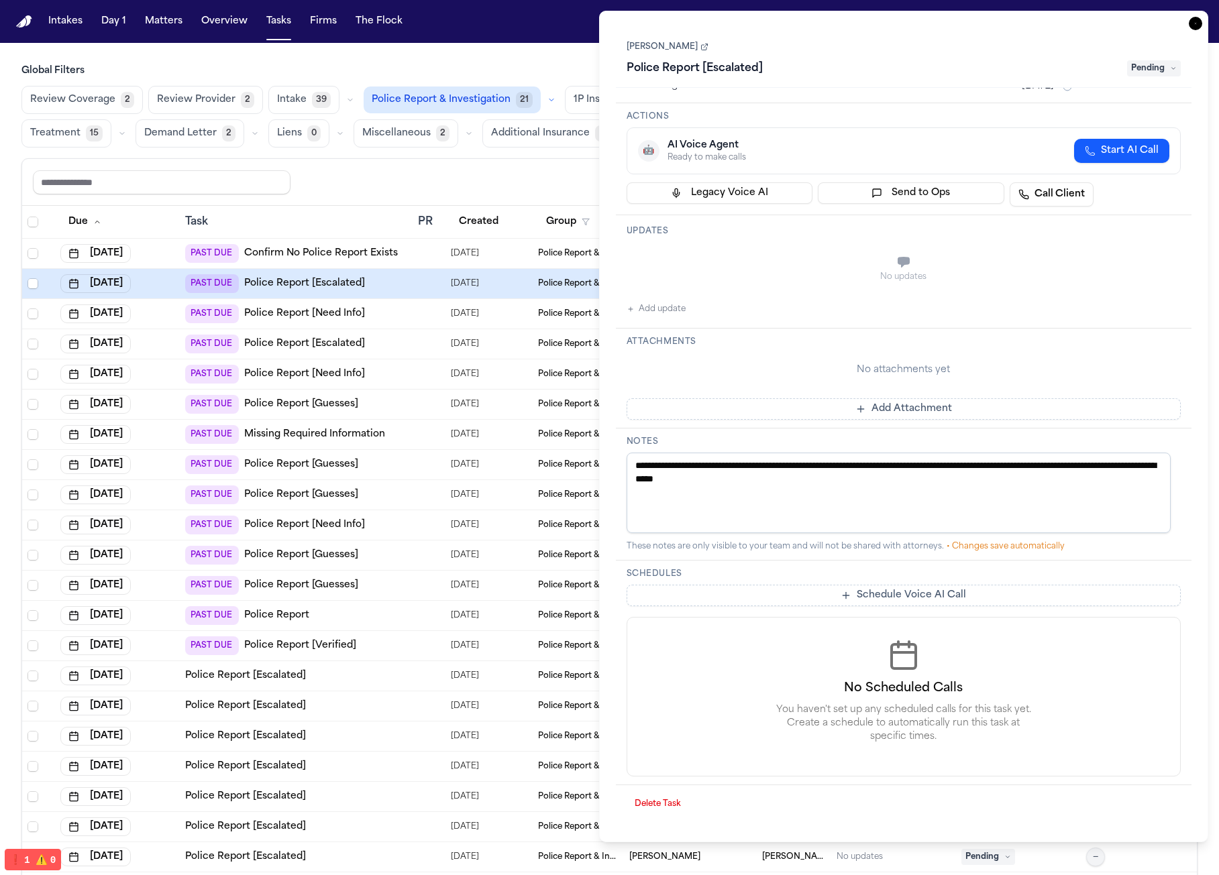
click at [942, 591] on button "Schedule Voice AI Call" at bounding box center [904, 595] width 555 height 21
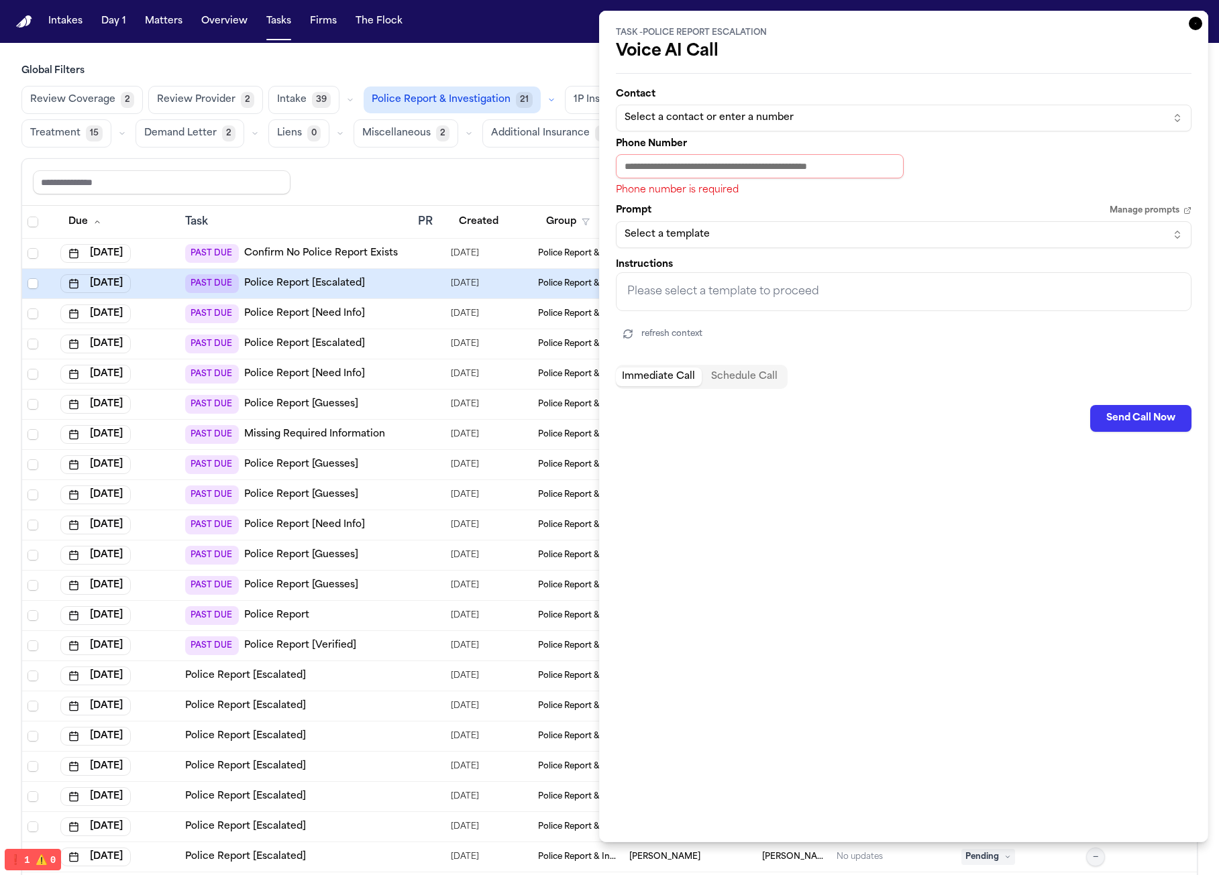
click at [1189, 25] on icon "button" at bounding box center [1195, 23] width 13 height 13
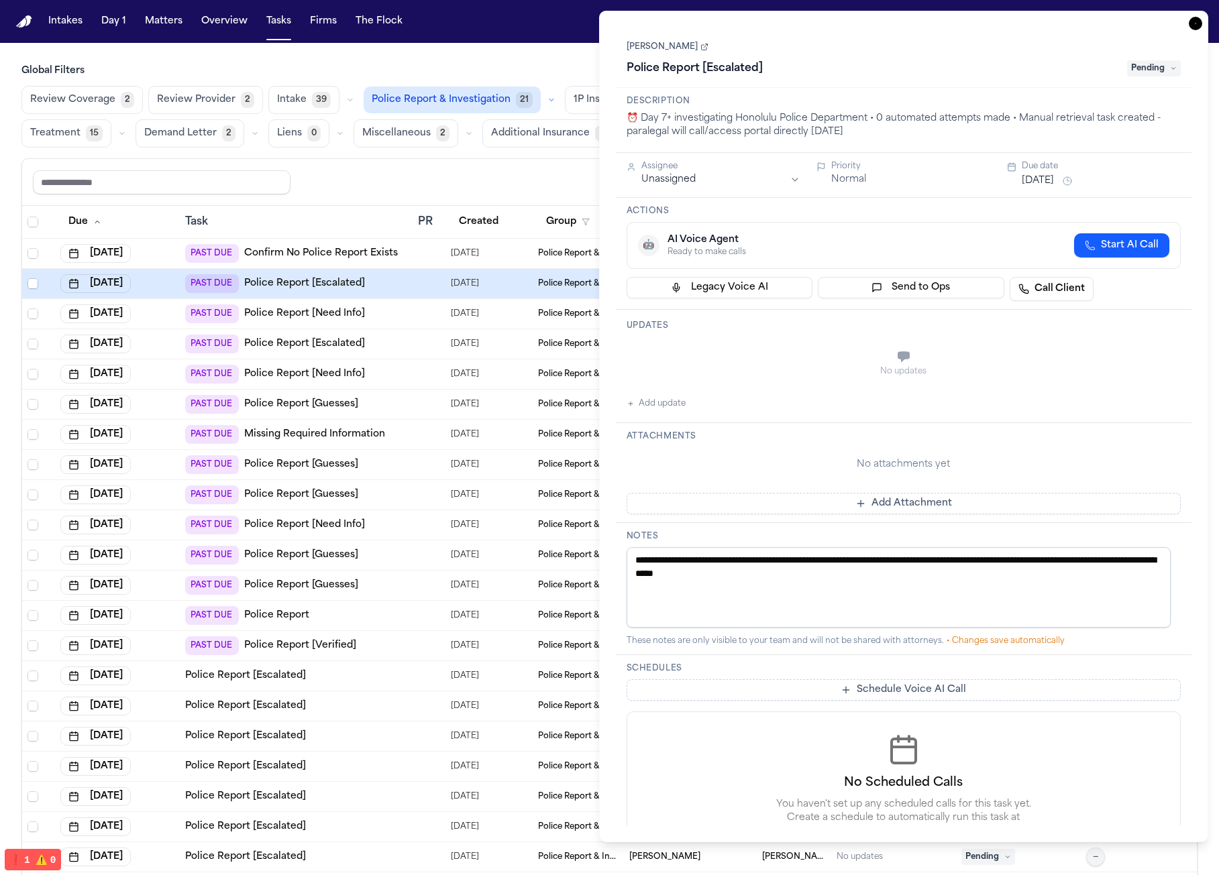
click at [859, 707] on div "Schedule Voice AI Call No Scheduled Calls You haven't set up any scheduled call…" at bounding box center [904, 776] width 555 height 192
click at [863, 698] on button "Schedule Voice AI Call" at bounding box center [904, 690] width 555 height 21
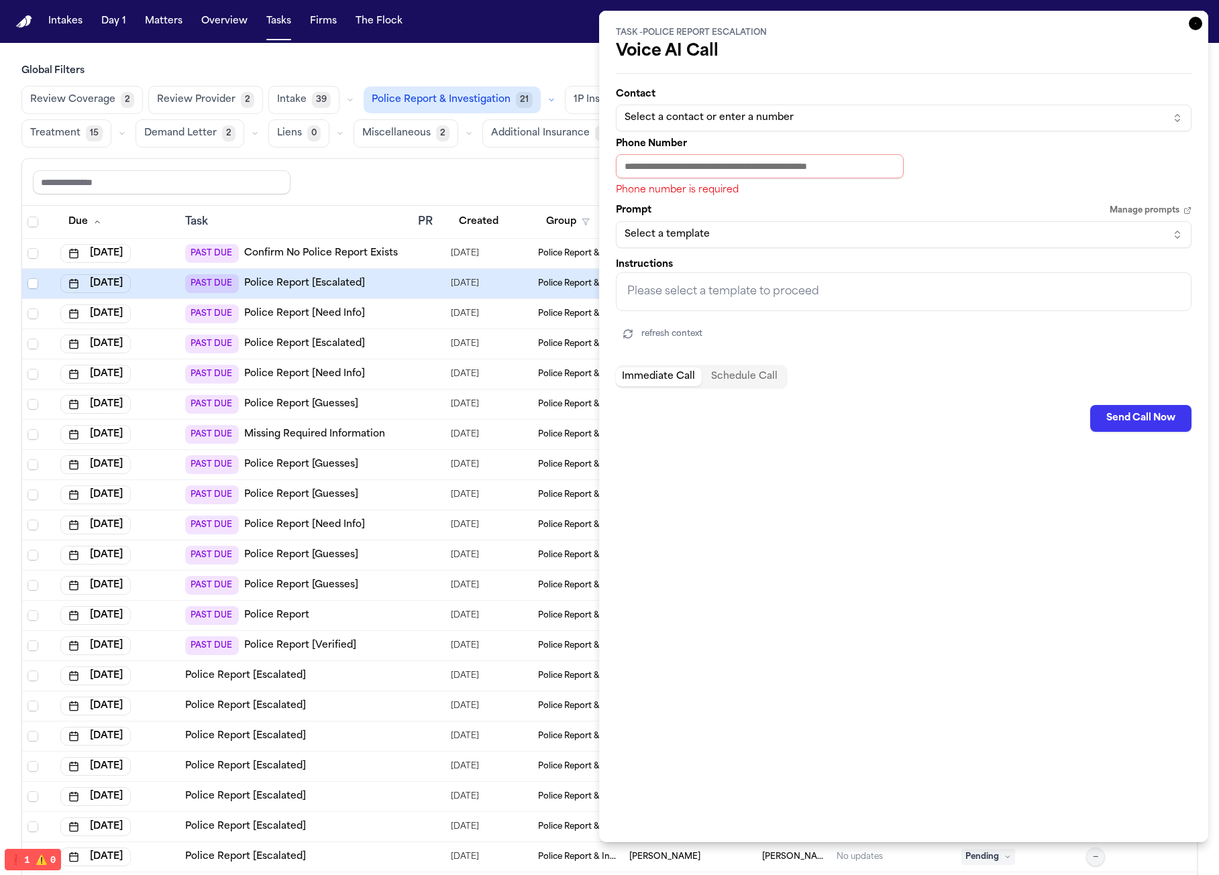
click at [803, 121] on div "Select a contact or enter a number" at bounding box center [893, 117] width 537 height 13
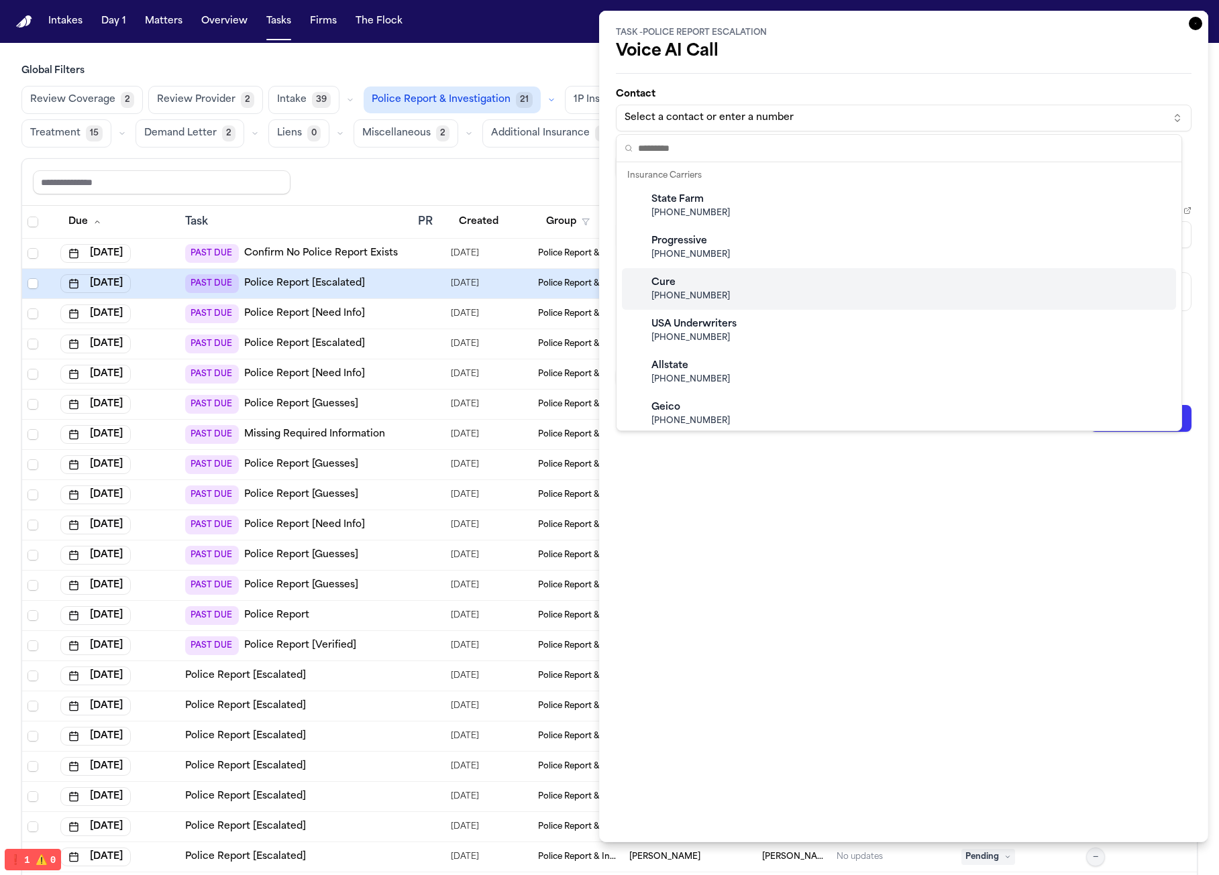
click at [768, 307] on div "Cure (800) 535-2873" at bounding box center [899, 289] width 554 height 42
type input "**********"
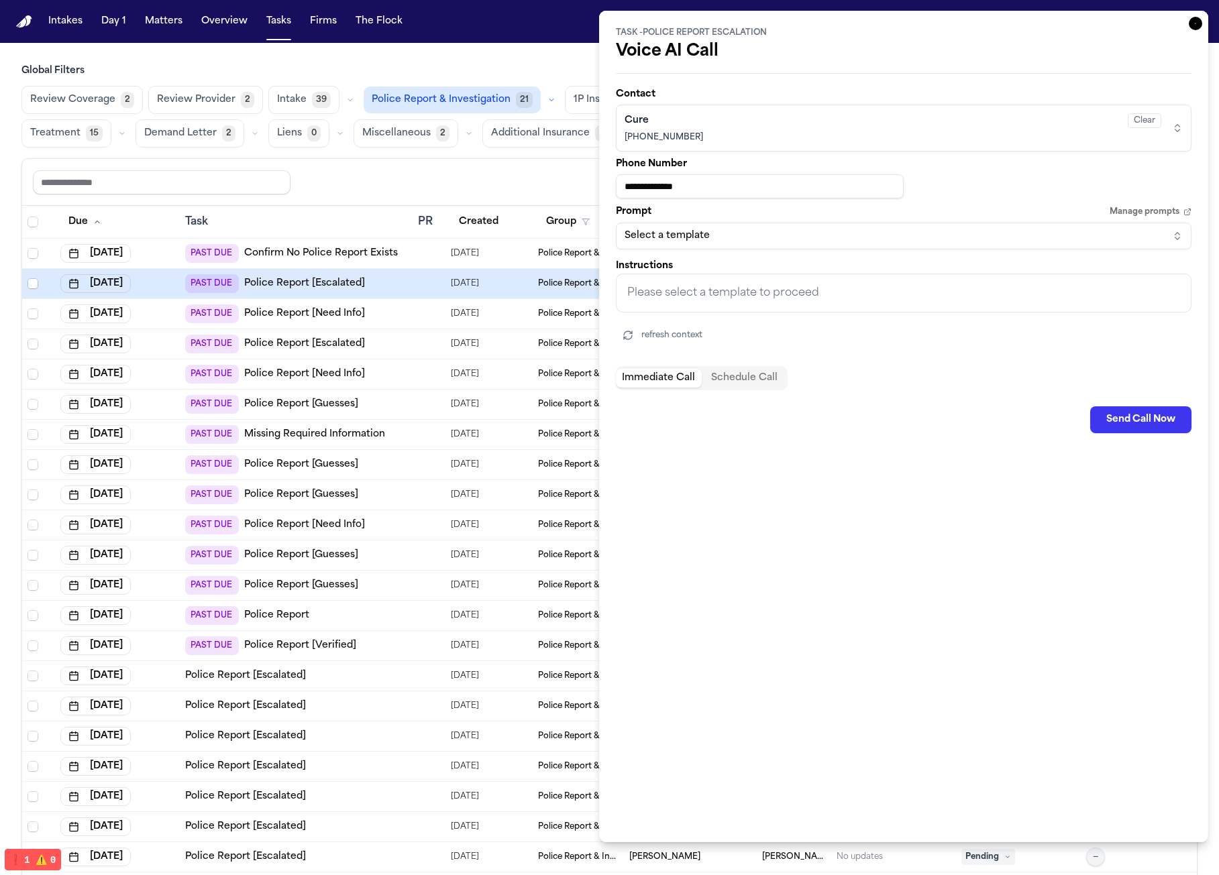
click at [800, 183] on input "**********" at bounding box center [760, 186] width 288 height 24
click at [804, 244] on button "Select a template" at bounding box center [904, 236] width 576 height 27
click at [788, 314] on html "Intakes Day 1 Matters Overview Tasks Firms The Flock a Global Filters Review Co…" at bounding box center [609, 437] width 1219 height 875
click at [1189, 23] on icon "button" at bounding box center [1195, 23] width 13 height 13
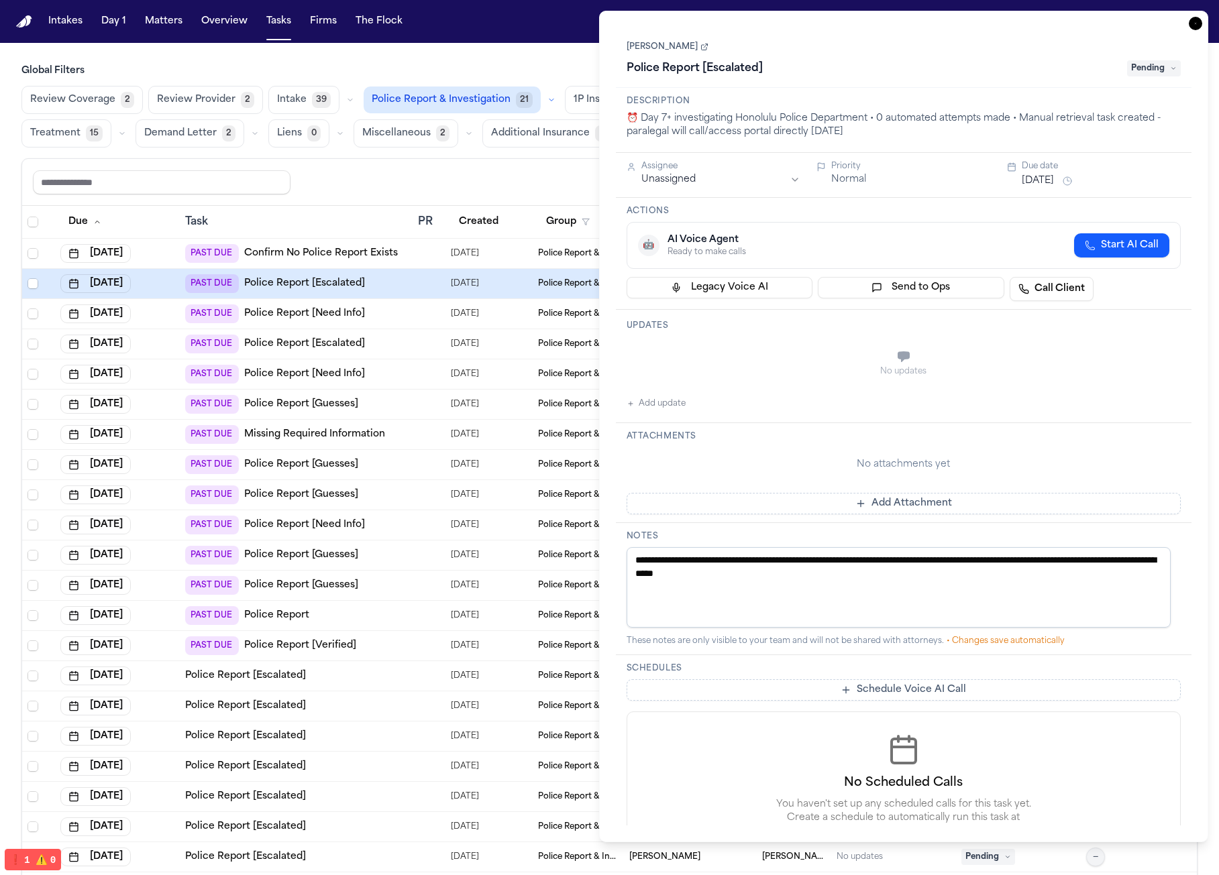
click at [1192, 20] on icon "button" at bounding box center [1195, 23] width 13 height 13
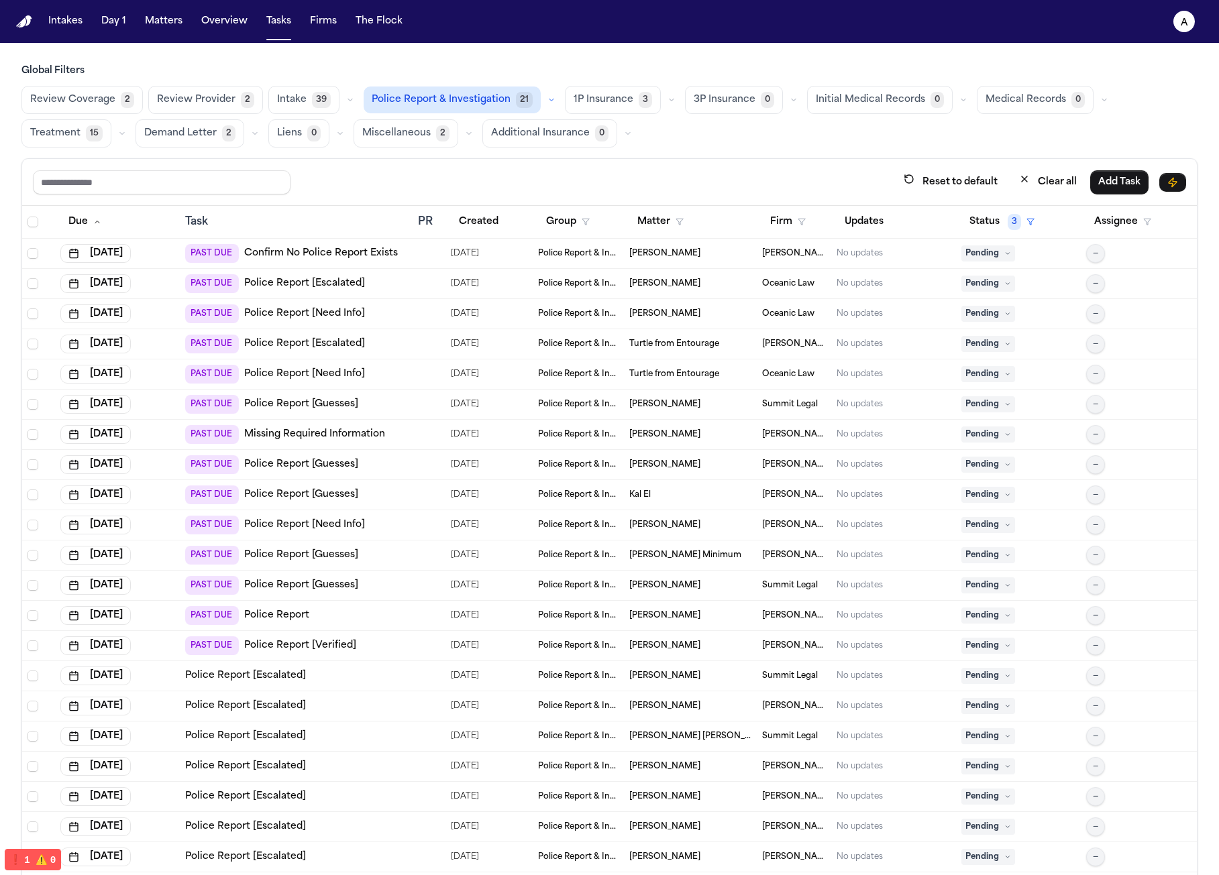
click at [355, 549] on div "PAST DUE Police Report [Guesses]" at bounding box center [295, 555] width 221 height 19
click at [413, 527] on td at bounding box center [429, 526] width 33 height 30
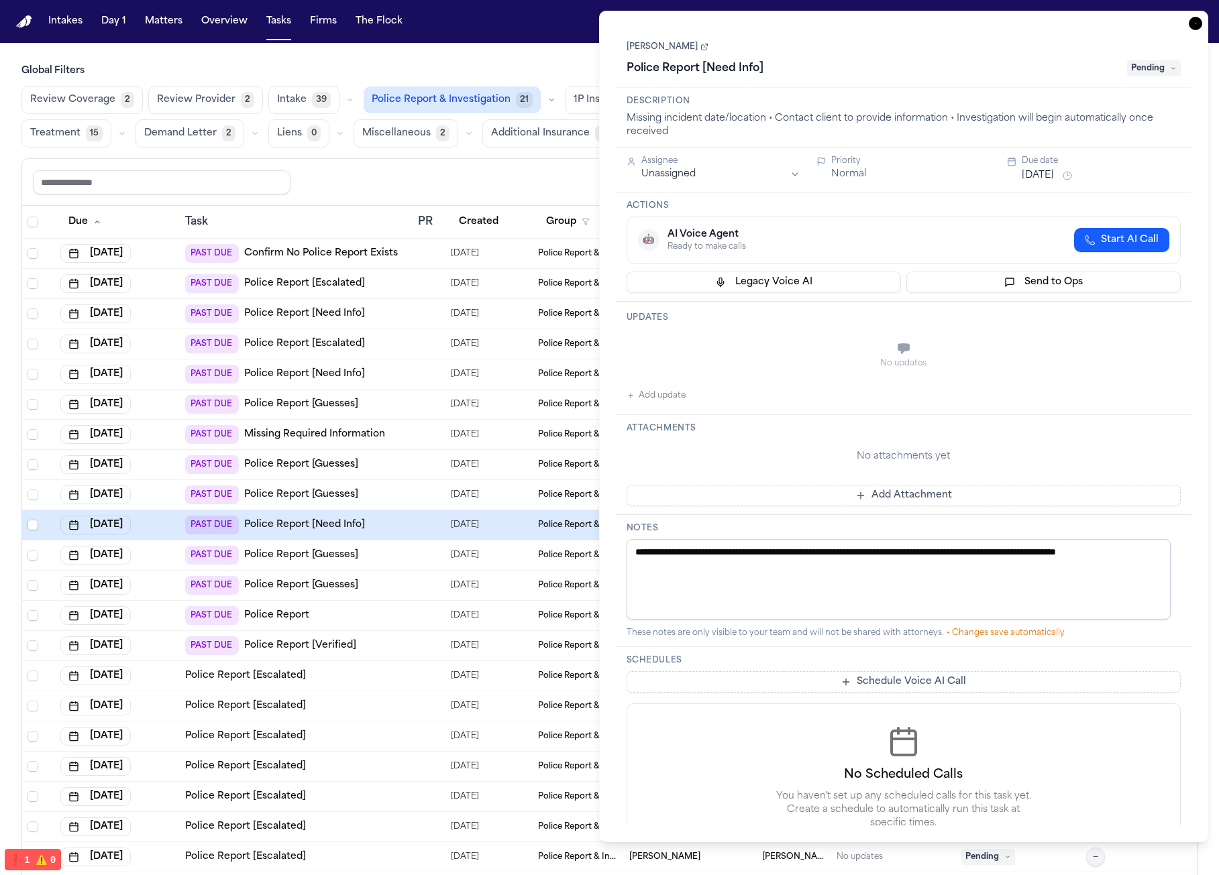
click at [360, 441] on div "PAST DUE Missing Required Information" at bounding box center [285, 434] width 200 height 19
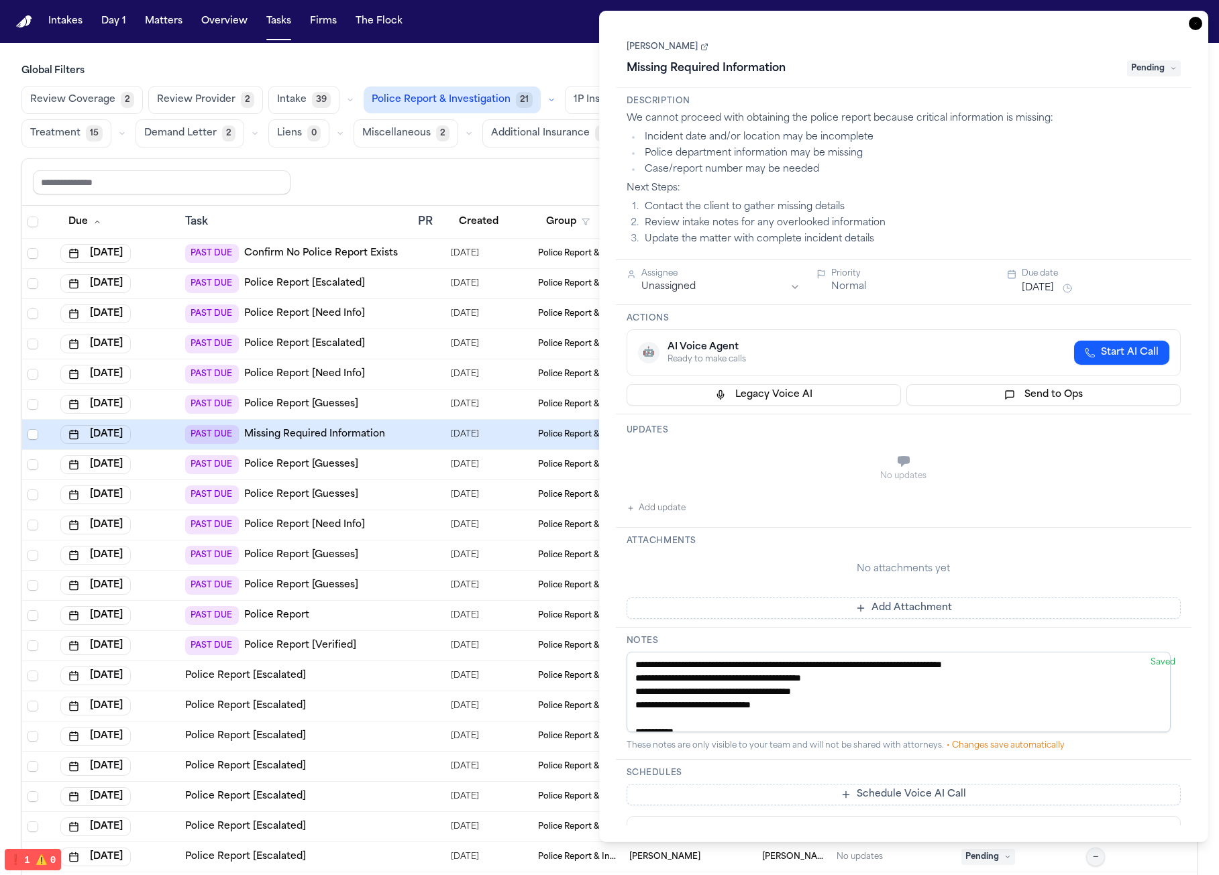
click at [284, 614] on link "Police Report" at bounding box center [276, 615] width 65 height 13
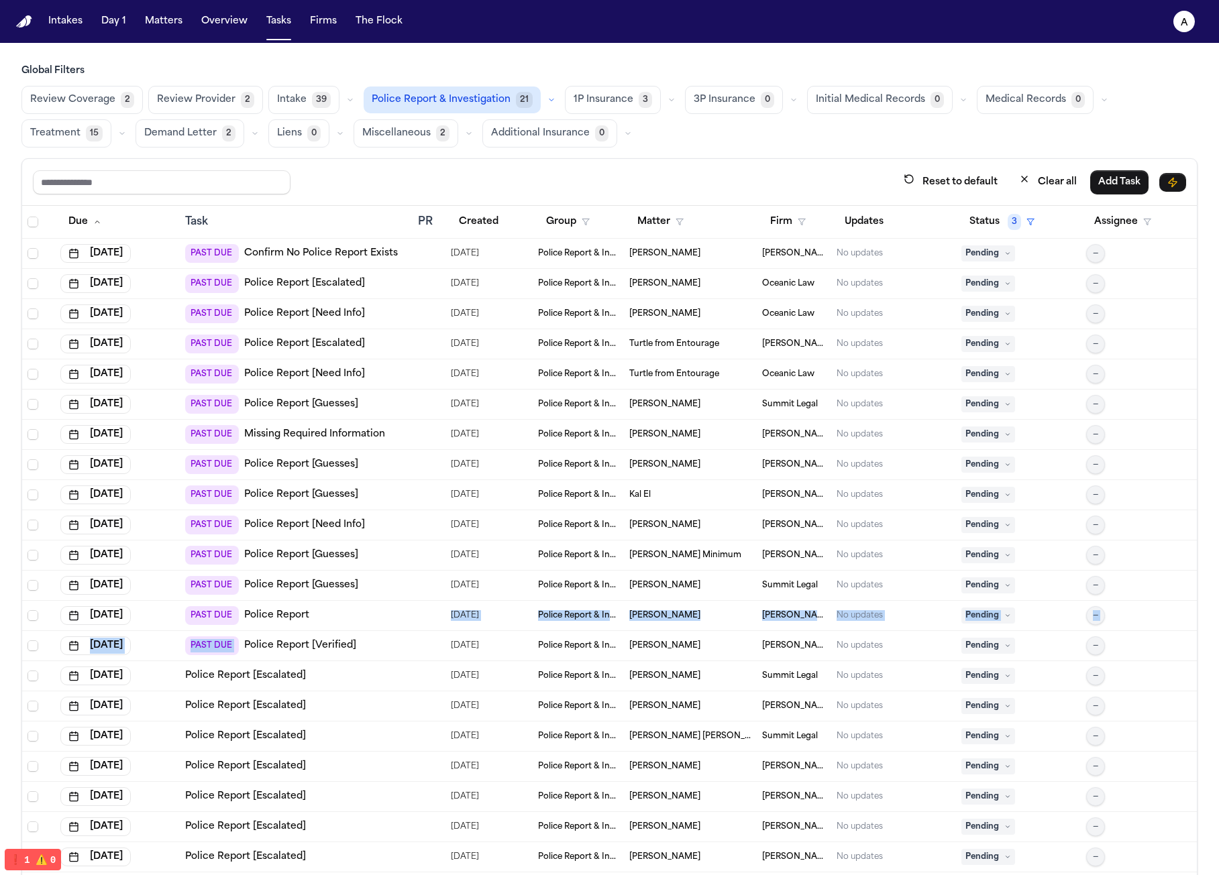
drag, startPoint x: 381, startPoint y: 637, endPoint x: 411, endPoint y: 623, distance: 32.7
click at [411, 623] on tbody "Aug 15, 2025 PAST DUE Confirm No Police Report Exists 08/14/2025 Police Report …" at bounding box center [609, 556] width 1175 height 634
click at [402, 254] on div "PAST DUE Confirm No Police Report Exists" at bounding box center [295, 253] width 221 height 19
click at [388, 584] on div "PAST DUE Police Report [Guesses]" at bounding box center [295, 585] width 221 height 19
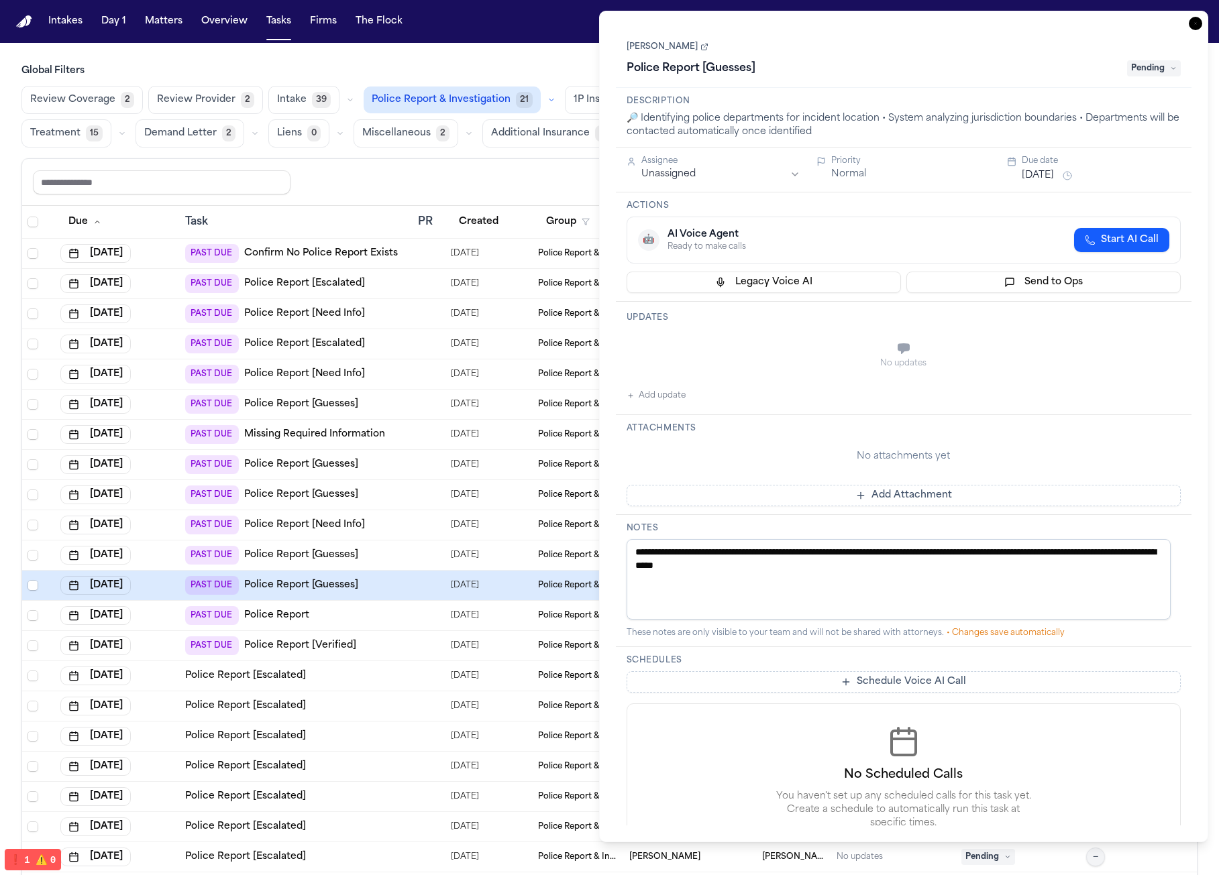
click at [376, 258] on link "Confirm No Police Report Exists" at bounding box center [321, 253] width 154 height 13
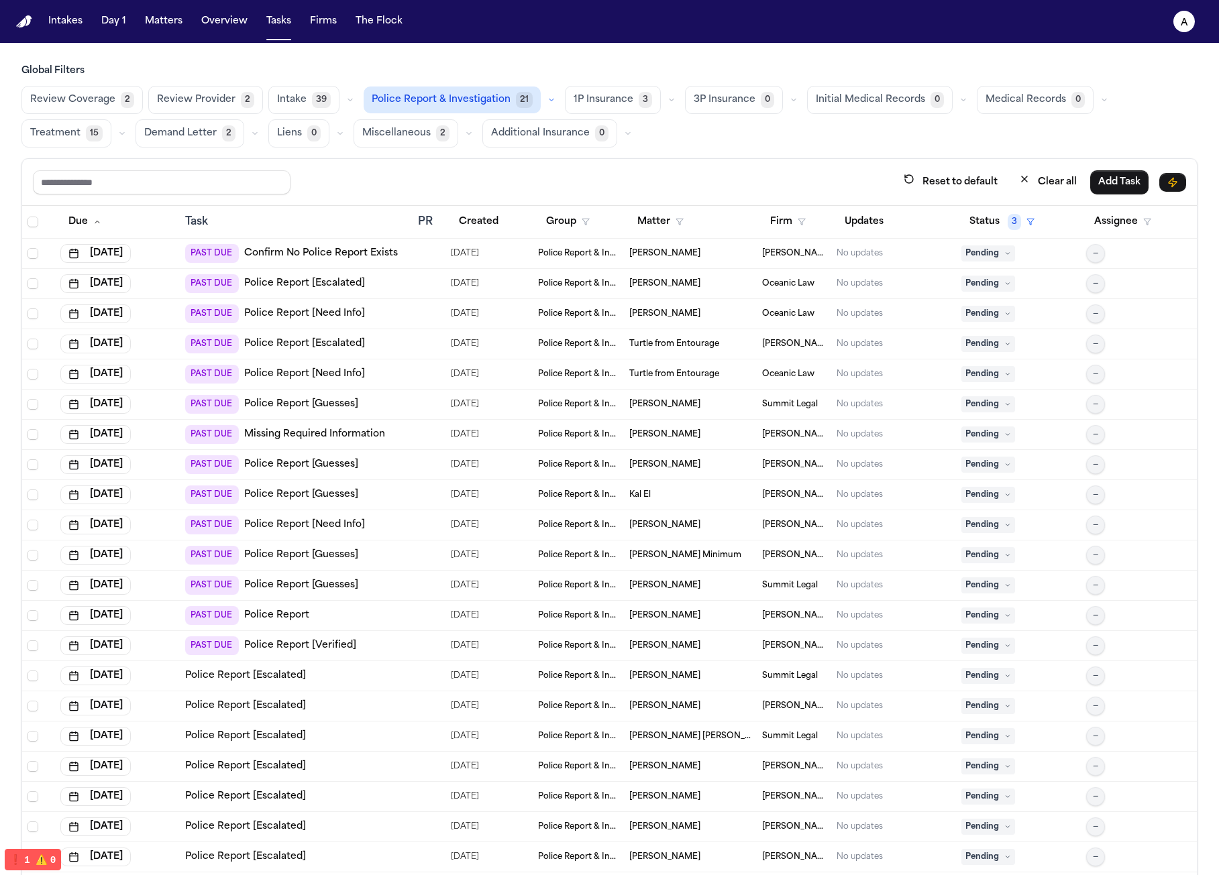
click at [132, 19] on div "Intakes Day 1 Matters Overview Tasks Firms The Flock" at bounding box center [225, 21] width 365 height 24
click at [993, 222] on button "Status 3" at bounding box center [1001, 222] width 81 height 24
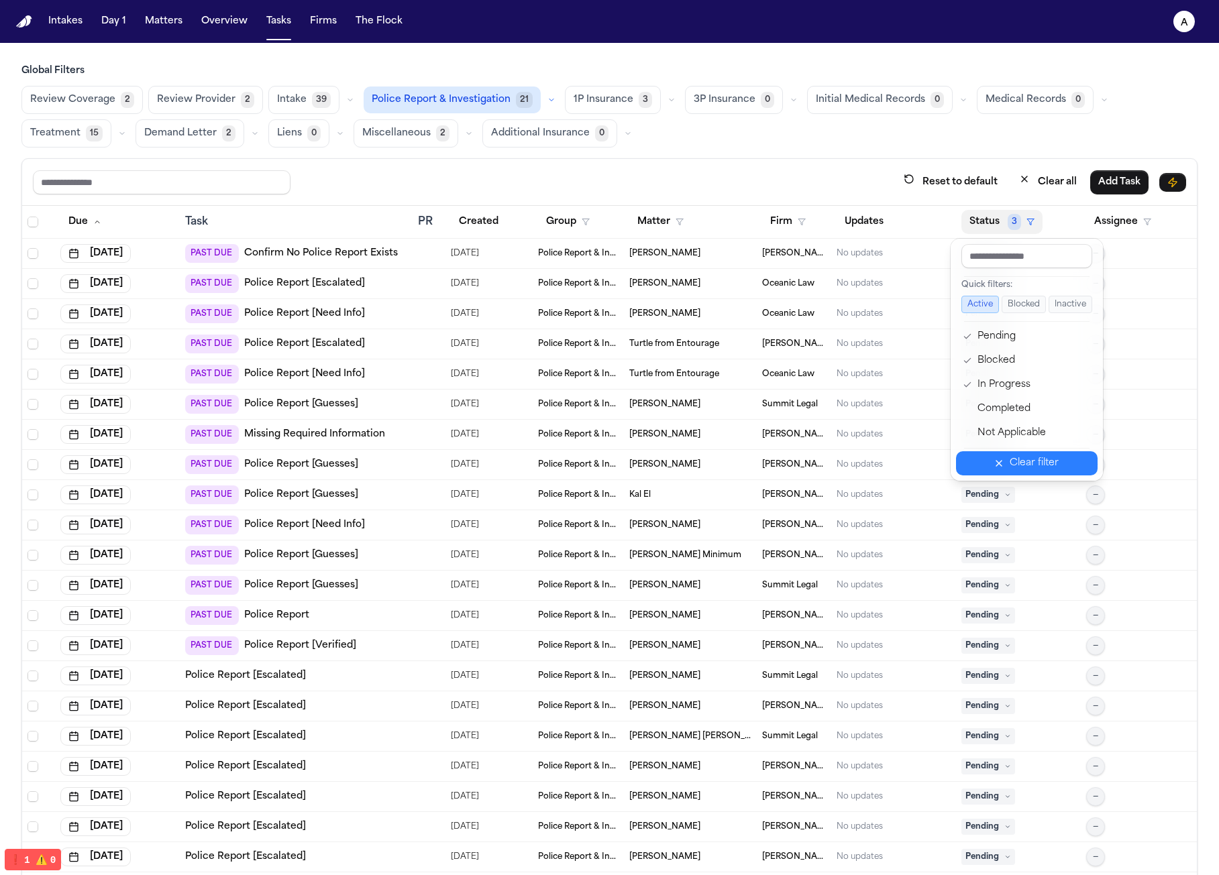
click at [1030, 458] on div "Clear filter" at bounding box center [1034, 463] width 49 height 16
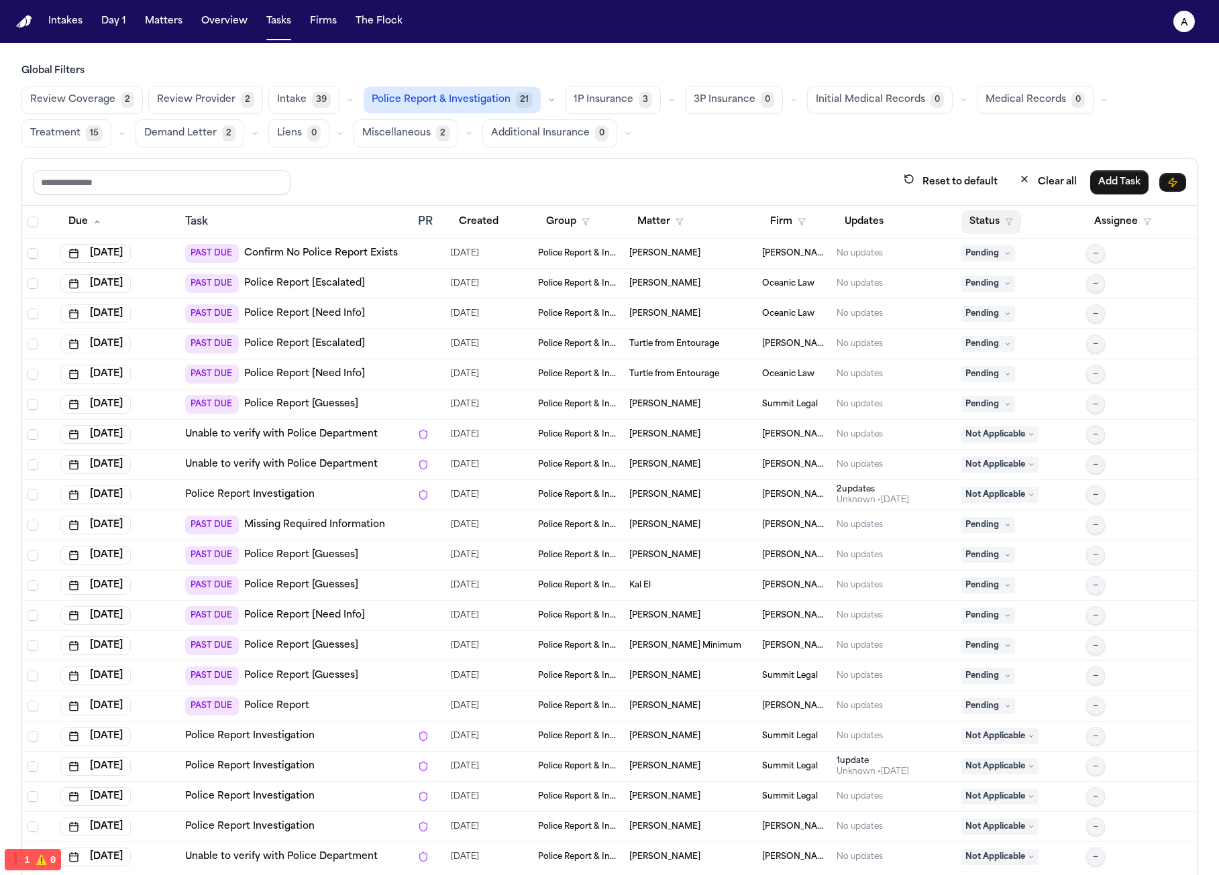
click at [982, 216] on button "Status" at bounding box center [991, 222] width 60 height 24
click at [970, 306] on button "Active" at bounding box center [972, 304] width 38 height 17
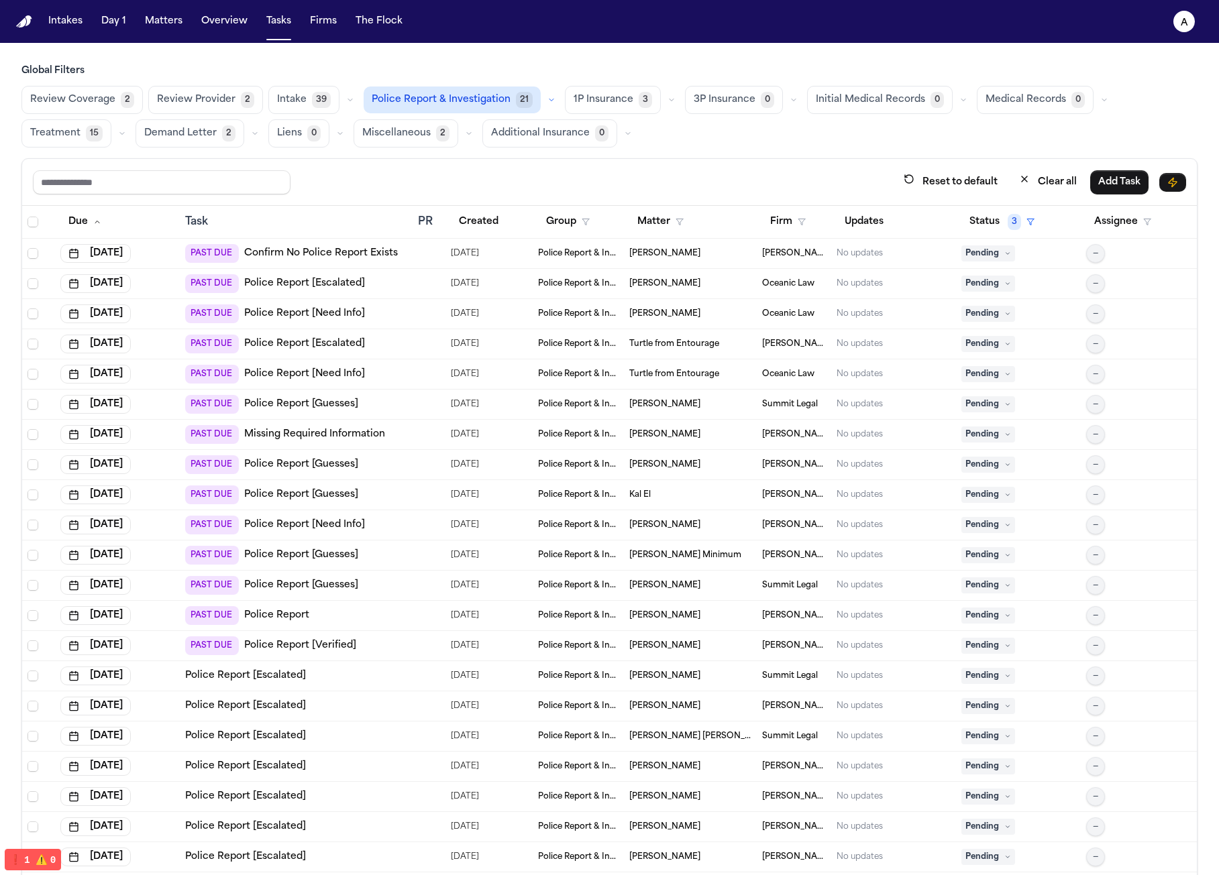
click at [1008, 208] on th "Status 3" at bounding box center [1018, 222] width 125 height 33
click at [170, 17] on button "Matters" at bounding box center [164, 21] width 48 height 24
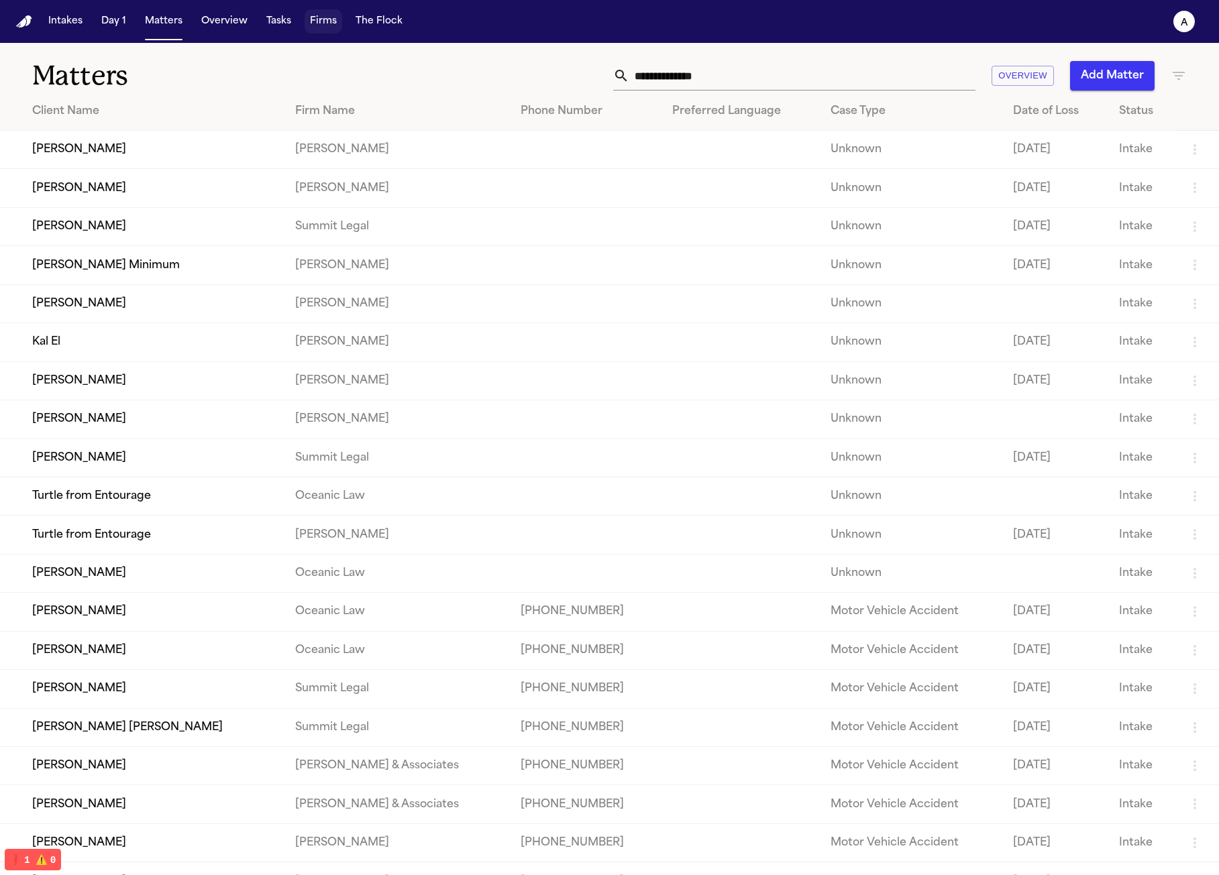
click at [307, 10] on button "Firms" at bounding box center [324, 21] width 38 height 24
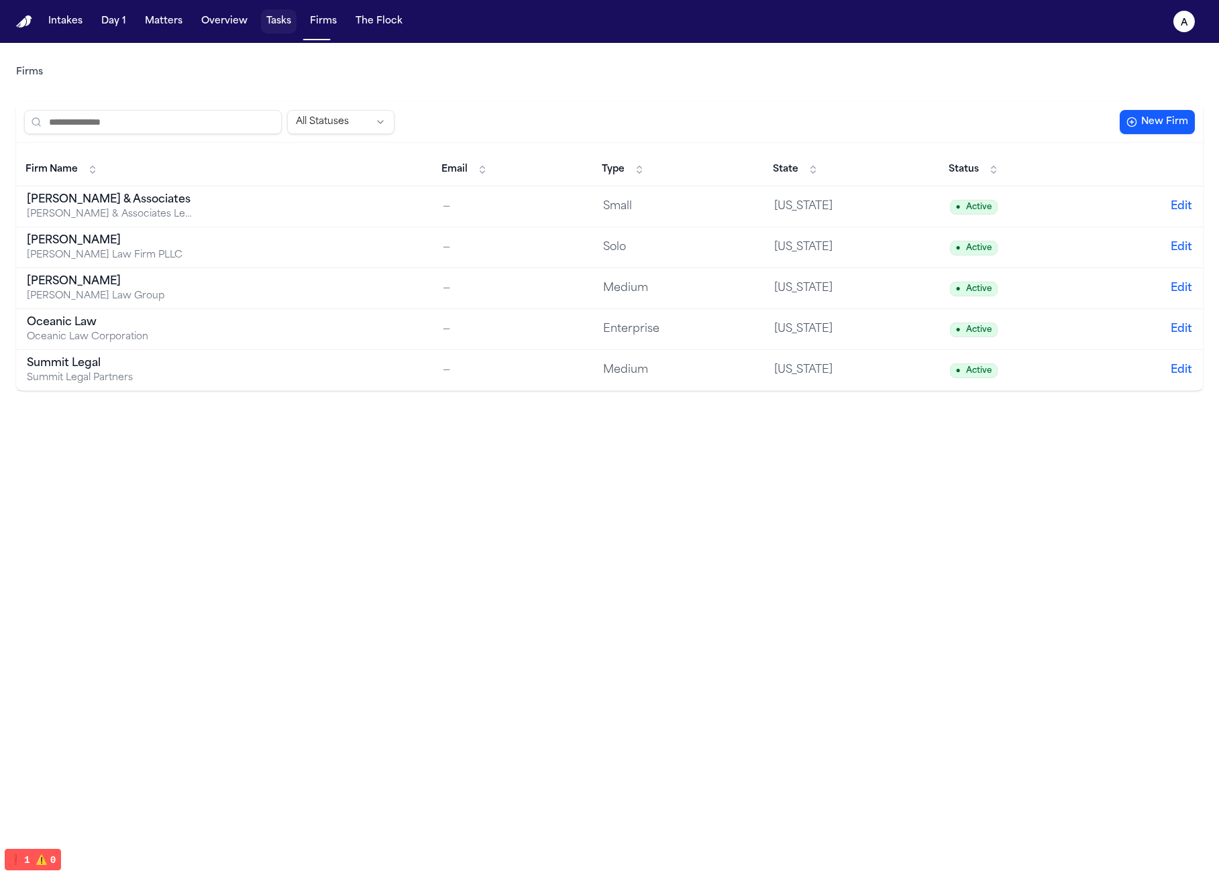
click at [283, 21] on button "Tasks" at bounding box center [279, 21] width 36 height 24
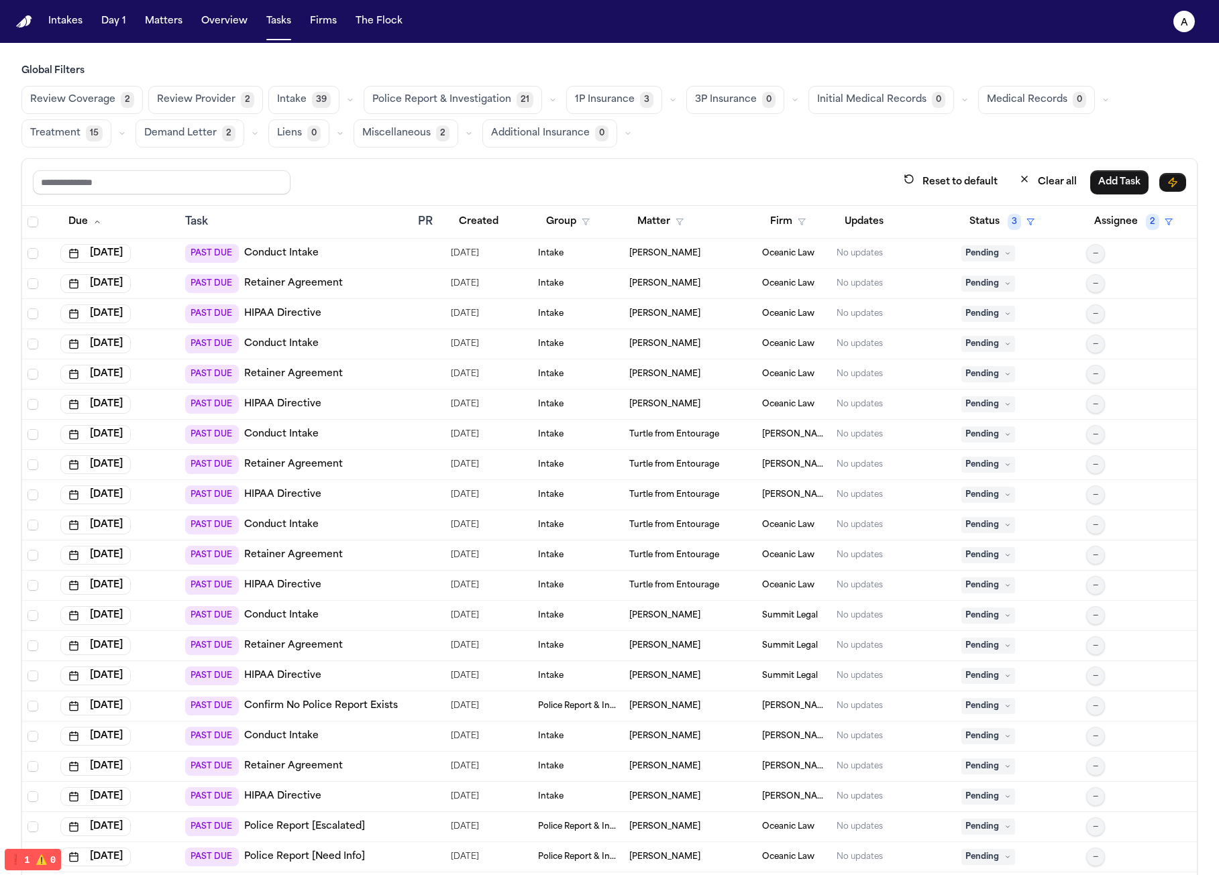
click at [458, 100] on span "Police Report & Investigation" at bounding box center [441, 99] width 139 height 13
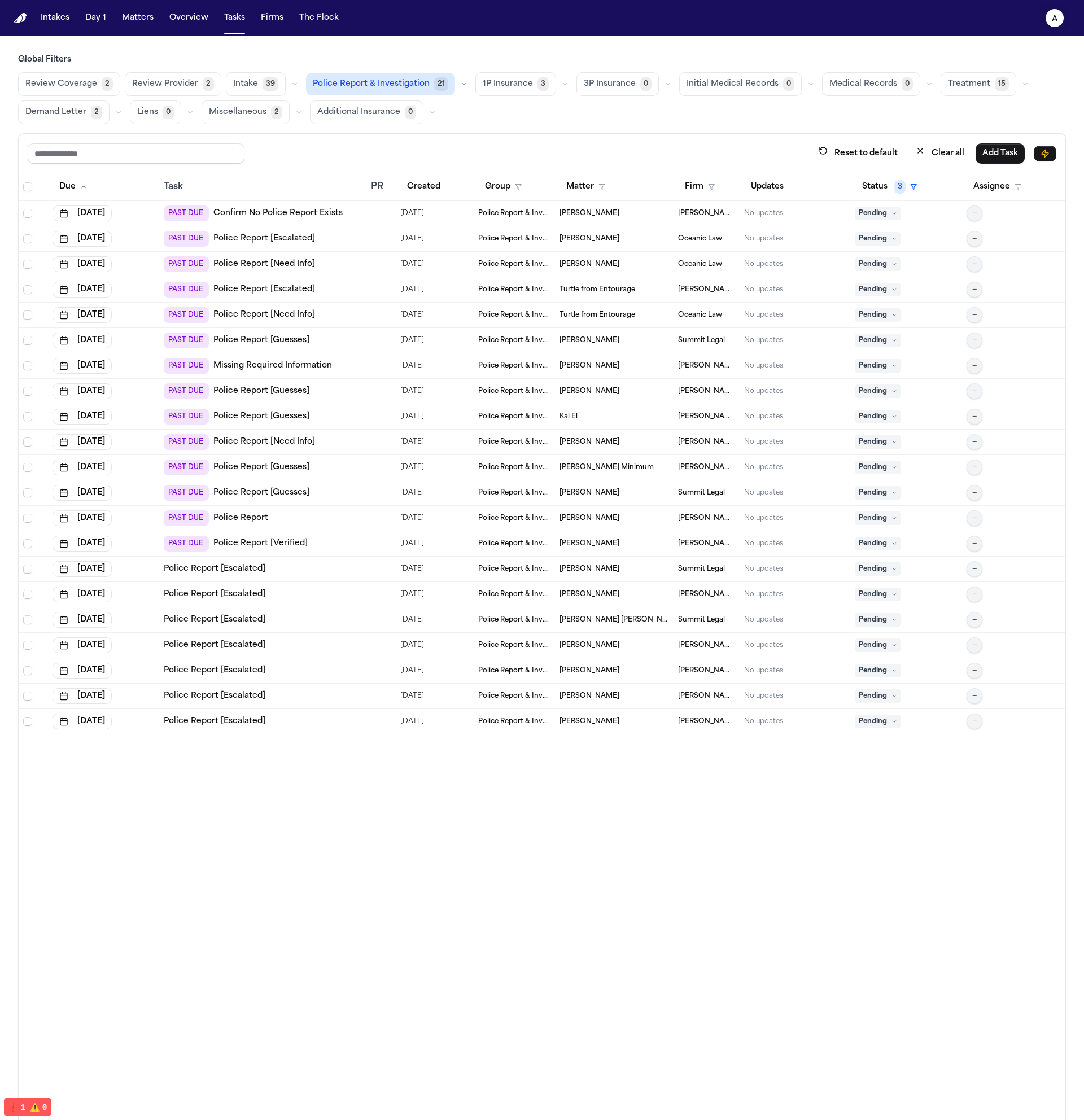
click at [1054, 18] on text "a" at bounding box center [1055, 19] width 6 height 8
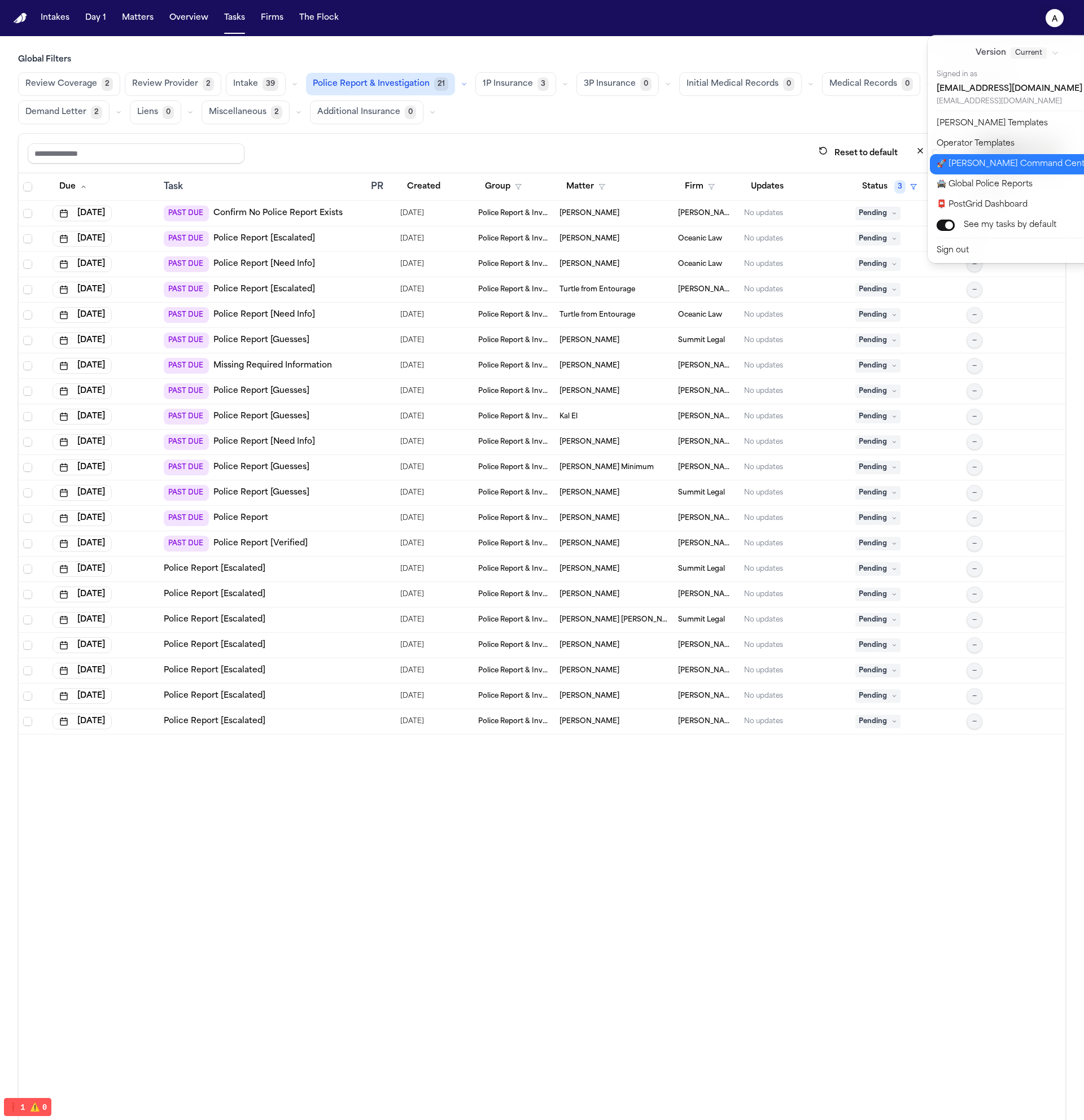
click at [1009, 167] on button "🚀 [PERSON_NAME] Command Center" at bounding box center [1023, 164] width 188 height 20
select select "**"
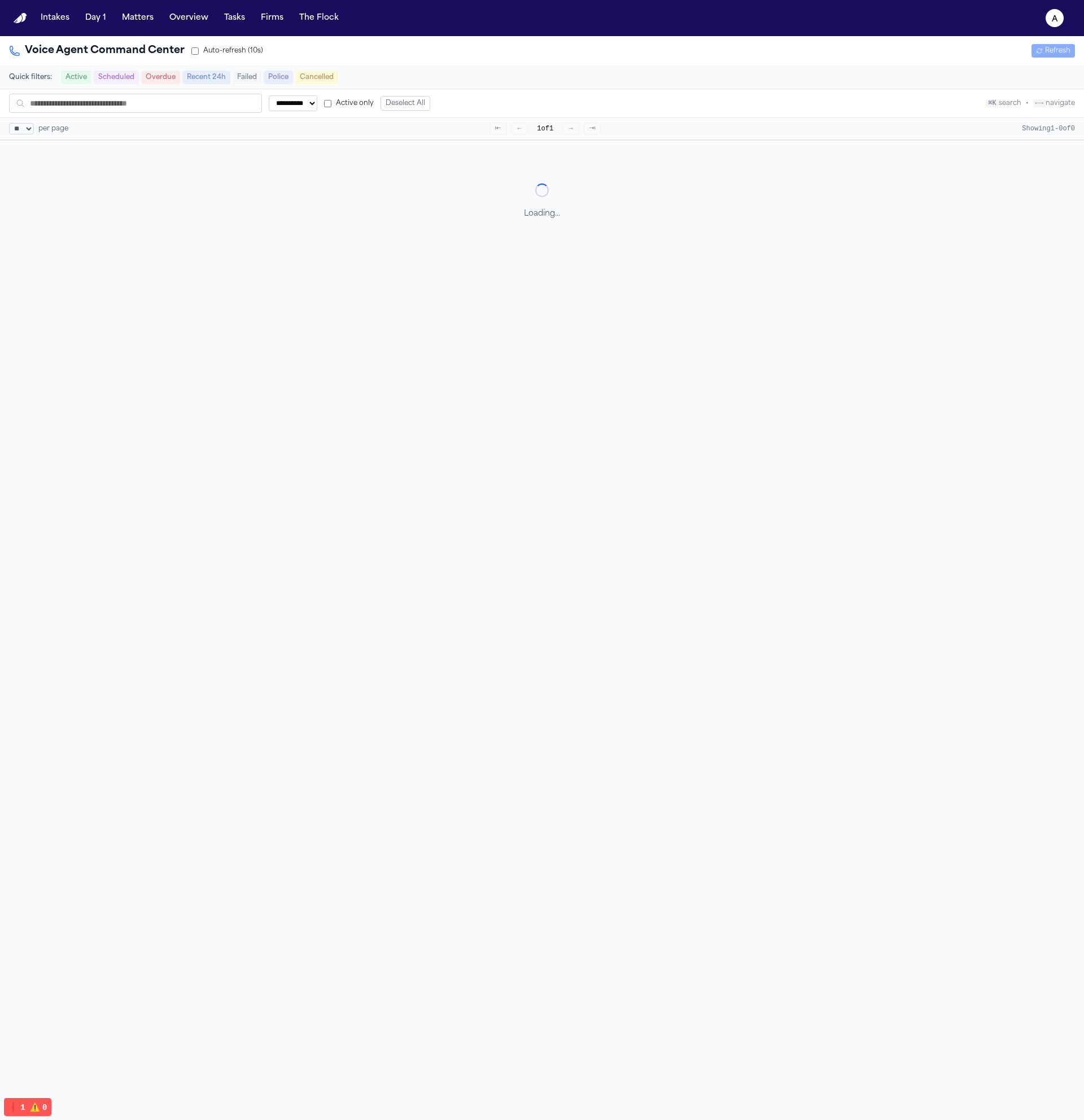
click at [930, 65] on div "Voice Agent Command Center Auto-refresh (10s) Refresh" at bounding box center [542, 51] width 1084 height 30
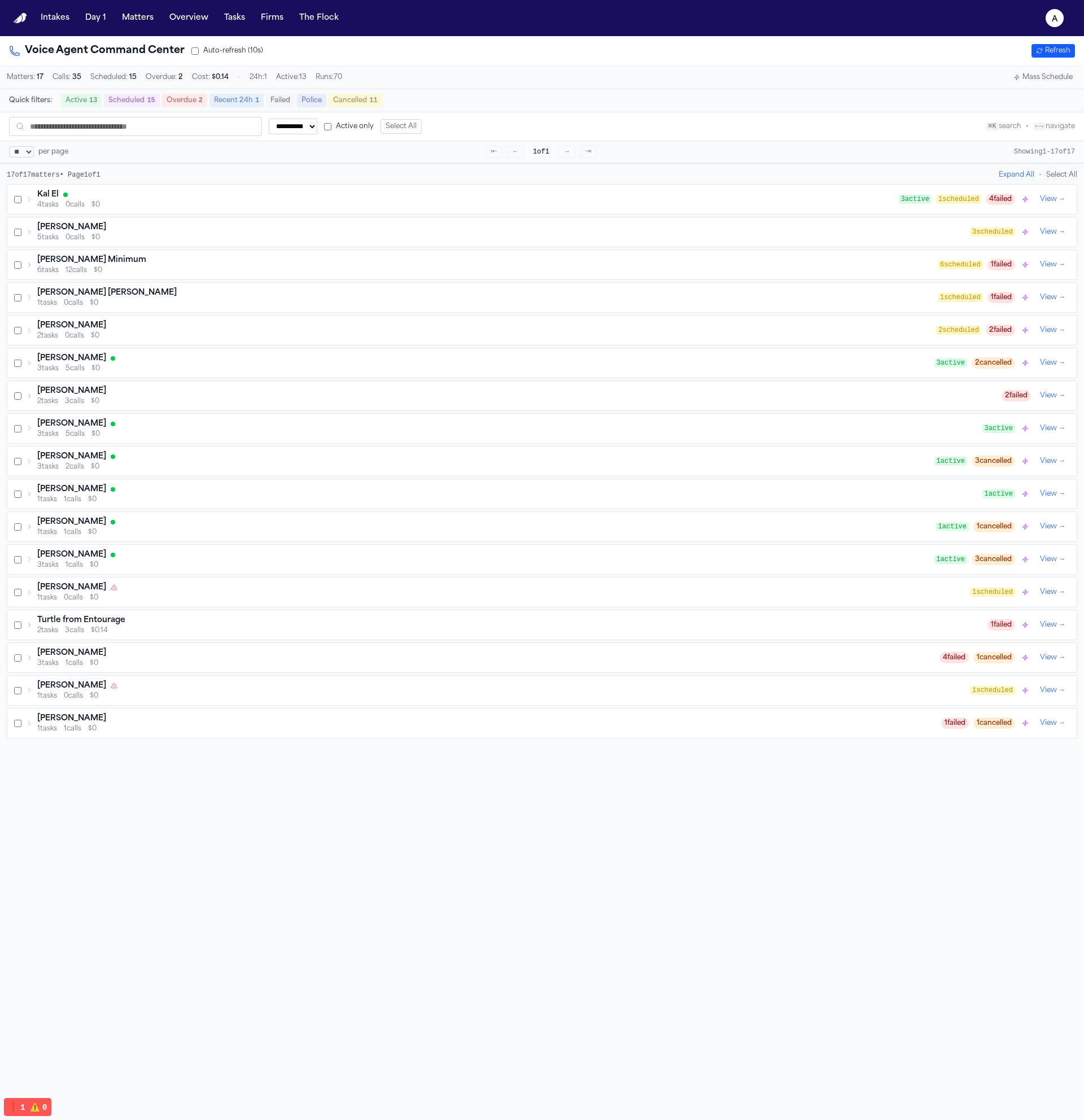
click at [1033, 79] on button "Mass Schedule" at bounding box center [1043, 77] width 68 height 13
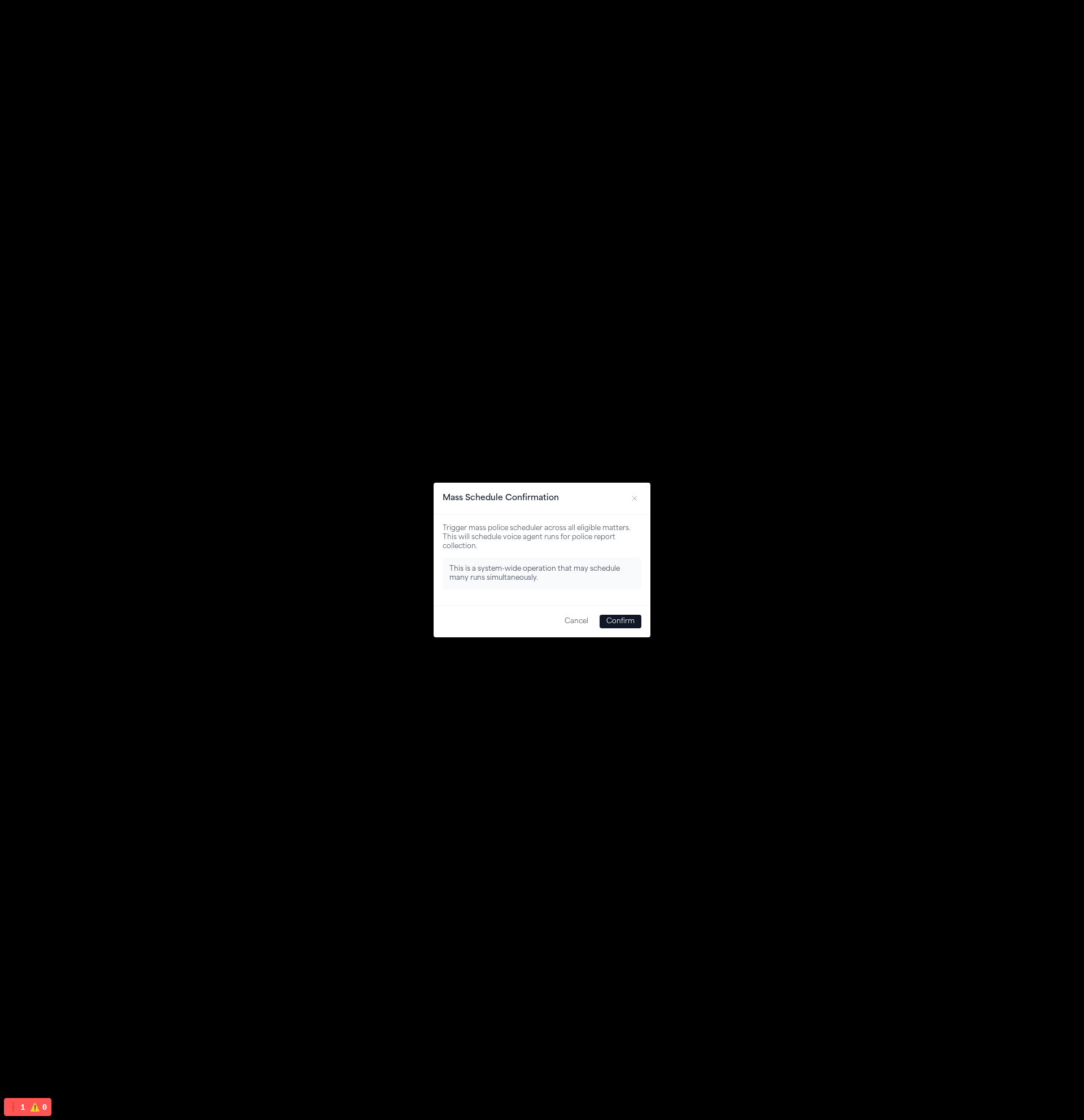
click at [635, 599] on button "Confirm" at bounding box center [620, 622] width 42 height 13
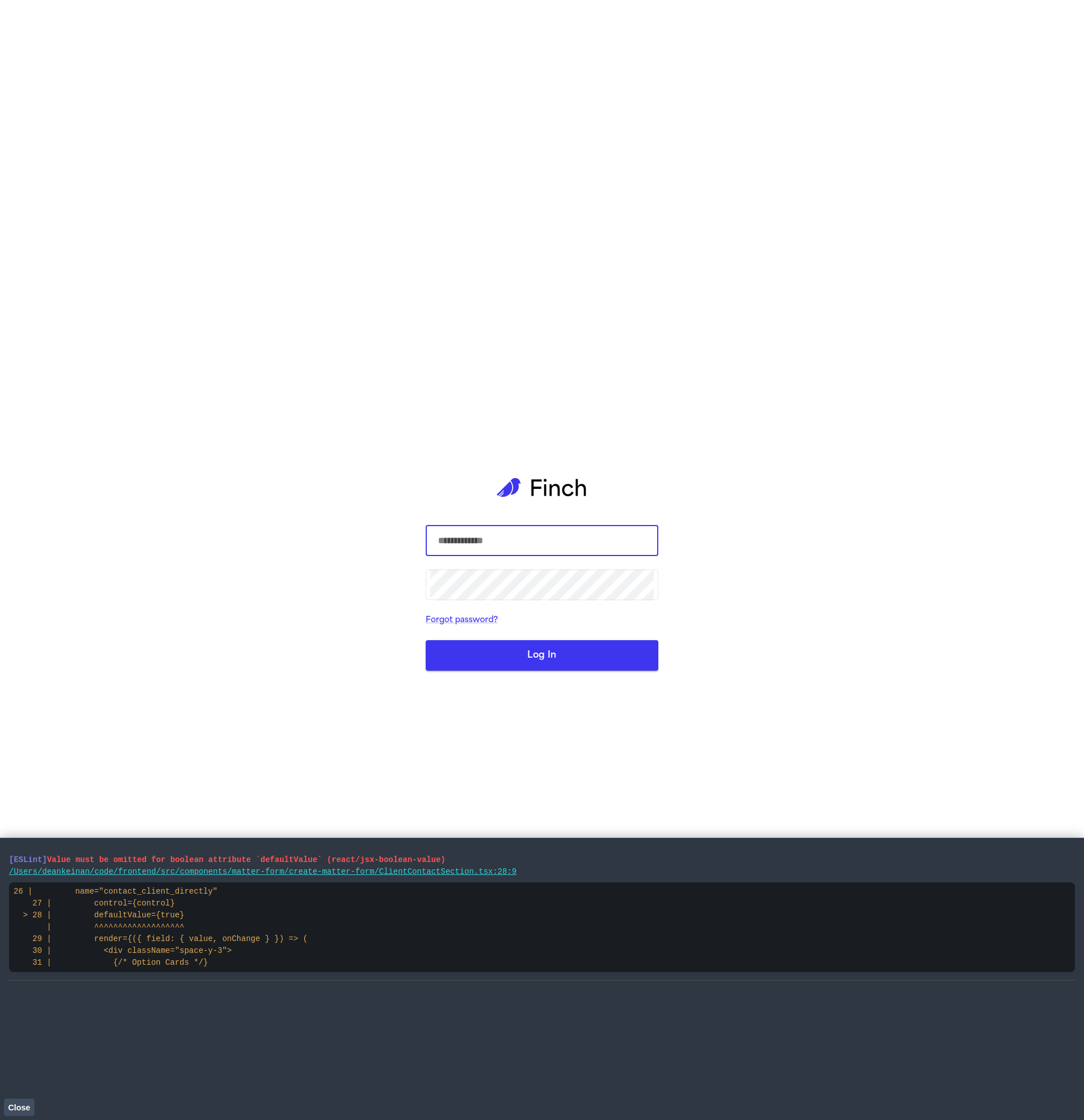
click at [24, 1101] on button "Close" at bounding box center [19, 1107] width 30 height 17
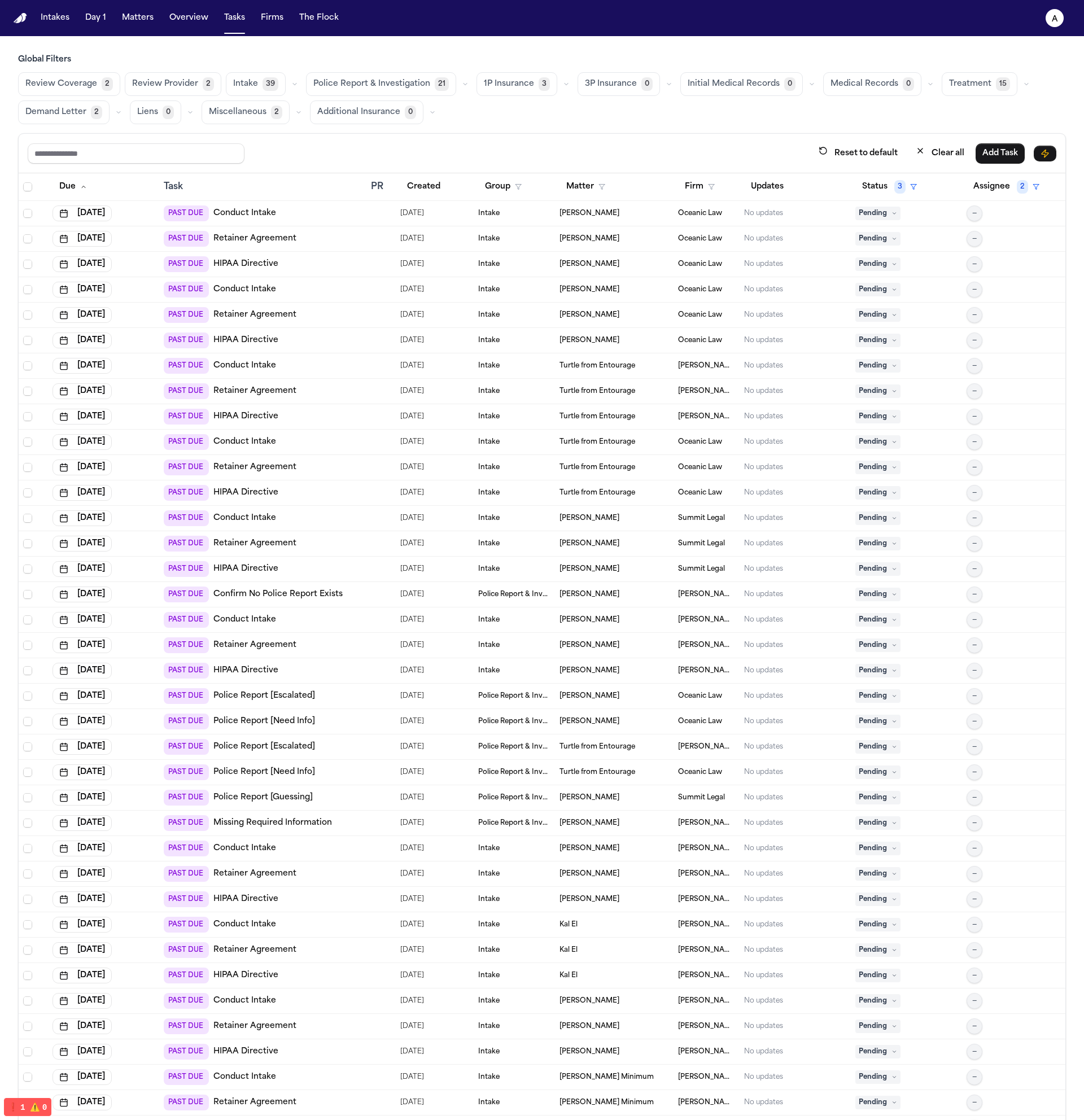
click at [391, 99] on div "Review Coverage 2 Review Provider 2 Intake 39 Police Report & Investigation 21 …" at bounding box center [541, 98] width 1048 height 52
click at [394, 82] on span "Police Report & Investigation" at bounding box center [371, 83] width 117 height 11
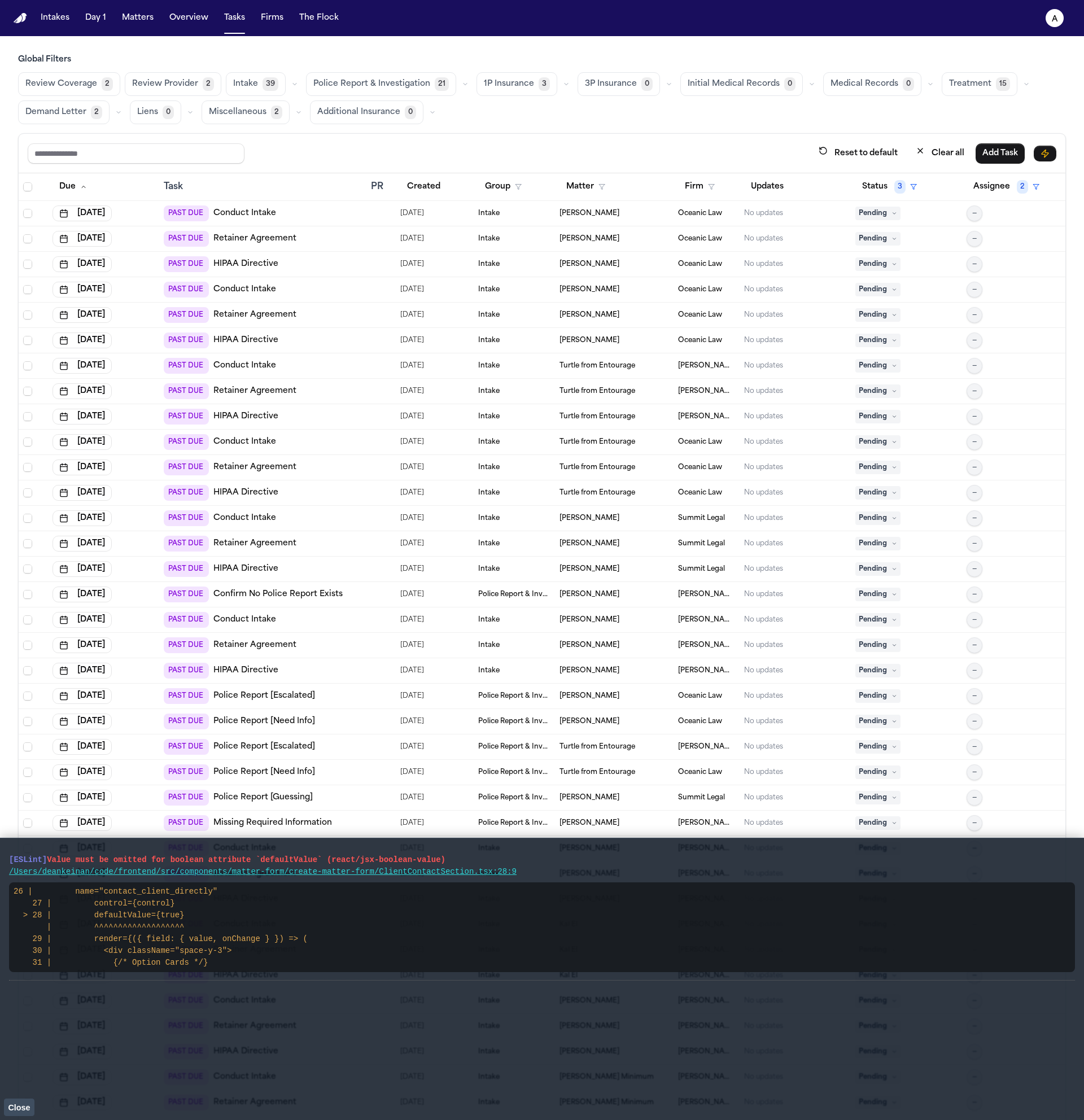
click at [354, 93] on button "Police Report & Investigation 21" at bounding box center [381, 84] width 150 height 24
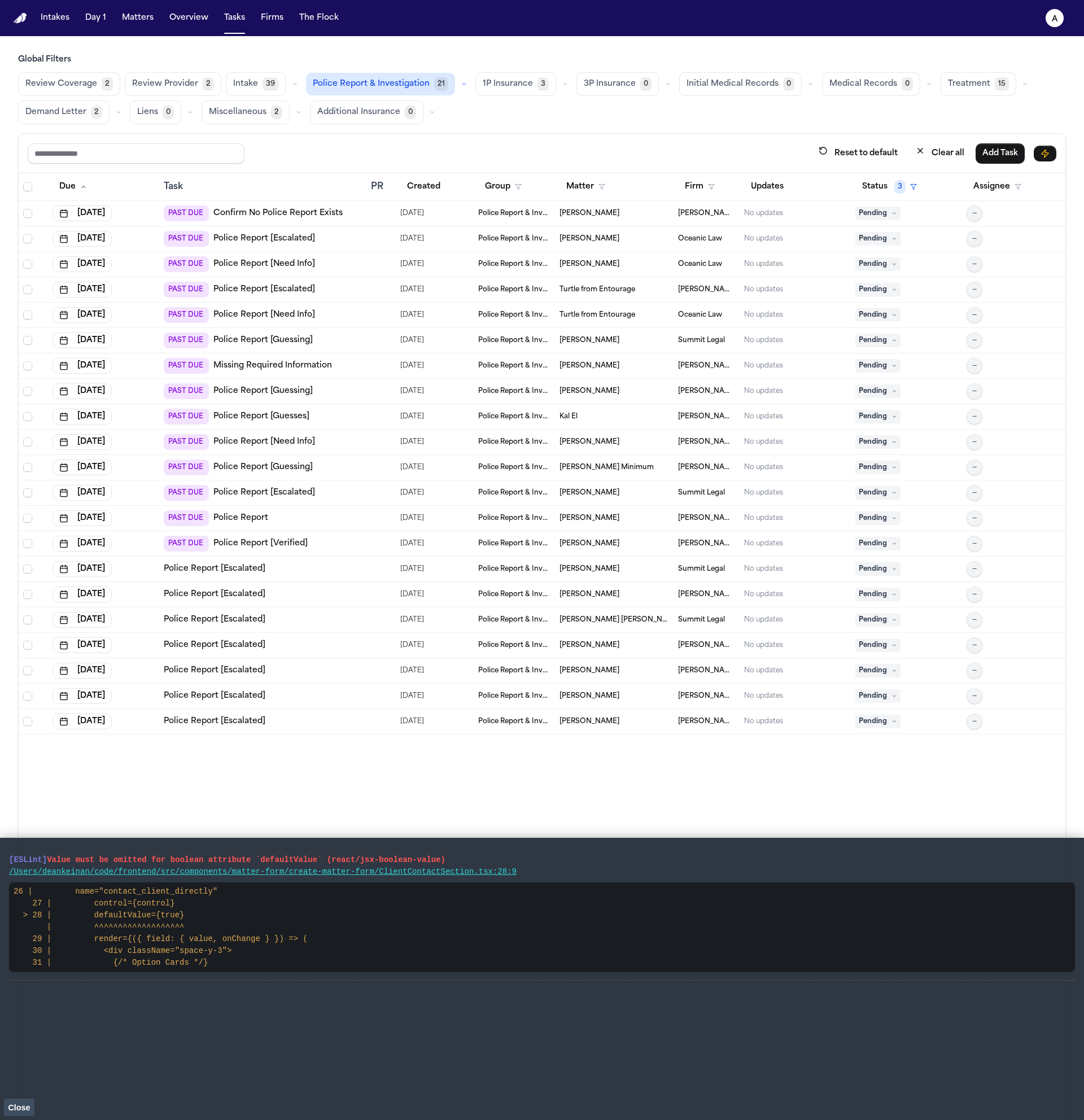
click at [19, 1107] on span "Close" at bounding box center [19, 1107] width 22 height 9
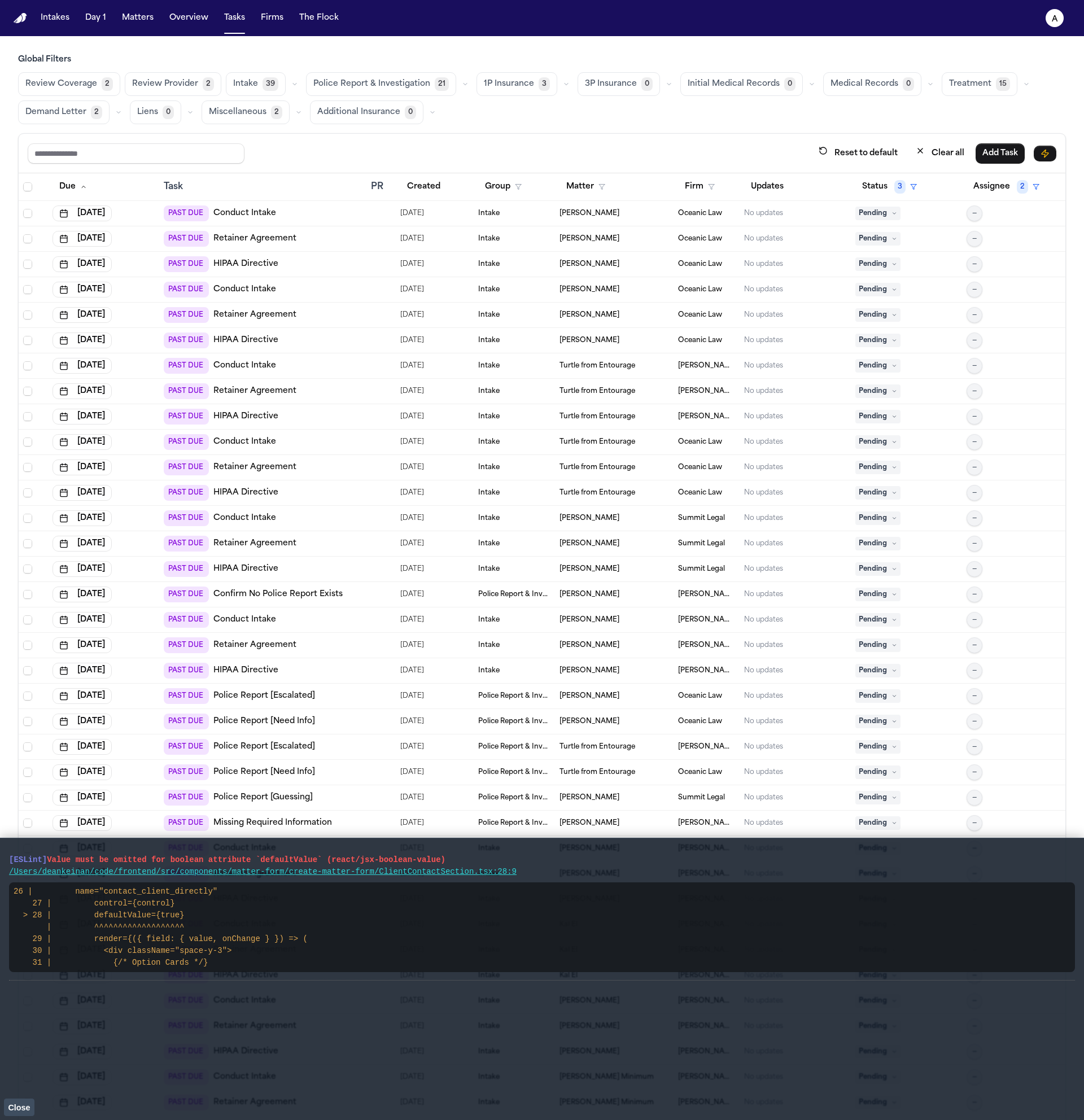
click at [346, 83] on span "Police Report & Investigation" at bounding box center [371, 83] width 117 height 11
click at [331, 80] on span "Police Report & Investigation" at bounding box center [371, 83] width 117 height 11
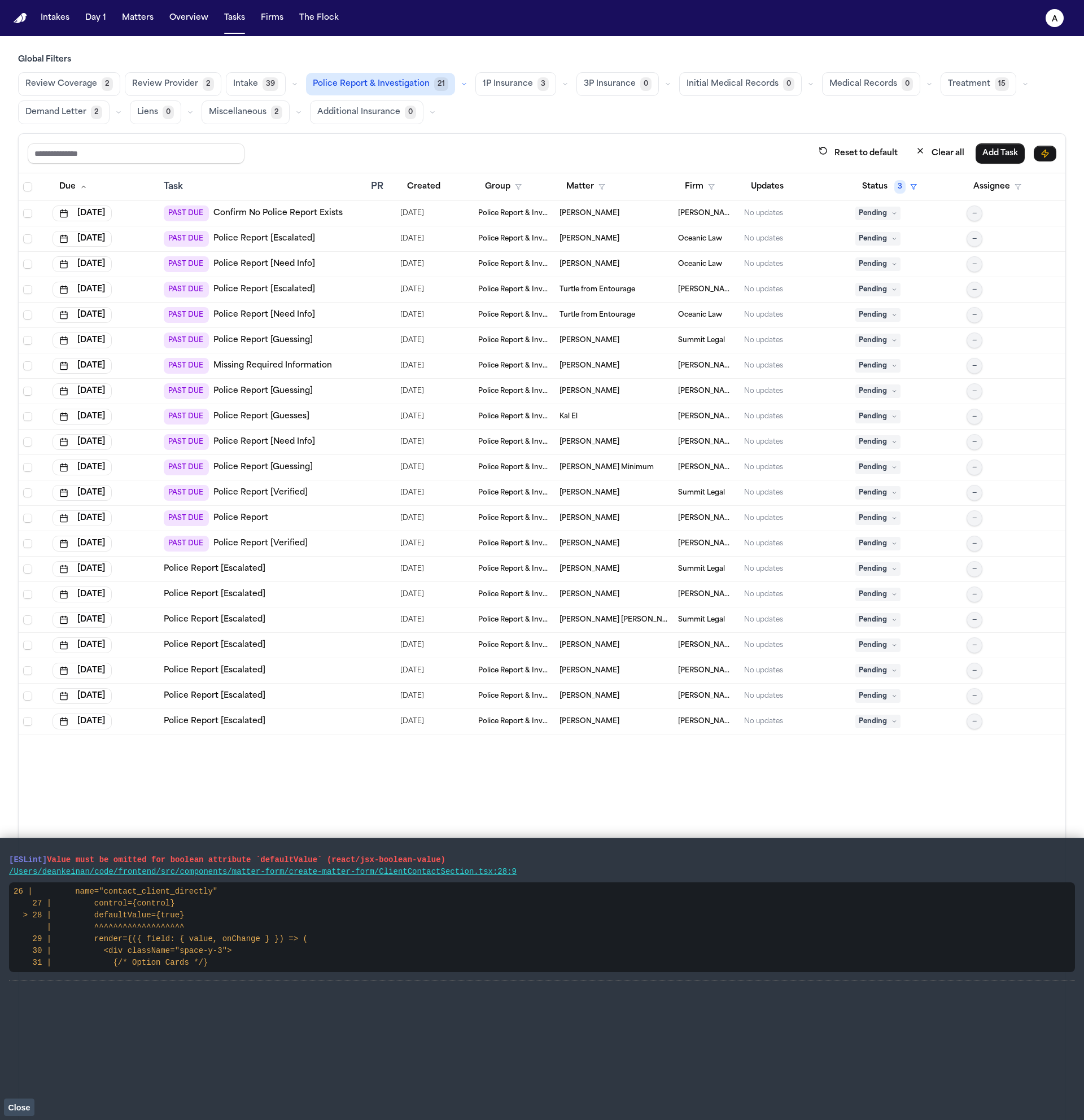
click at [290, 516] on div "PAST DUE Police Report" at bounding box center [263, 518] width 198 height 16
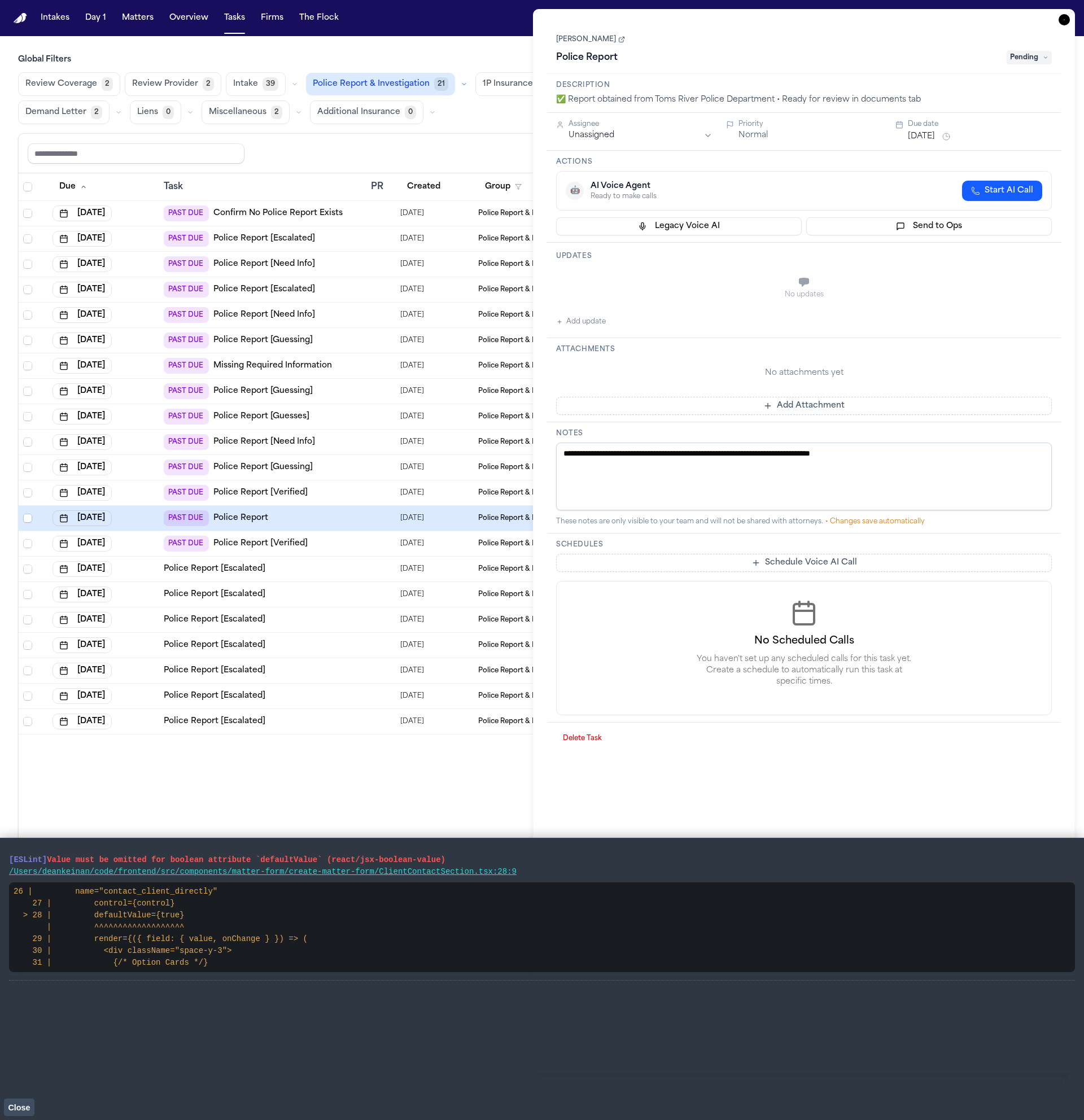
click at [341, 515] on div "PAST DUE Police Report" at bounding box center [263, 518] width 198 height 16
click at [342, 519] on div "PAST DUE Police Report" at bounding box center [263, 518] width 198 height 16
click at [349, 678] on td "Police Report [Escalated]" at bounding box center [263, 671] width 207 height 25
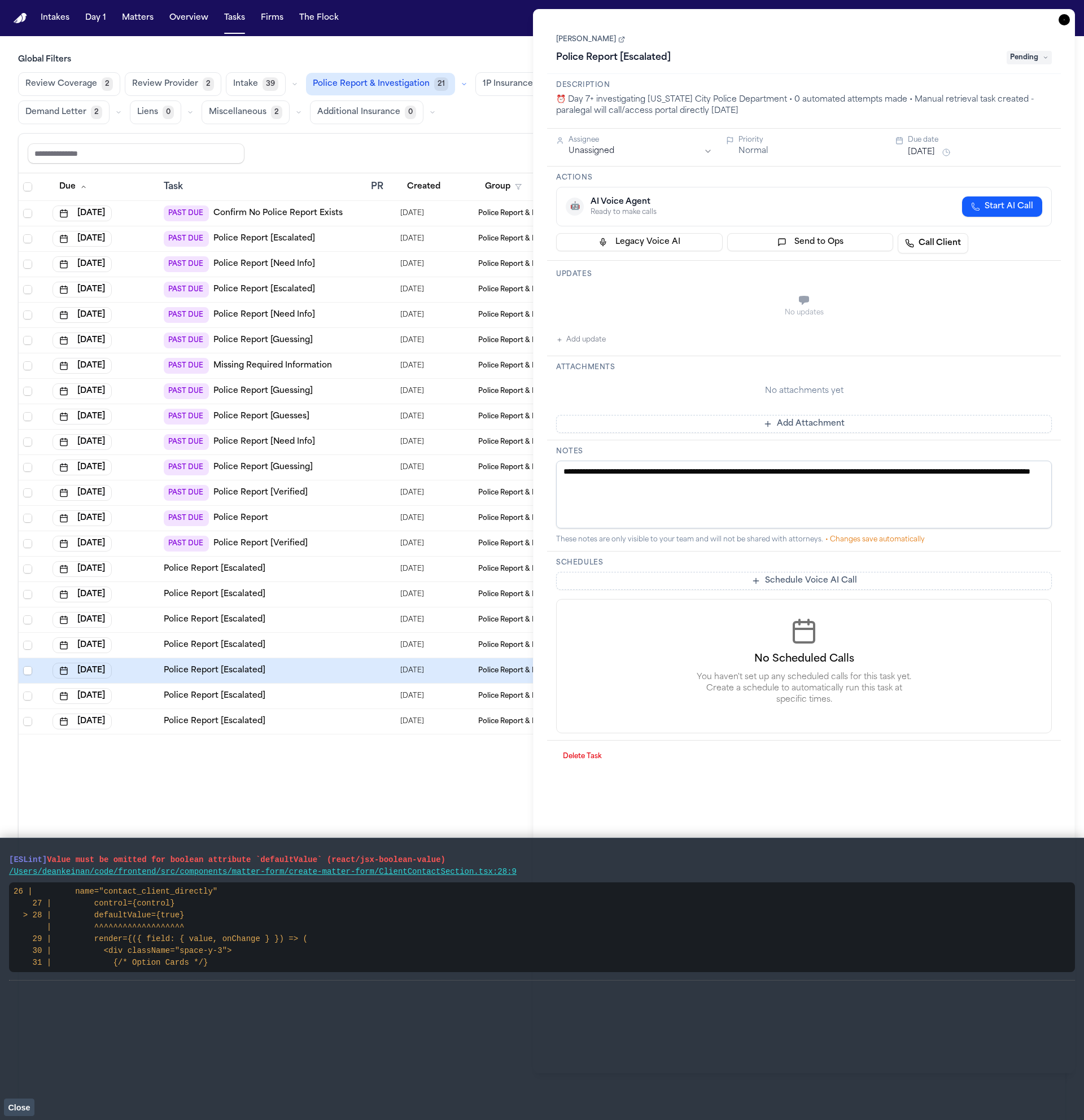
click at [367, 751] on div "Due Task PR Created Group Matter Firm Updates Status 3 Assignee [DATE] PAST DUE…" at bounding box center [542, 671] width 1047 height 995
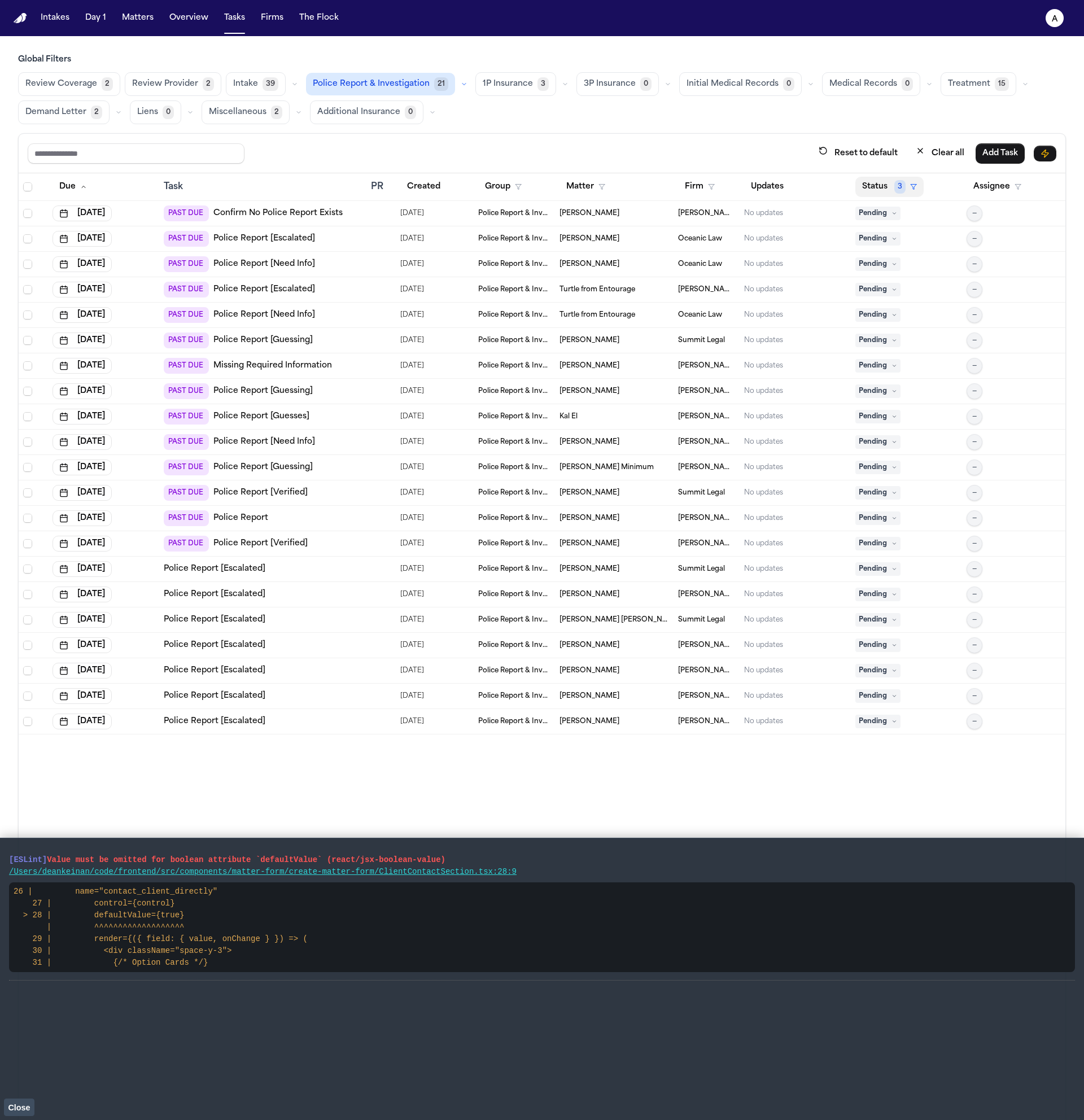
click at [872, 183] on button "Status 3" at bounding box center [889, 187] width 68 height 20
click at [915, 390] on div "Clear filter" at bounding box center [917, 390] width 41 height 13
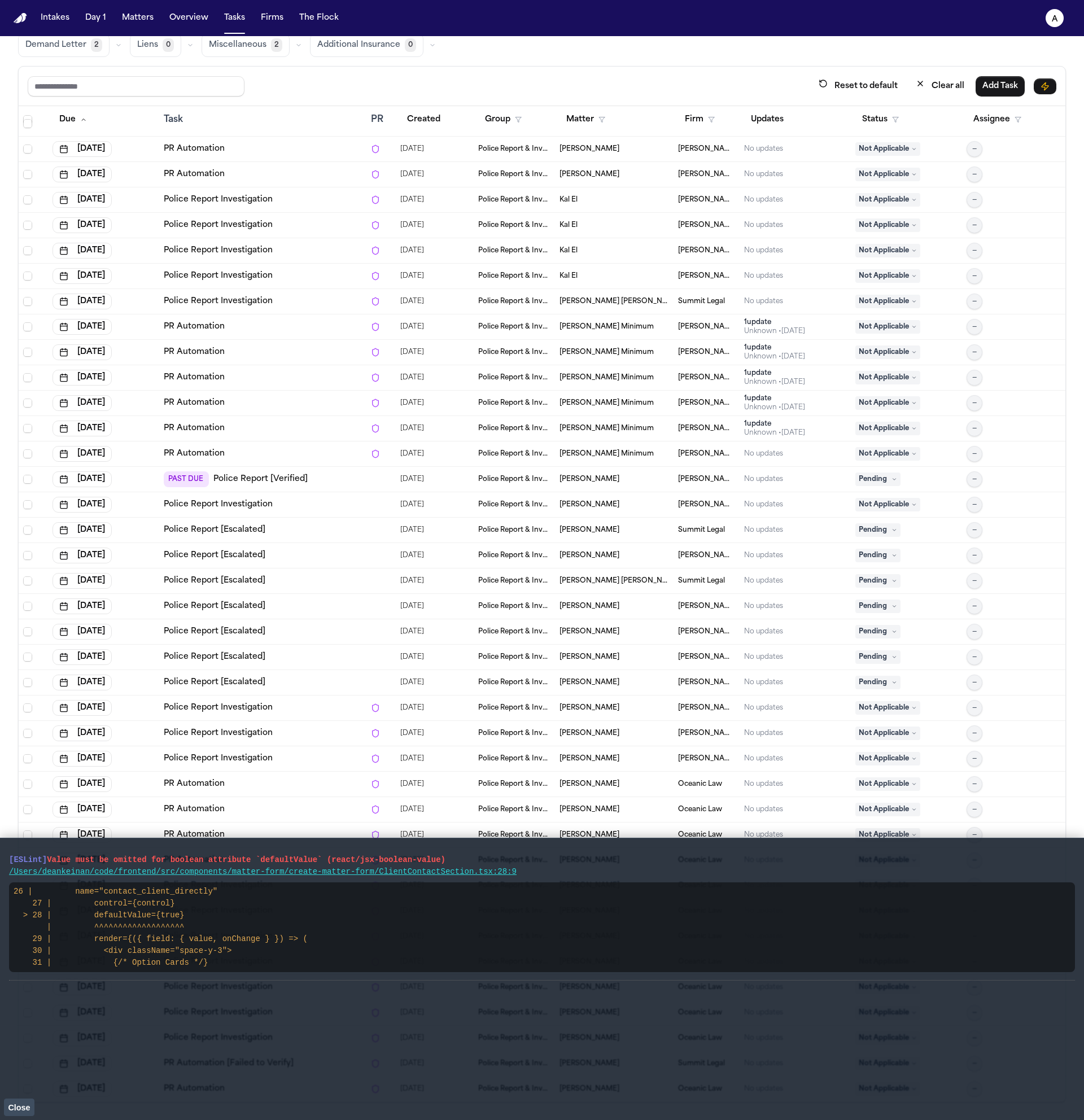
scroll to position [634, 0]
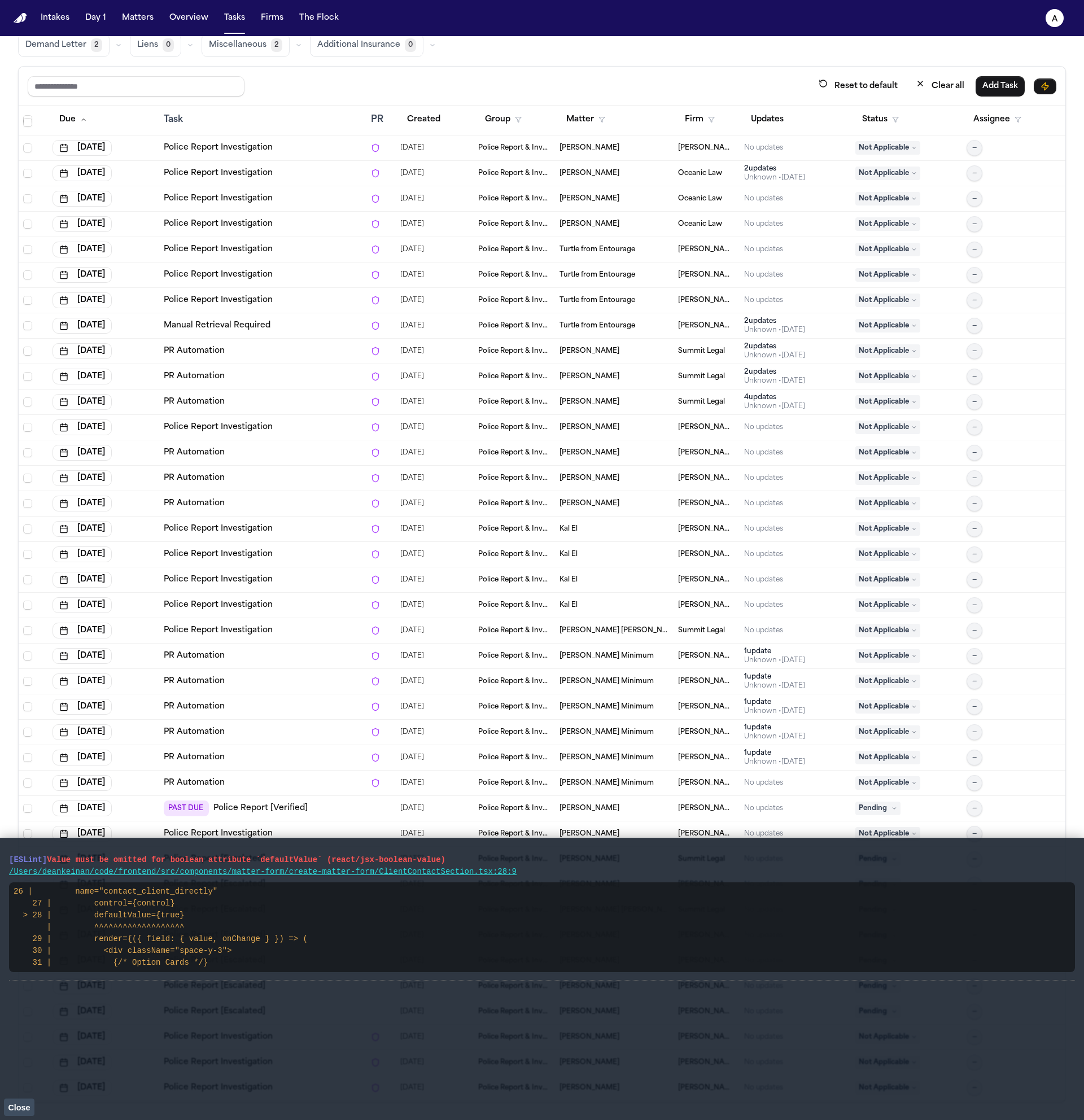
click at [296, 577] on div "Police Report Investigation" at bounding box center [263, 579] width 198 height 11
click at [285, 555] on div "Police Report Investigation" at bounding box center [263, 554] width 198 height 11
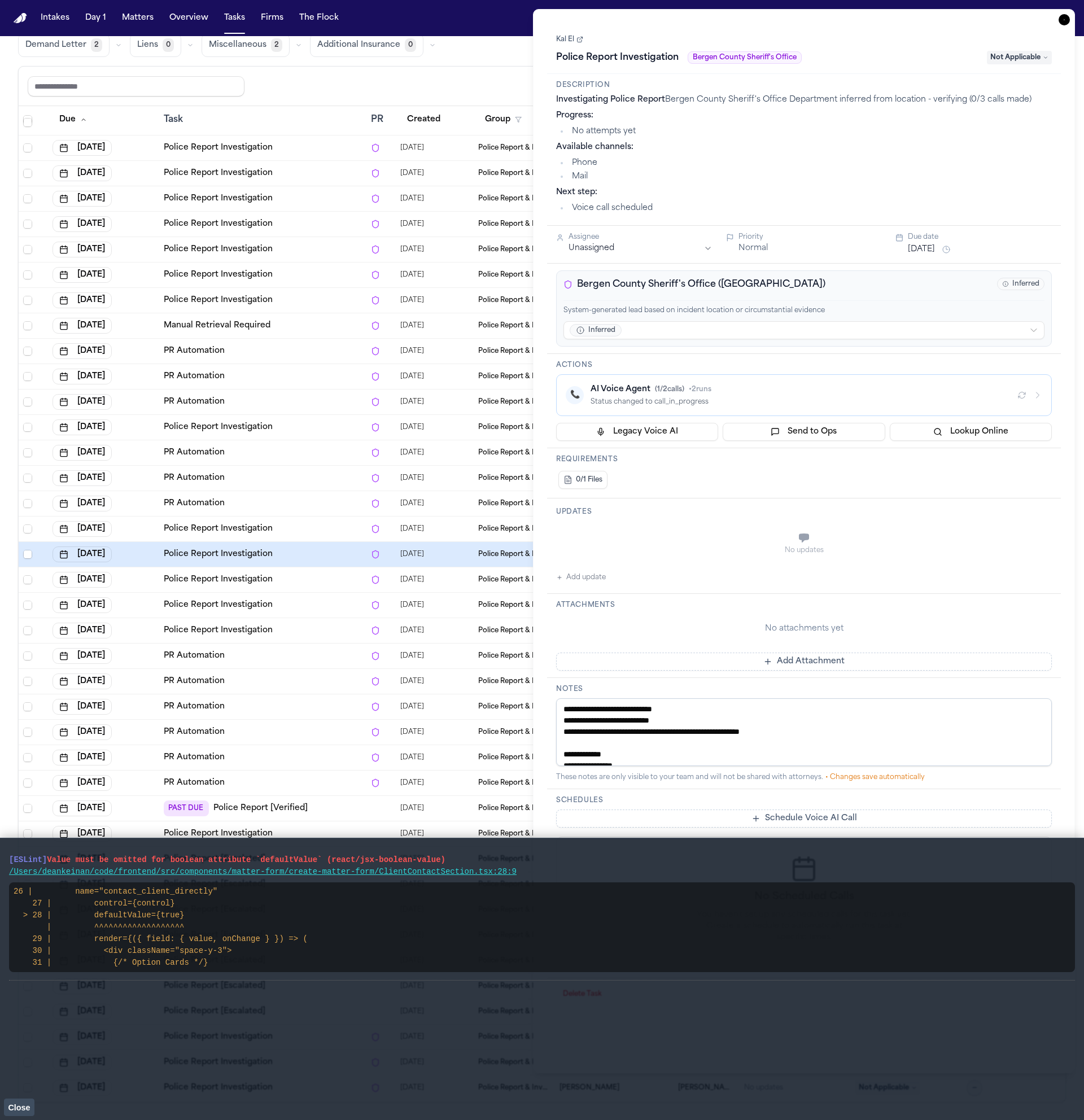
click at [255, 597] on td "Police Report Investigation" at bounding box center [263, 605] width 207 height 25
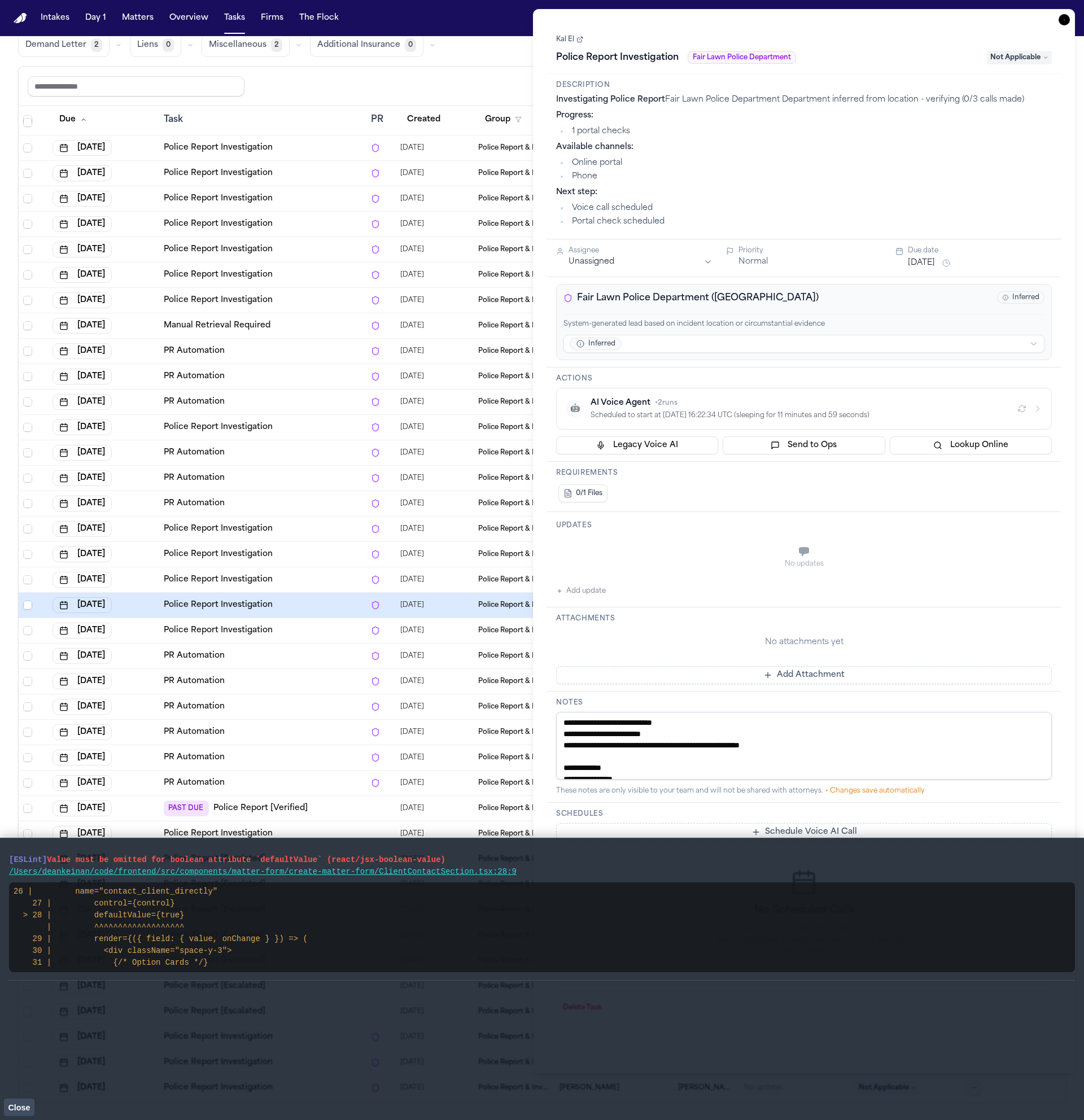
click at [242, 634] on link "Police Report Investigation" at bounding box center [218, 630] width 109 height 11
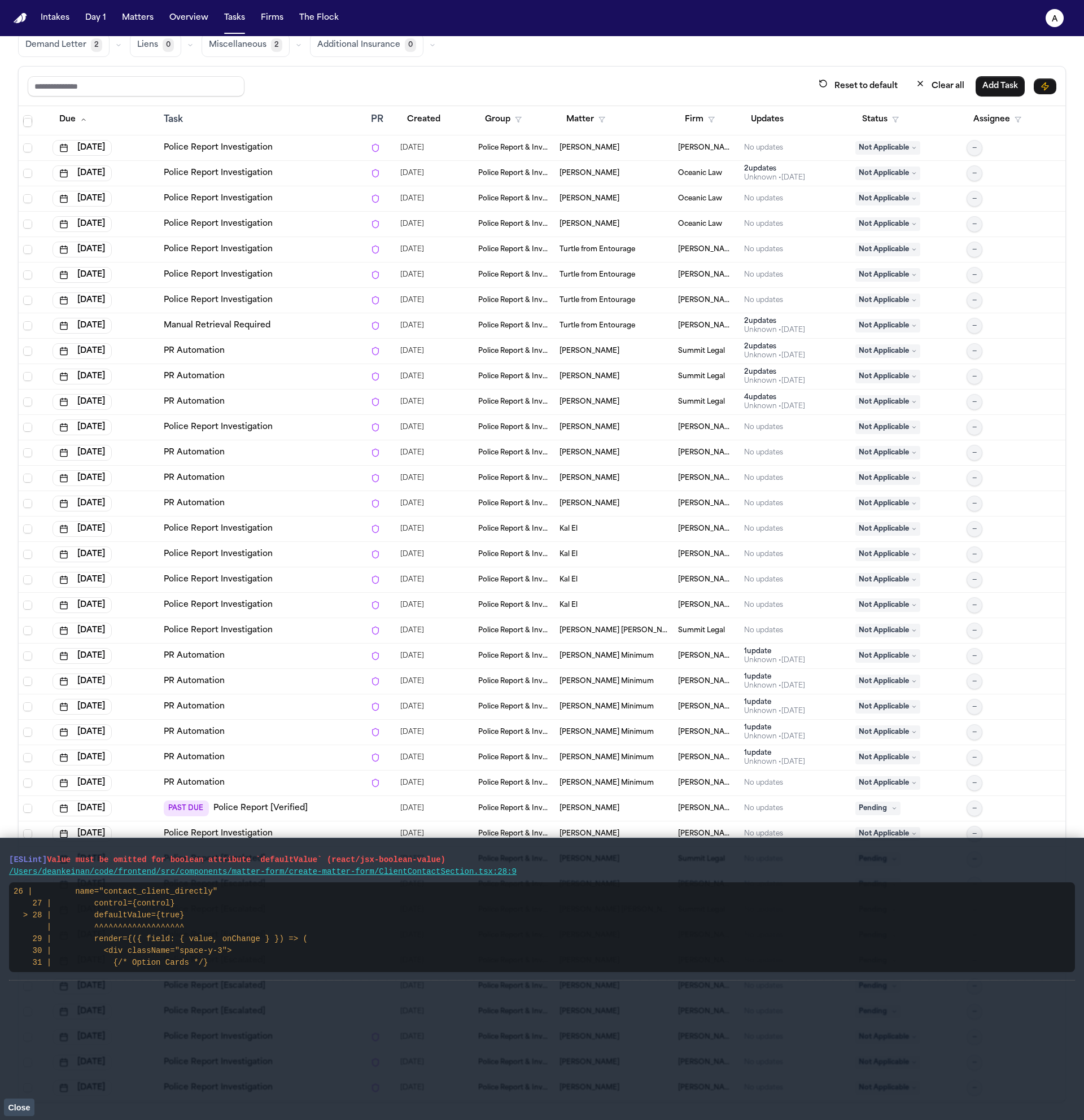
click at [315, 542] on td "Police Report Investigation" at bounding box center [263, 555] width 207 height 25
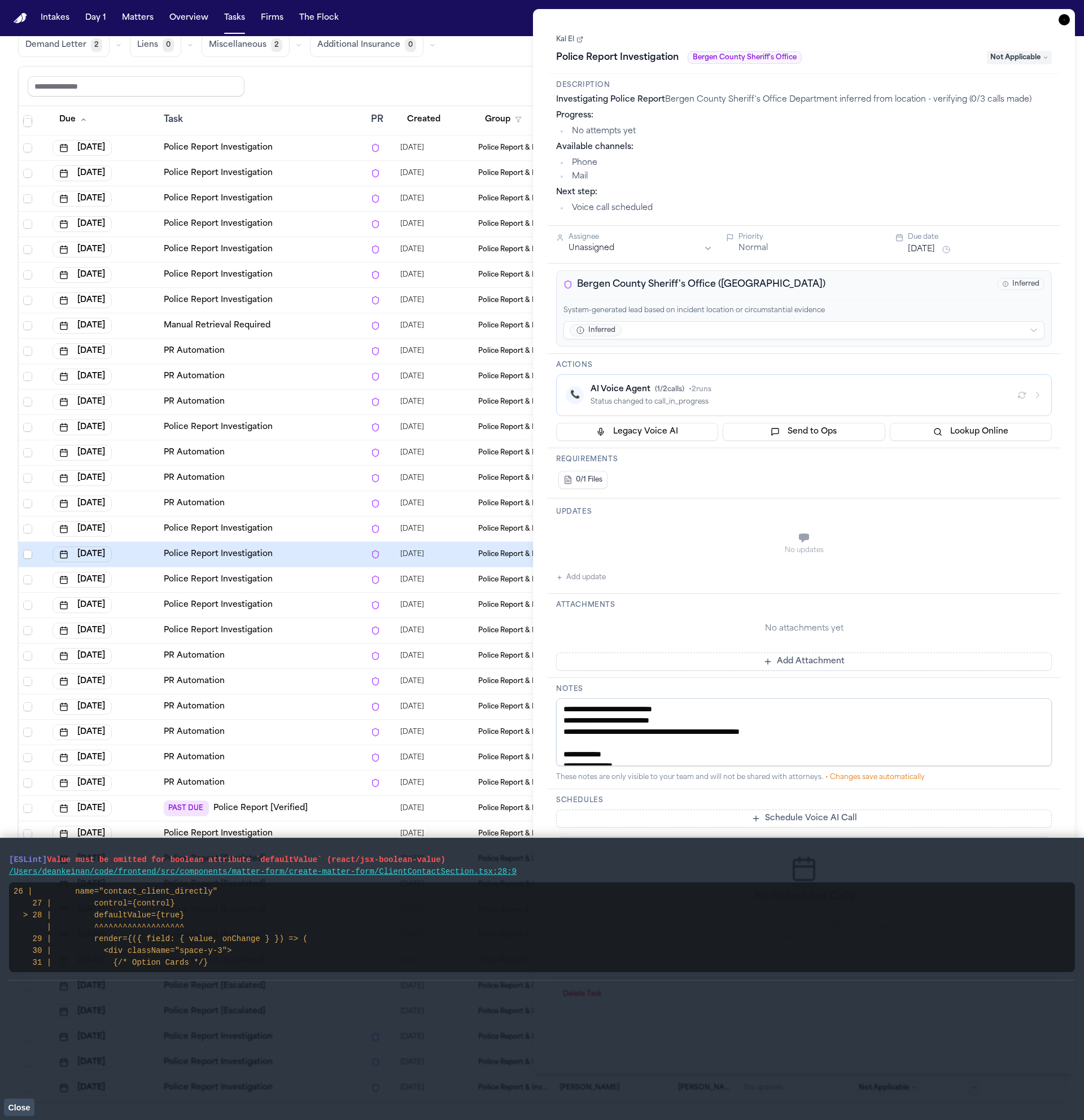
click at [315, 534] on td "Police Report Investigation" at bounding box center [263, 529] width 207 height 25
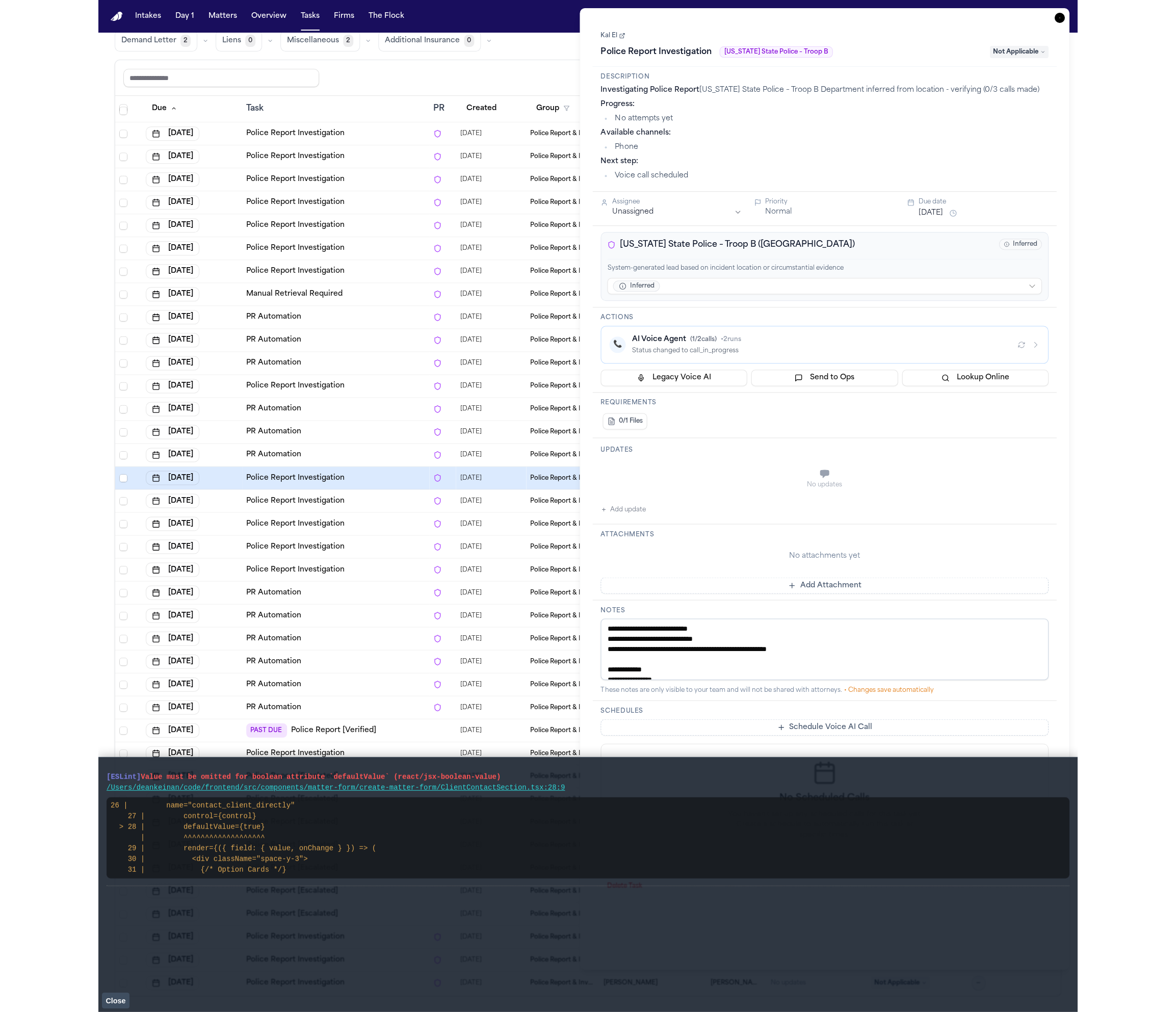
scroll to position [163, 0]
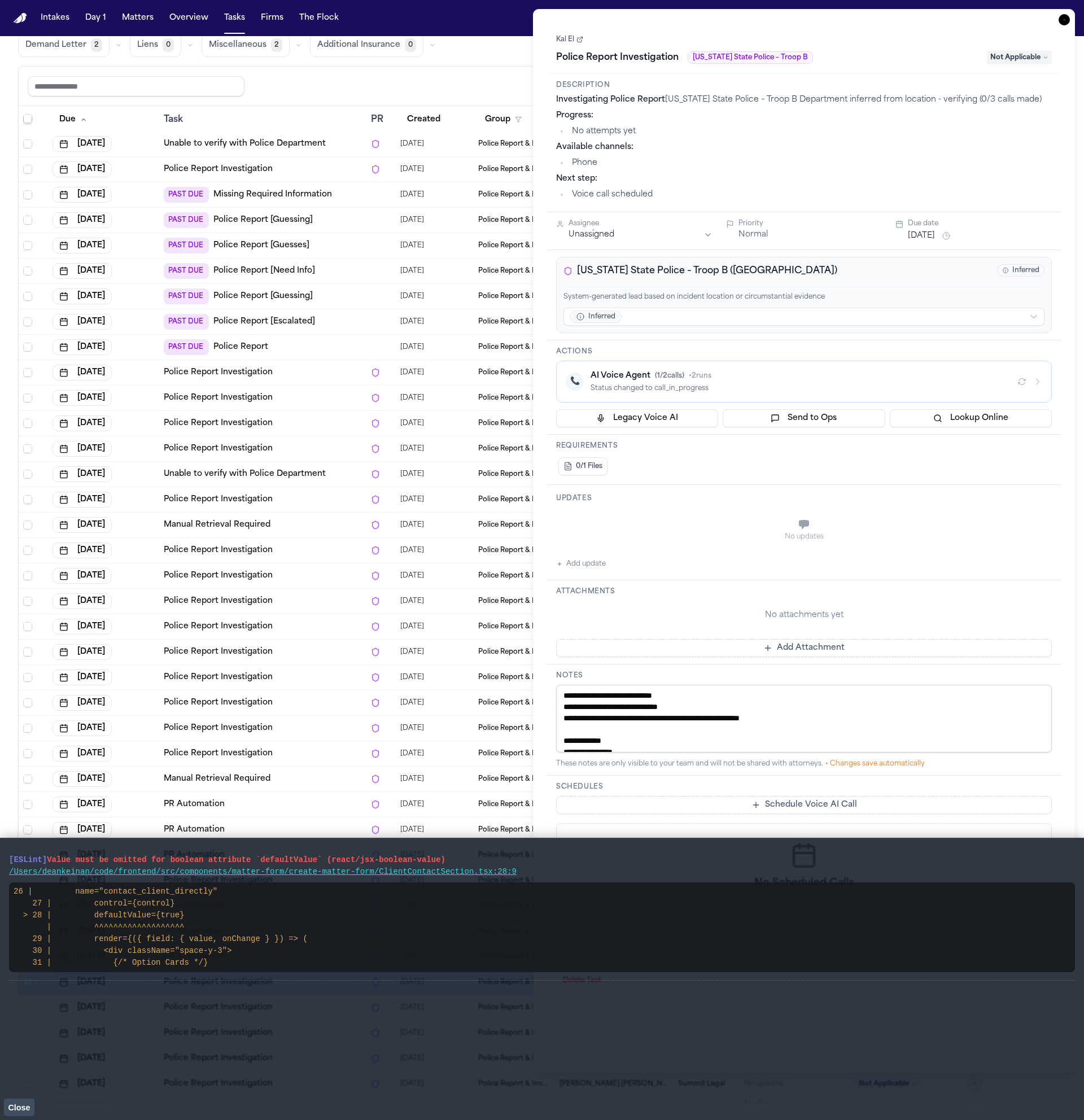
click at [1062, 24] on icon "button" at bounding box center [1064, 19] width 11 height 11
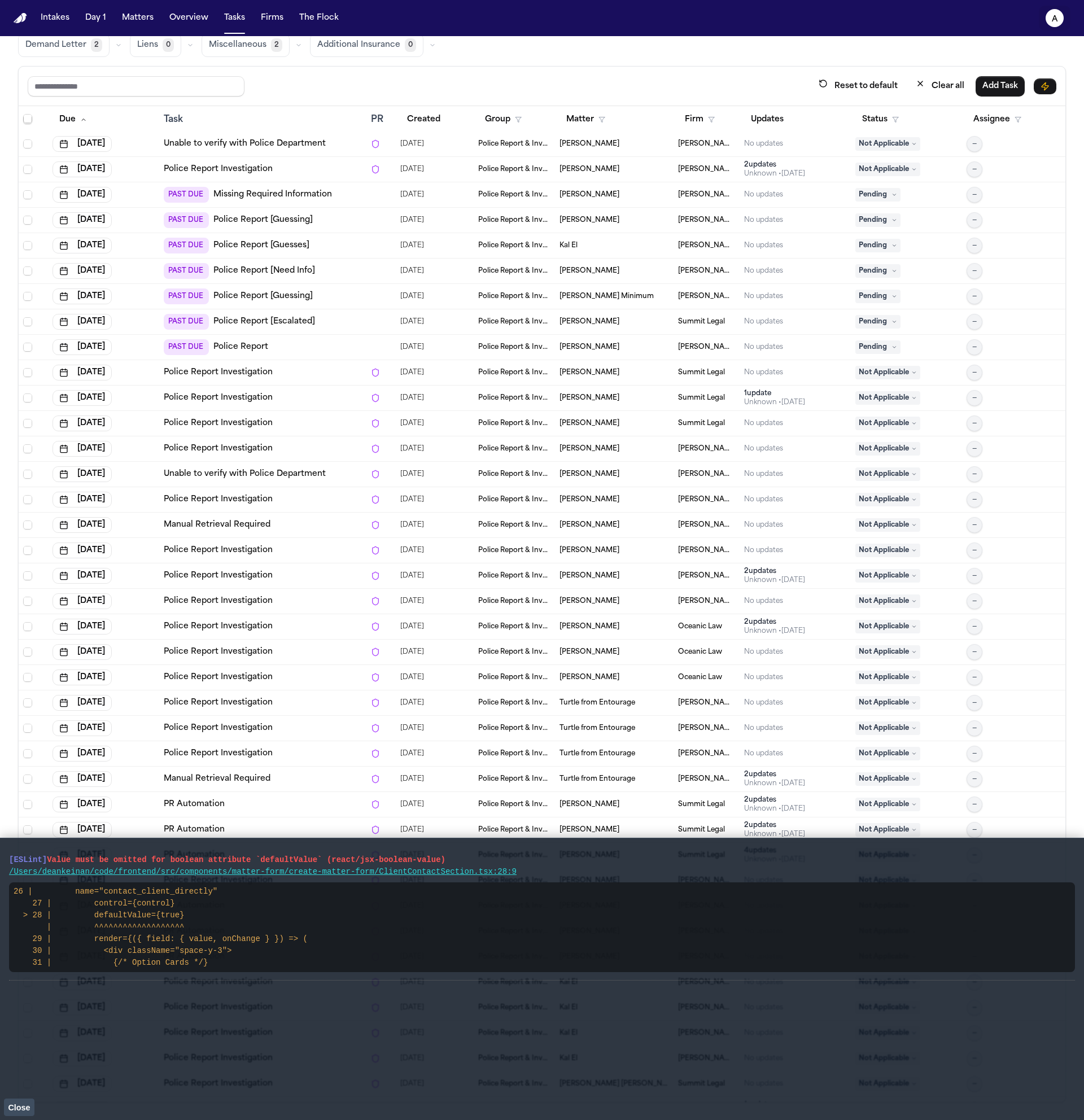
click at [1057, 19] on icon "a" at bounding box center [1054, 18] width 18 height 18
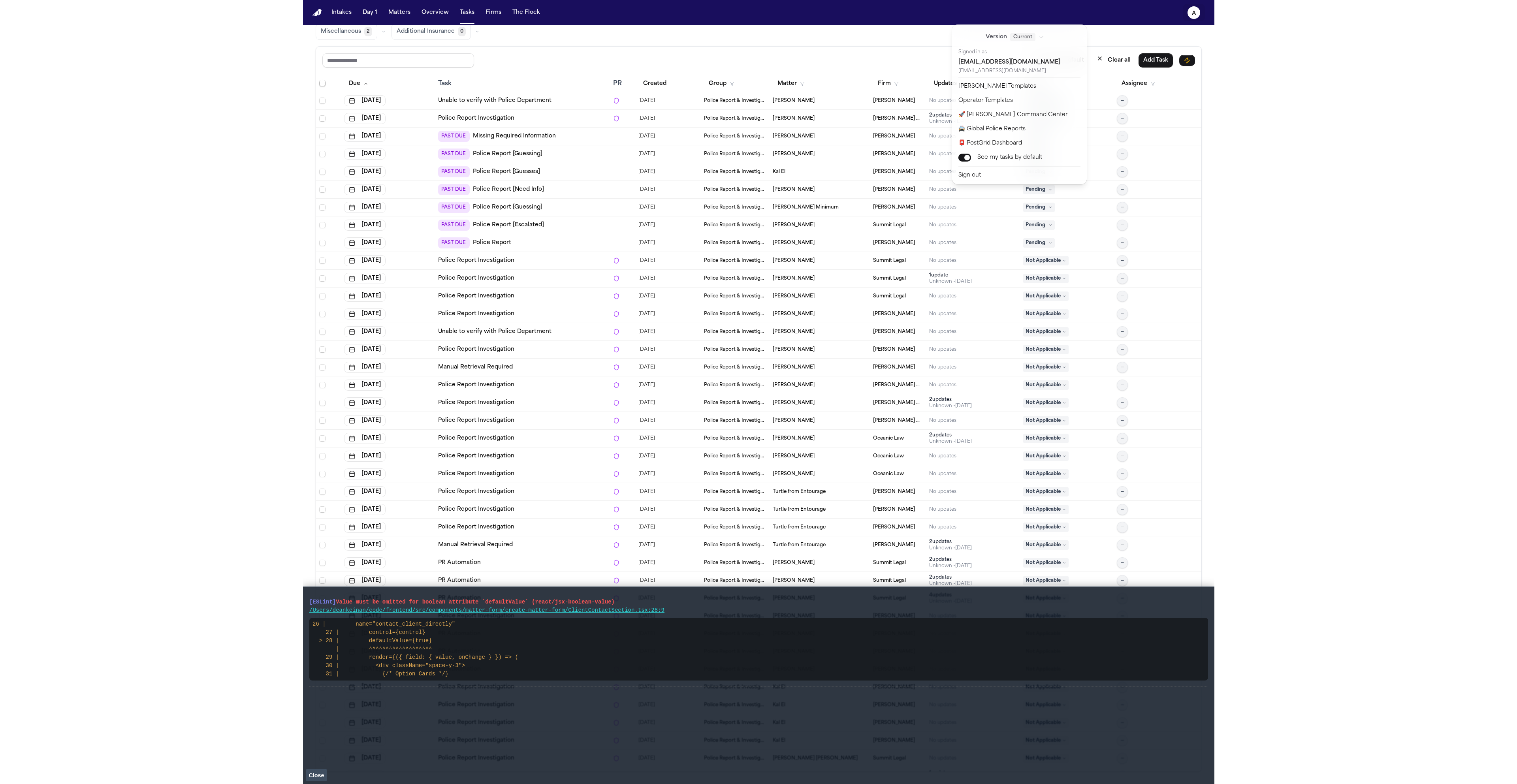
scroll to position [27, 0]
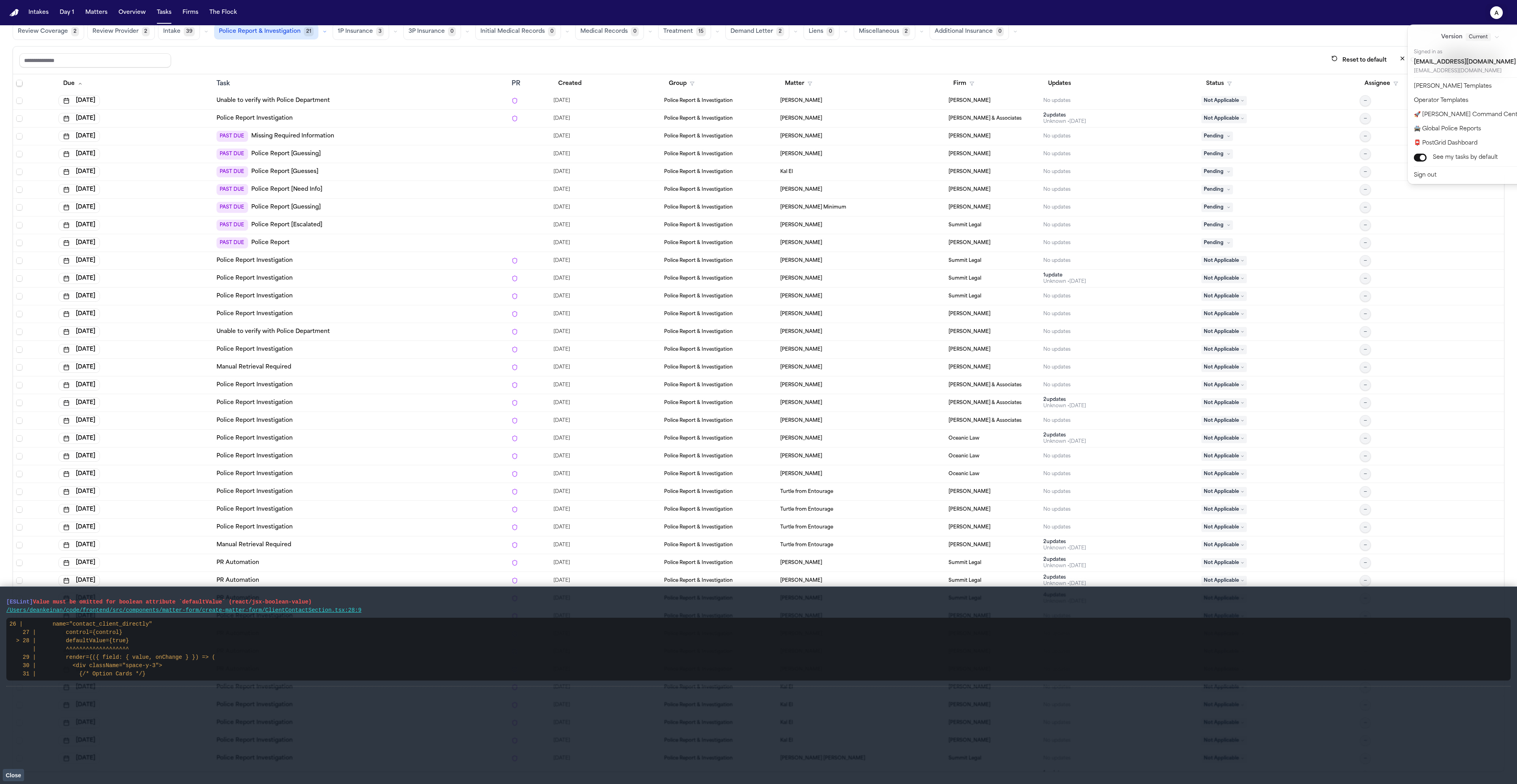
click at [9, 777] on span "Close" at bounding box center [13, 775] width 15 height 6
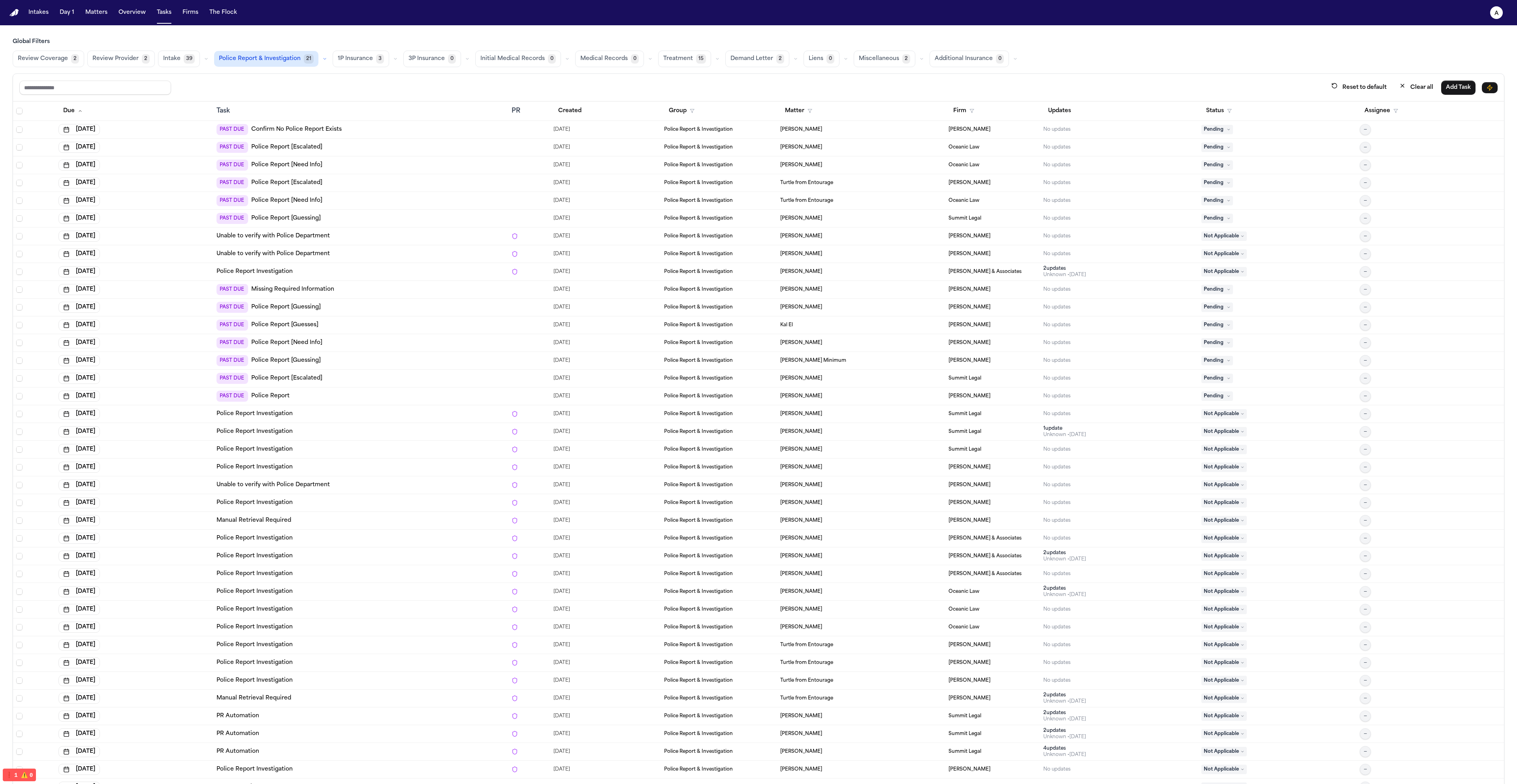
scroll to position [0, 0]
click at [345, 352] on td "PAST DUE Police Report [Guessing]" at bounding box center [360, 361] width 295 height 18
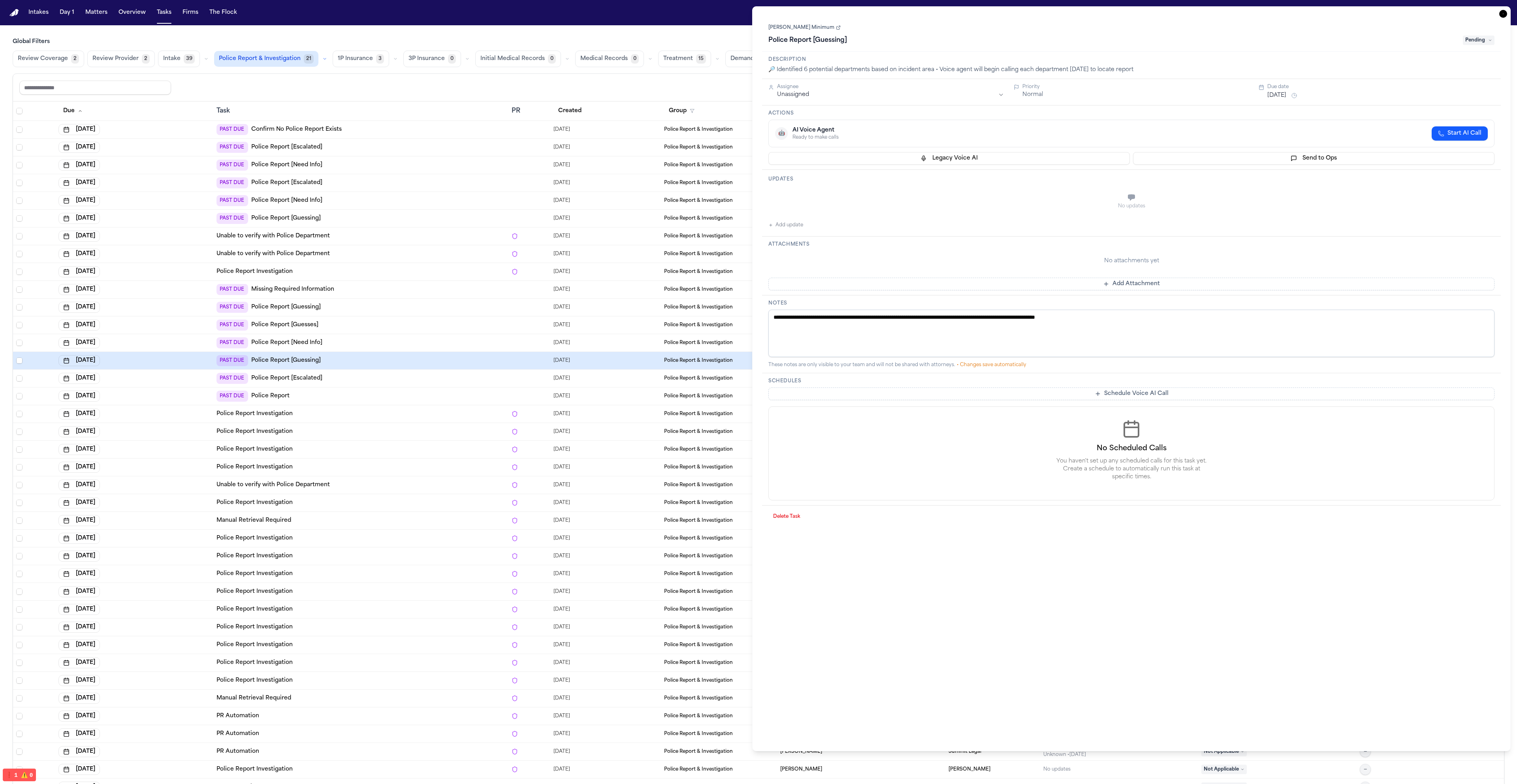
click at [355, 331] on td "PAST DUE Police Report [Guesses]" at bounding box center [360, 325] width 295 height 18
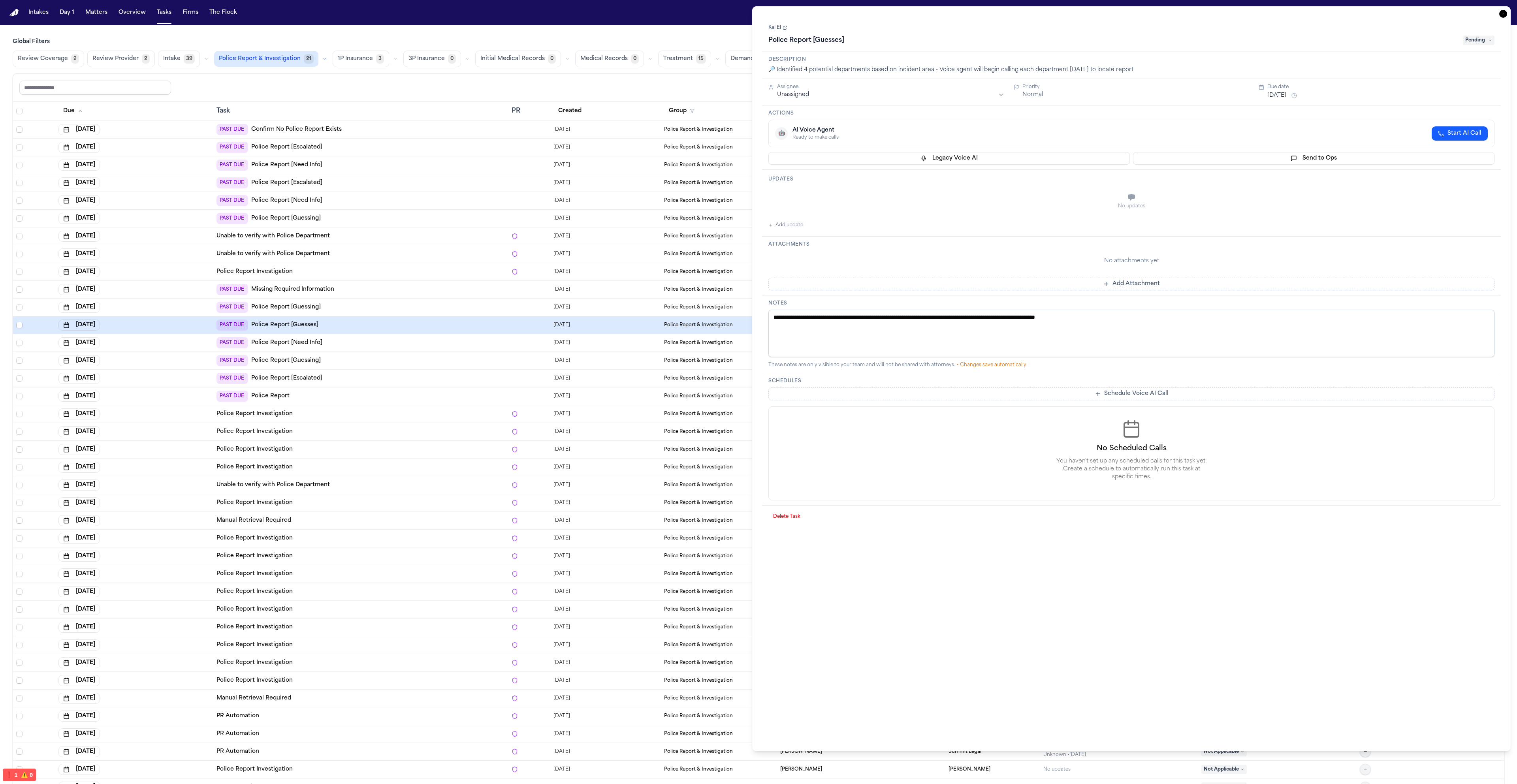
click at [377, 305] on div "PAST DUE Police Report [Guessing]" at bounding box center [361, 307] width 289 height 11
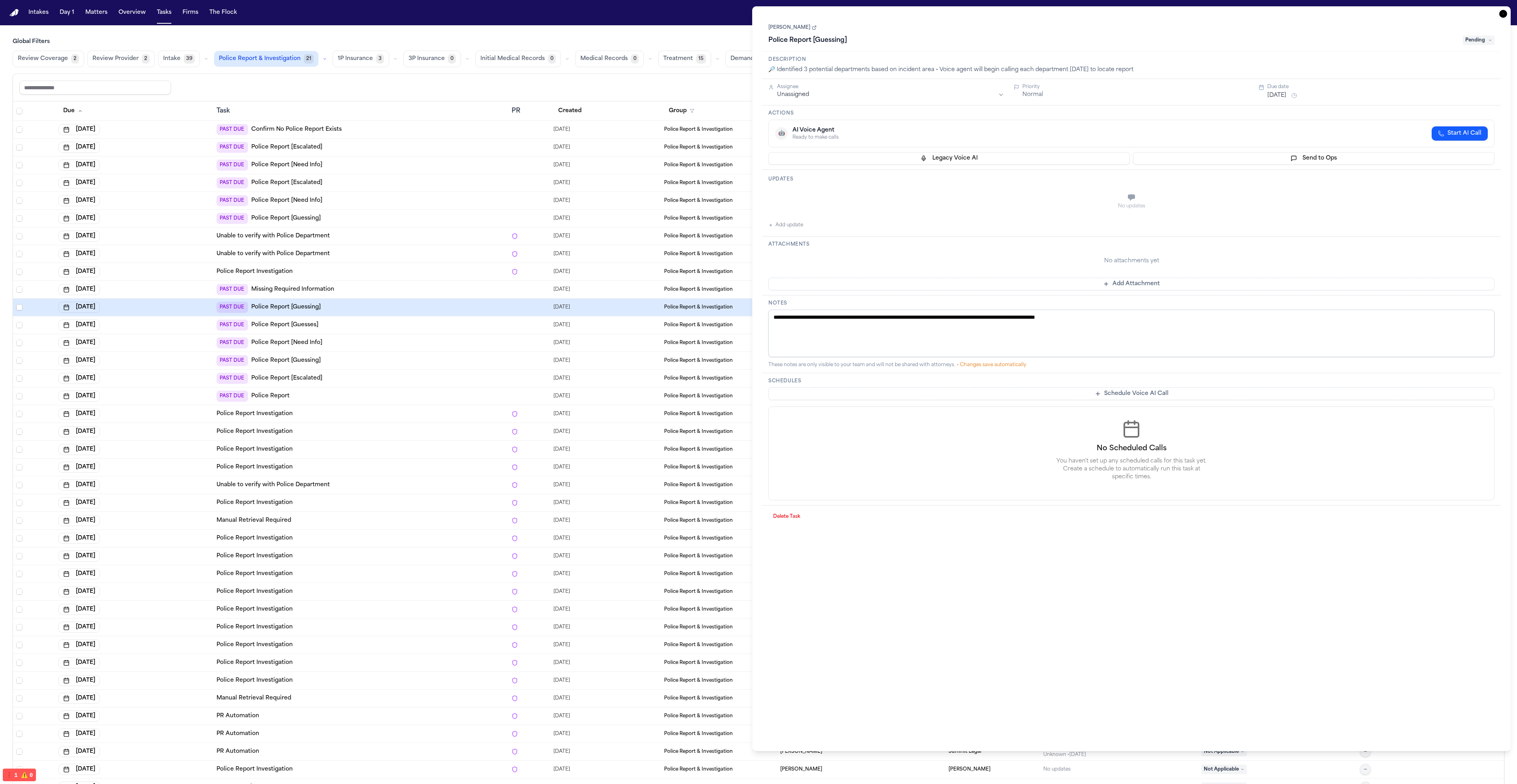
click at [390, 183] on div "PAST DUE Police Report [Escalated]" at bounding box center [361, 182] width 289 height 11
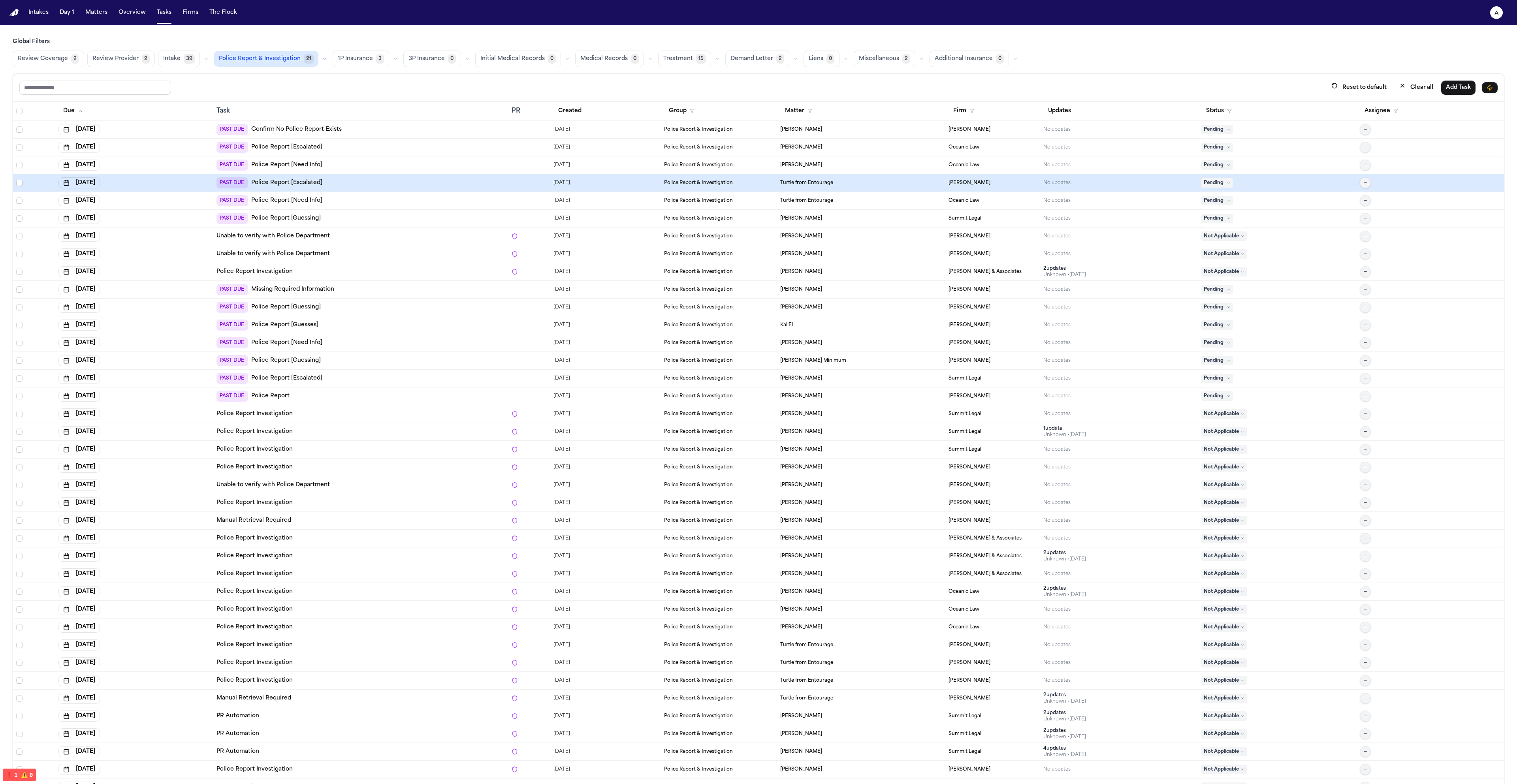
click at [399, 121] on td "PAST DUE Confirm No Police Report Exists" at bounding box center [360, 129] width 295 height 18
